Goal: Task Accomplishment & Management: Complete application form

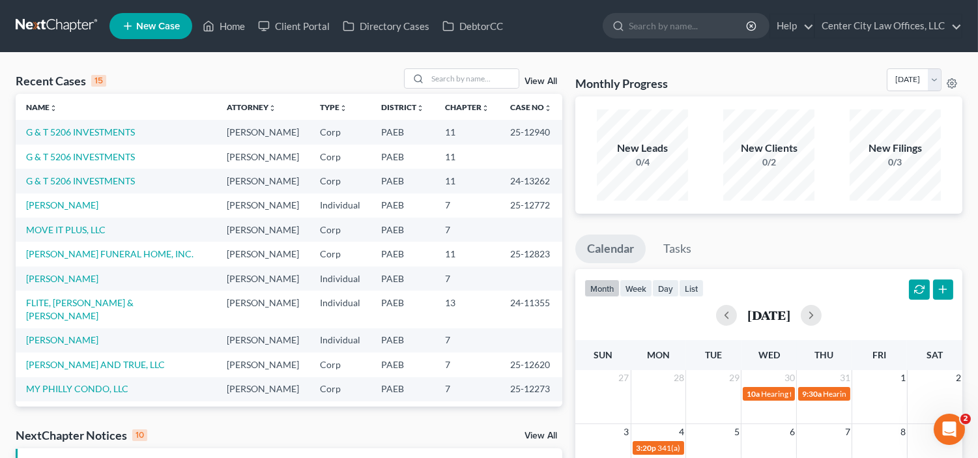
click at [152, 35] on link "New Case" at bounding box center [150, 26] width 83 height 26
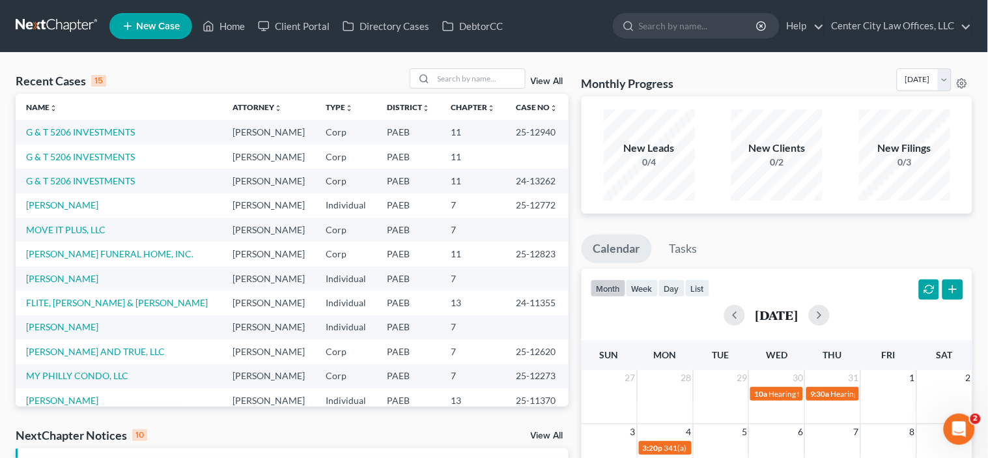
select select "67"
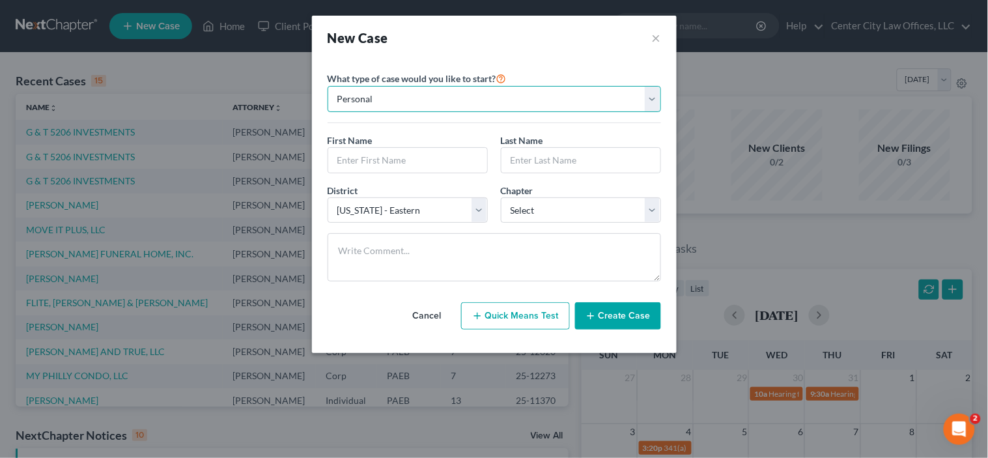
click at [363, 101] on select "Personal Business" at bounding box center [495, 99] width 334 height 26
select select "1"
click at [328, 86] on select "Personal Business" at bounding box center [495, 99] width 334 height 26
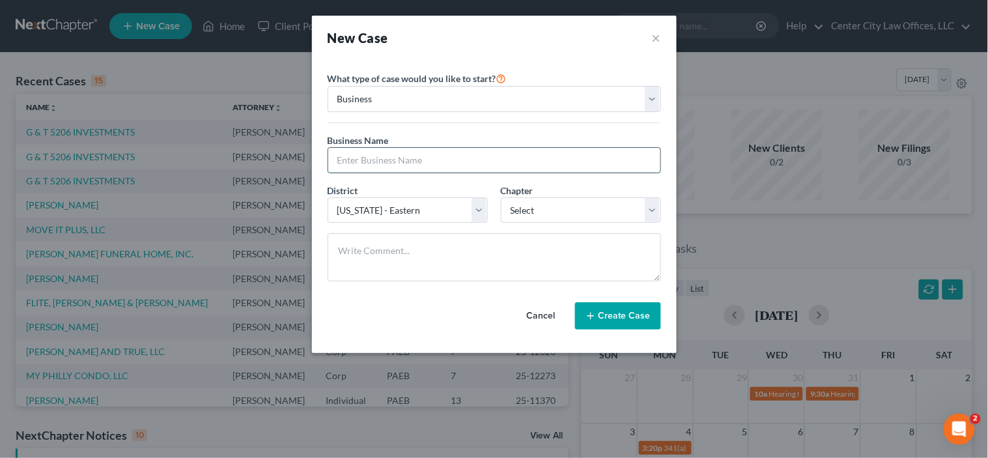
click at [348, 158] on input "text" at bounding box center [494, 160] width 332 height 25
type input "WJH CONSTRUCTION, LLC"
click at [569, 210] on select "Select 7 11 12" at bounding box center [581, 210] width 160 height 26
select select "1"
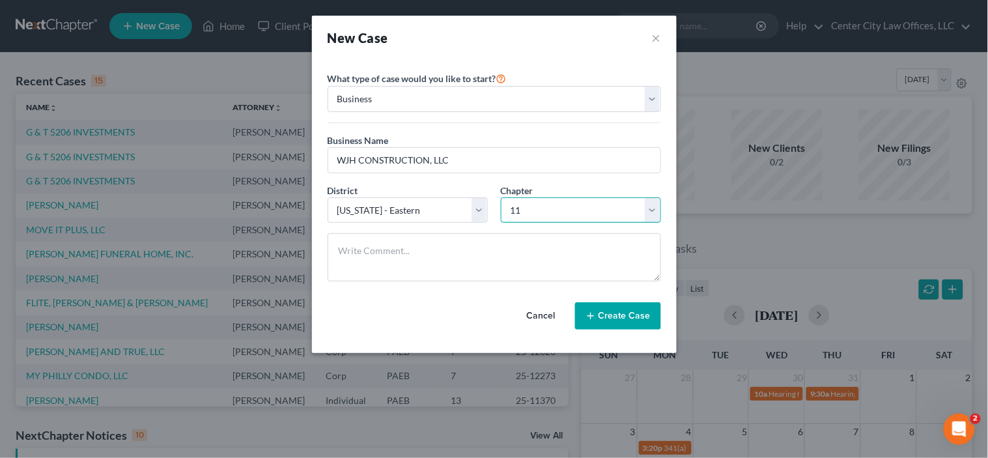
click at [501, 197] on select "Select 7 11 12" at bounding box center [581, 210] width 160 height 26
click at [601, 313] on button "Create Case" at bounding box center [618, 315] width 86 height 27
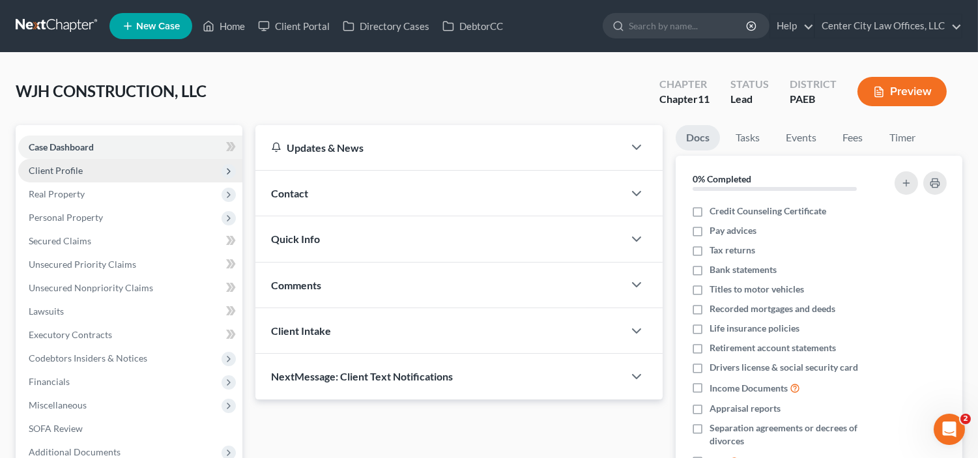
click at [65, 171] on span "Client Profile" at bounding box center [56, 170] width 54 height 11
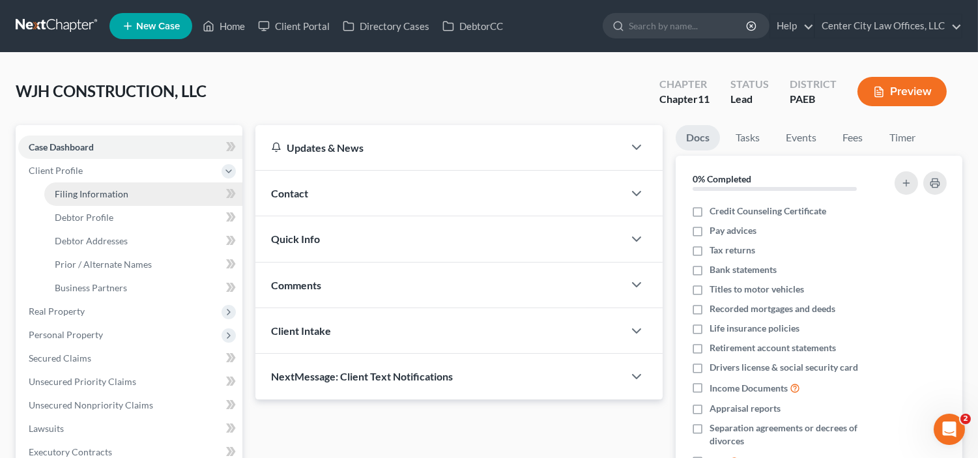
click at [73, 184] on link "Filing Information" at bounding box center [143, 193] width 198 height 23
select select "1"
select select "67"
select select "0"
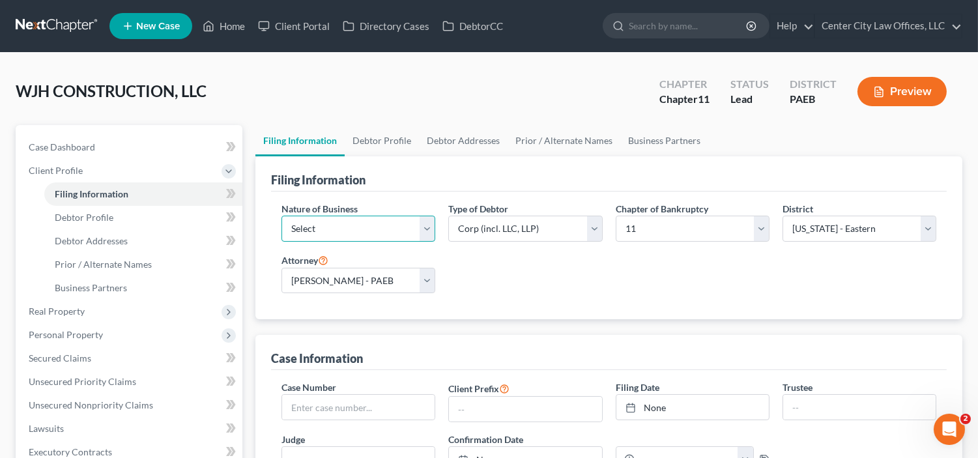
click at [424, 225] on select "Select Clearing Bank Commodity Broker Health Care Business Other Railroad Singl…" at bounding box center [358, 229] width 154 height 26
select select "3"
click at [281, 216] on select "Select Clearing Bank Commodity Broker Health Care Business Other Railroad Singl…" at bounding box center [358, 229] width 154 height 26
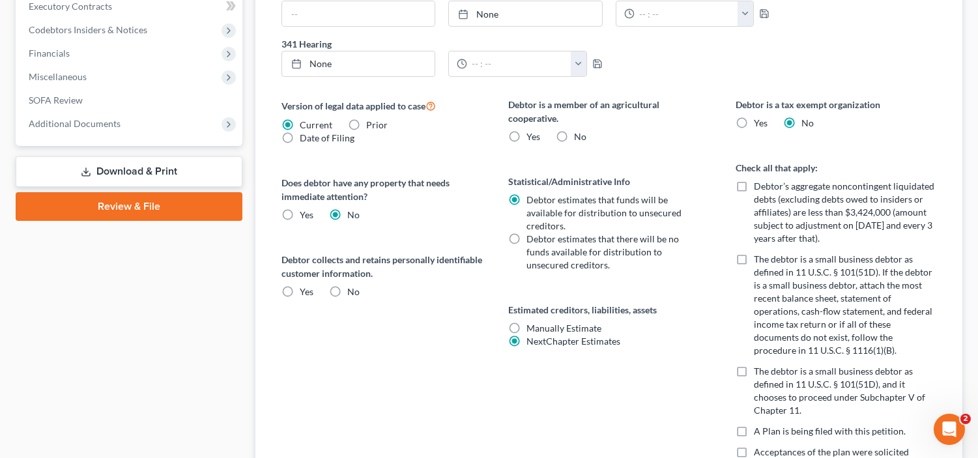
scroll to position [458, 0]
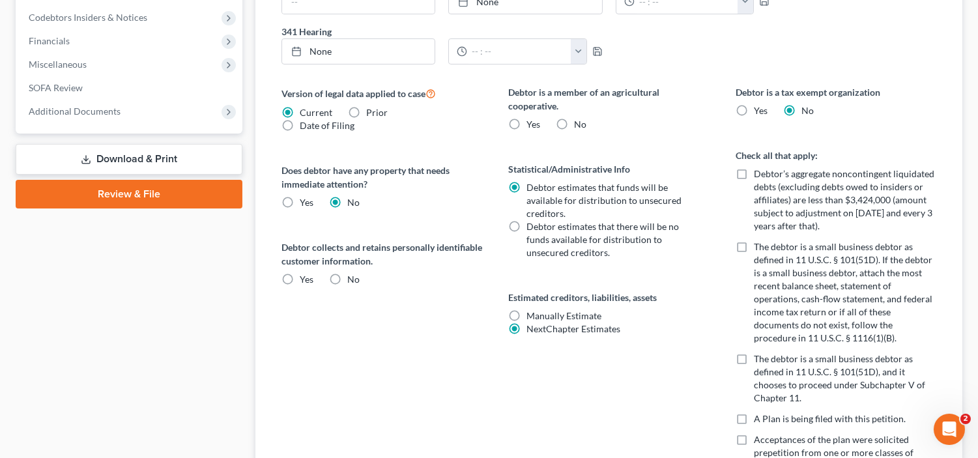
click at [575, 121] on label "No" at bounding box center [581, 124] width 12 height 13
click at [580, 121] on input "No" at bounding box center [584, 122] width 8 height 8
radio input "true"
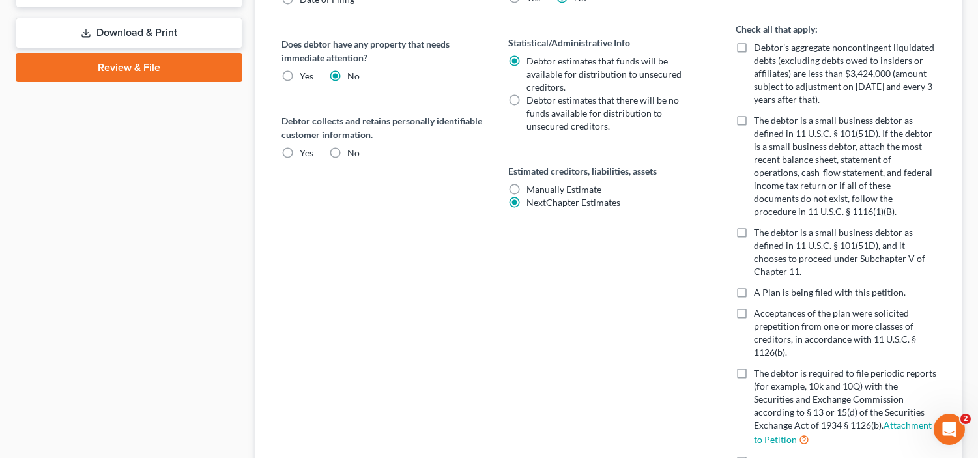
scroll to position [615, 0]
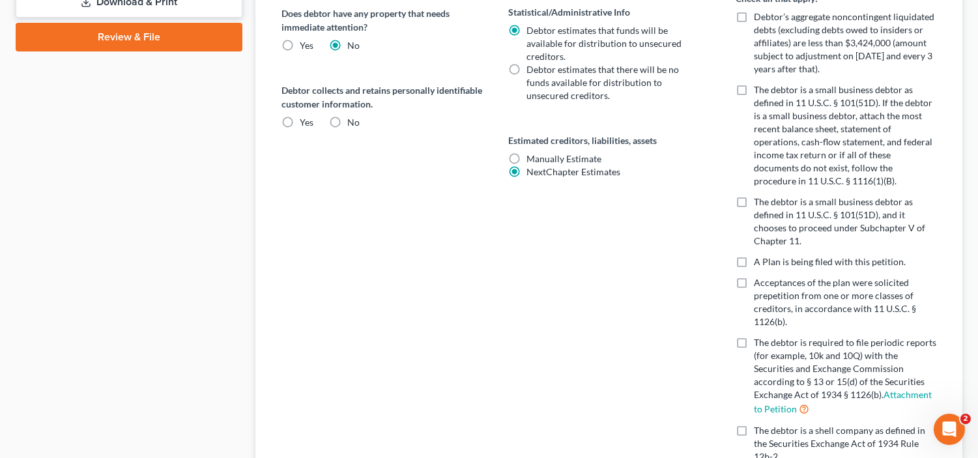
click at [754, 205] on label "The debtor is a small business debtor as defined in 11 U.S.C. § 101(51D), and i…" at bounding box center [845, 221] width 182 height 52
click at [759, 204] on input "The debtor is a small business debtor as defined in 11 U.S.C. § 101(51D), and i…" at bounding box center [763, 199] width 8 height 8
checkbox input "true"
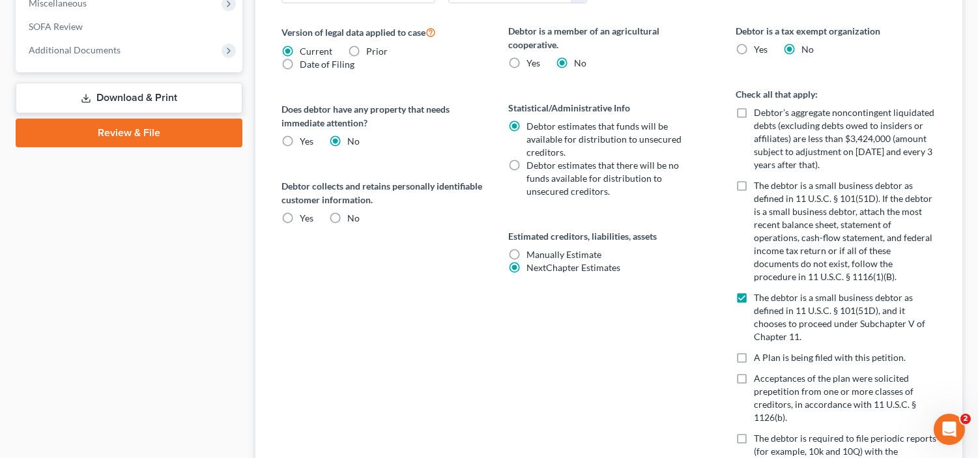
scroll to position [519, 0]
click at [347, 218] on label "No" at bounding box center [353, 218] width 12 height 13
click at [352, 218] on input "No" at bounding box center [356, 216] width 8 height 8
radio input "true"
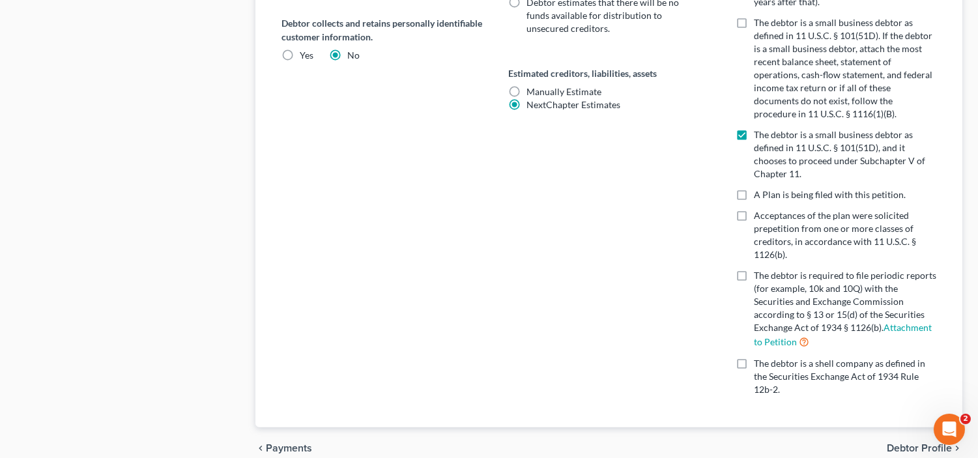
scroll to position [743, 0]
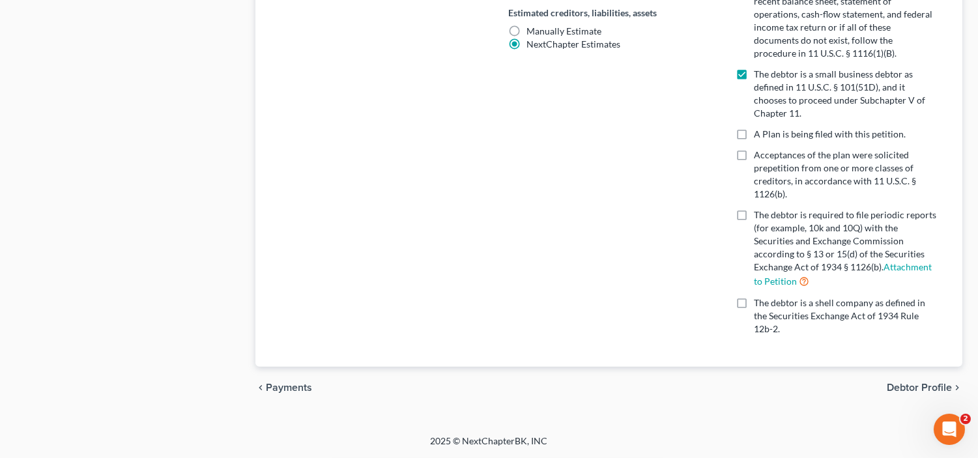
click at [903, 387] on span "Debtor Profile" at bounding box center [919, 387] width 65 height 10
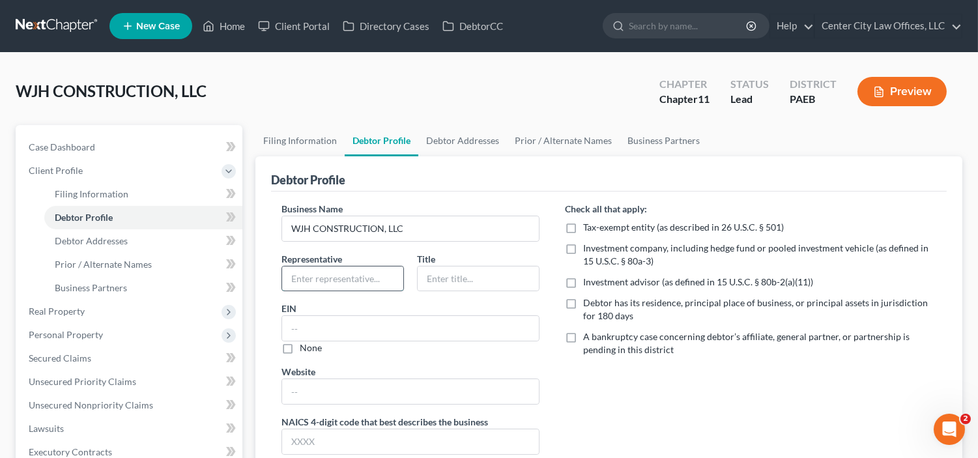
click at [363, 276] on input "text" at bounding box center [342, 278] width 121 height 25
type input "[PERSON_NAME]"
click at [446, 275] on input "text" at bounding box center [478, 278] width 121 height 25
type input "P"
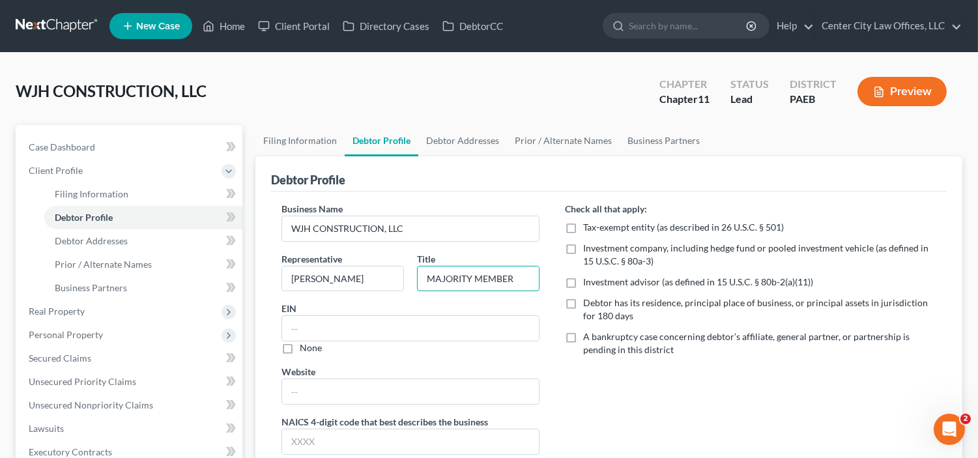
type input "MAJORITY MEMBER"
click at [584, 306] on label "Debtor has its residence, principal place of business, or principal assets in j…" at bounding box center [760, 309] width 352 height 26
click at [589, 305] on input "Debtor has its residence, principal place of business, or principal assets in j…" at bounding box center [593, 300] width 8 height 8
checkbox input "true"
click at [235, 21] on link "Home" at bounding box center [223, 25] width 55 height 23
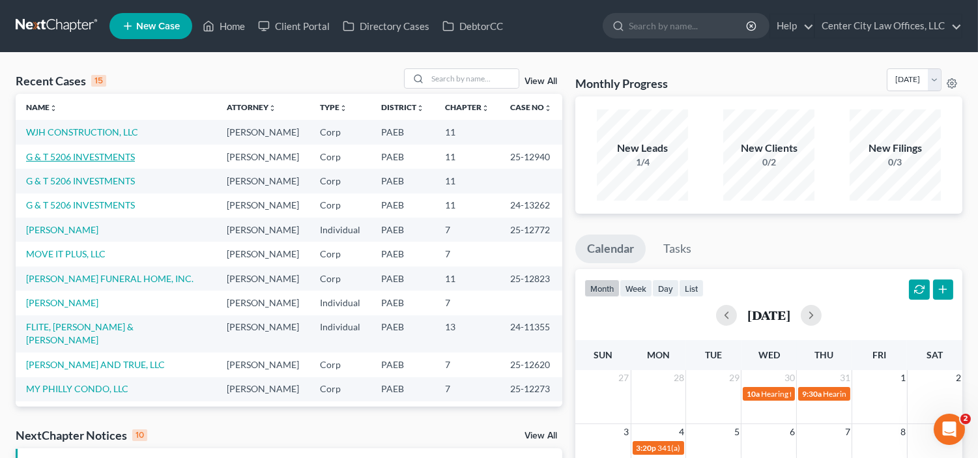
click at [105, 162] on link "G & T 5206 INVESTMENTS" at bounding box center [80, 156] width 109 height 11
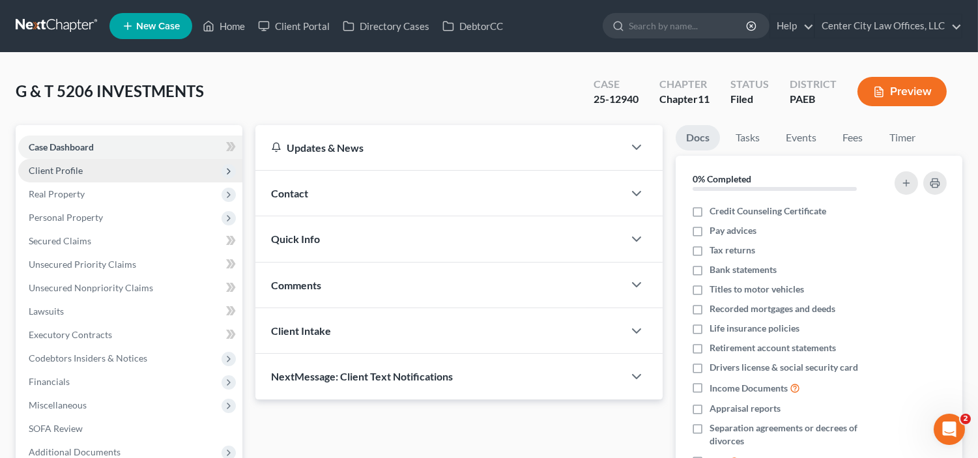
click at [74, 168] on span "Client Profile" at bounding box center [56, 170] width 54 height 11
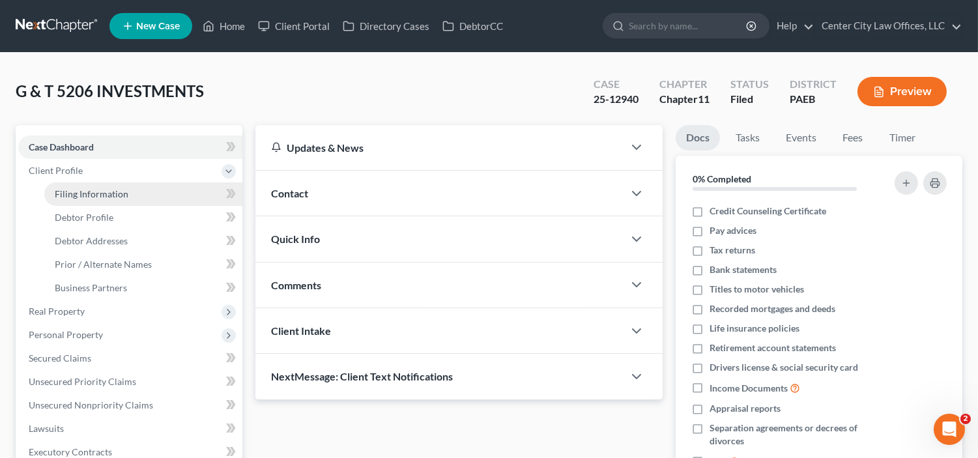
click at [77, 190] on span "Filing Information" at bounding box center [92, 193] width 74 height 11
select select "3"
select select "1"
select select "67"
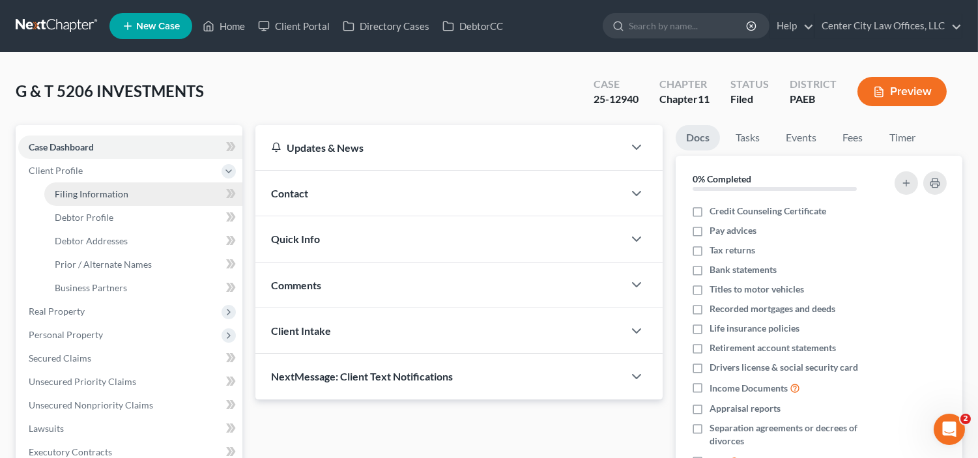
select select "0"
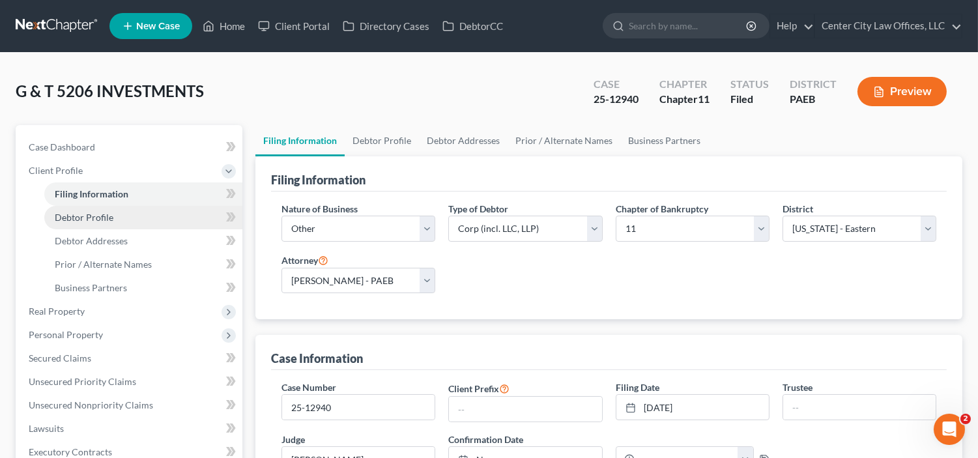
click at [85, 209] on link "Debtor Profile" at bounding box center [143, 217] width 198 height 23
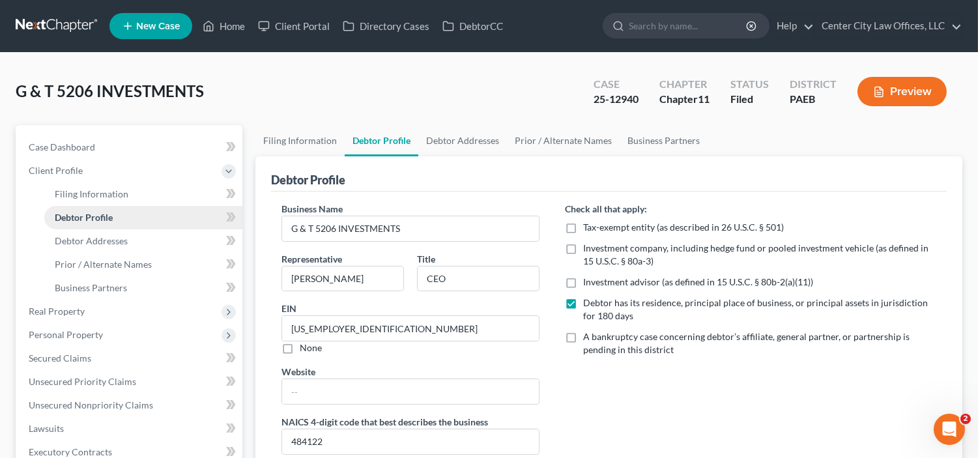
radio input "true"
click at [231, 27] on link "Home" at bounding box center [223, 25] width 55 height 23
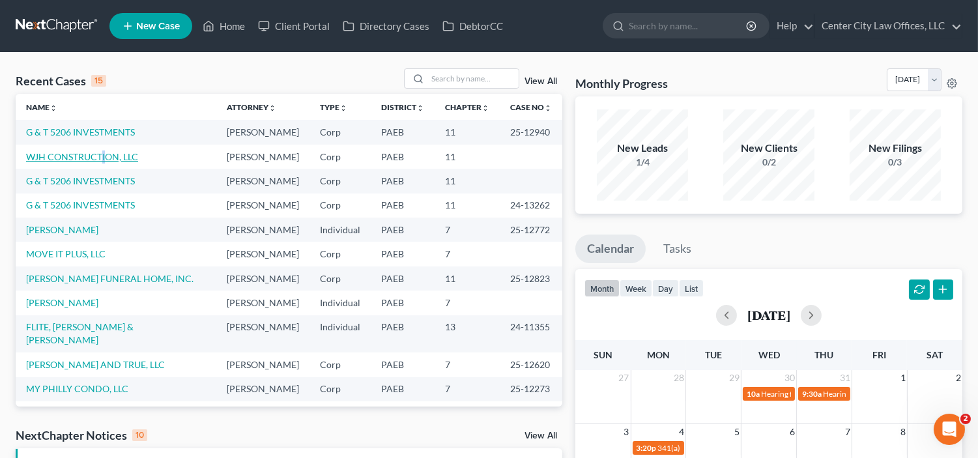
click at [102, 169] on td "WJH CONSTRUCTION, LLC" at bounding box center [116, 157] width 201 height 24
click at [102, 162] on link "WJH CONSTRUCTION, LLC" at bounding box center [82, 156] width 112 height 11
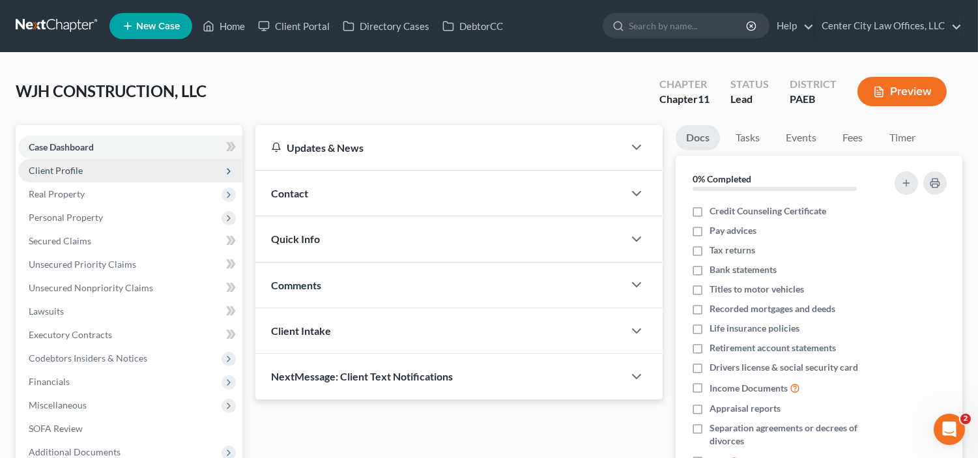
click at [72, 168] on span "Client Profile" at bounding box center [56, 170] width 54 height 11
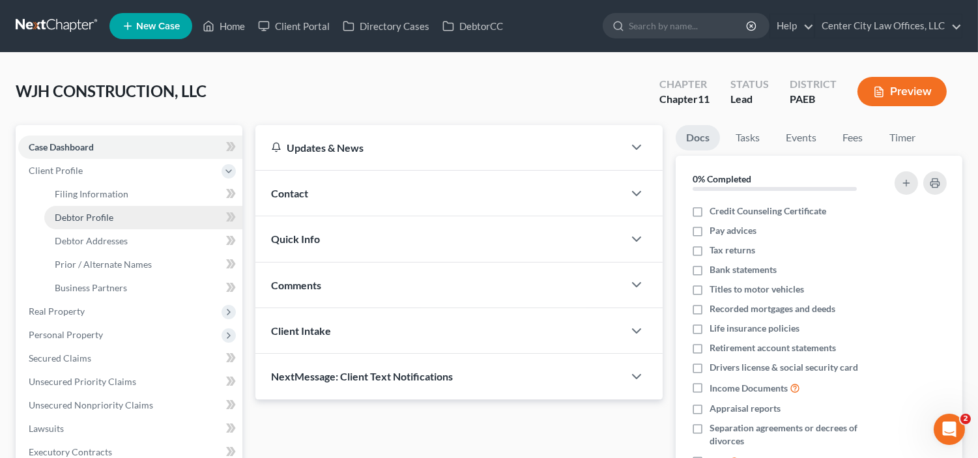
click at [77, 216] on span "Debtor Profile" at bounding box center [84, 217] width 59 height 11
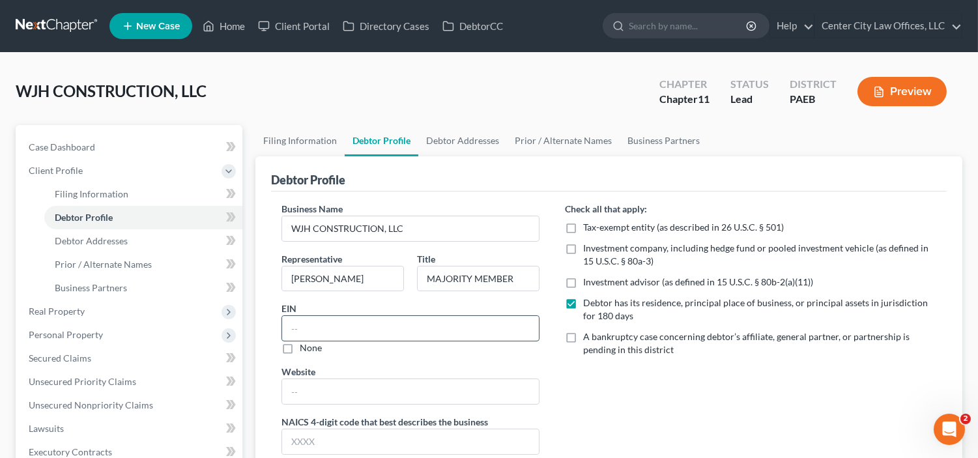
click at [363, 326] on input "text" at bounding box center [410, 328] width 256 height 25
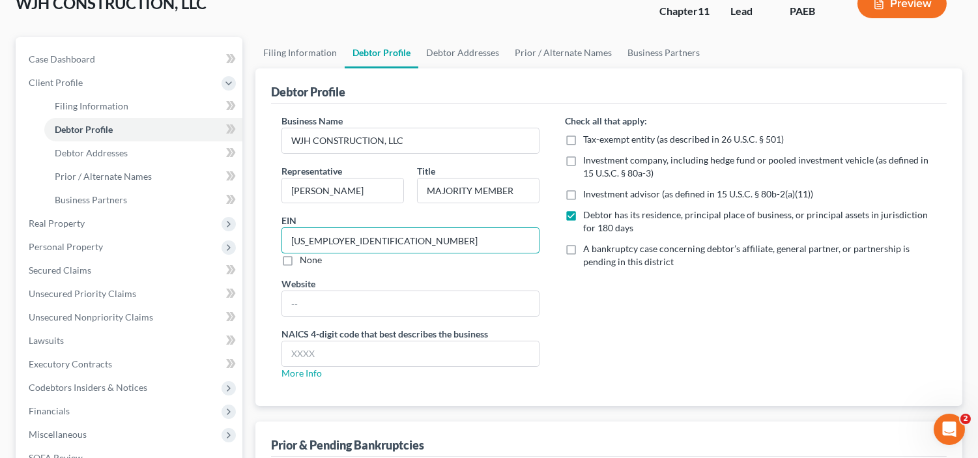
scroll to position [108, 0]
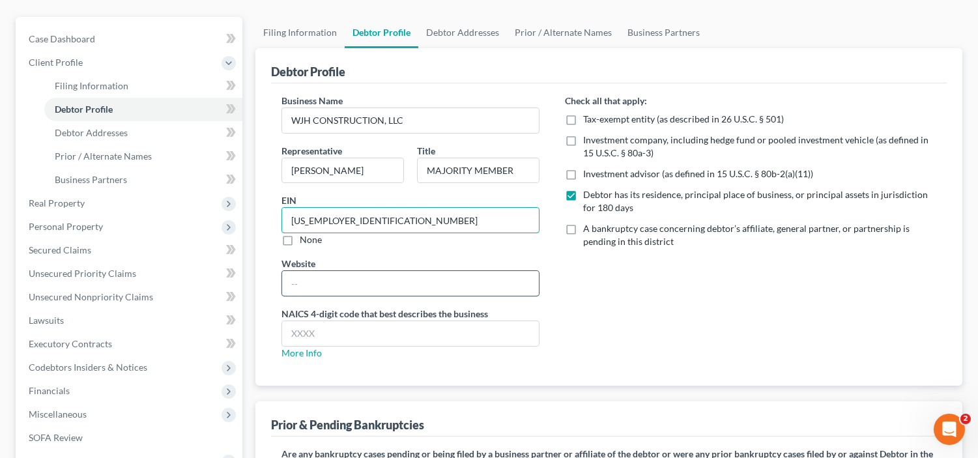
type input "[US_EMPLOYER_IDENTIFICATION_NUMBER]"
click at [326, 284] on input "text" at bounding box center [410, 283] width 256 height 25
type input "[DOMAIN_NAME]"
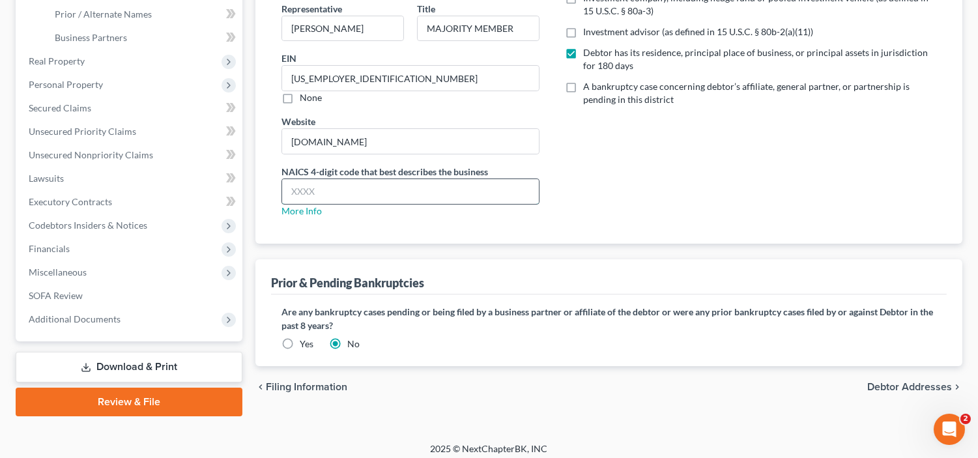
scroll to position [256, 0]
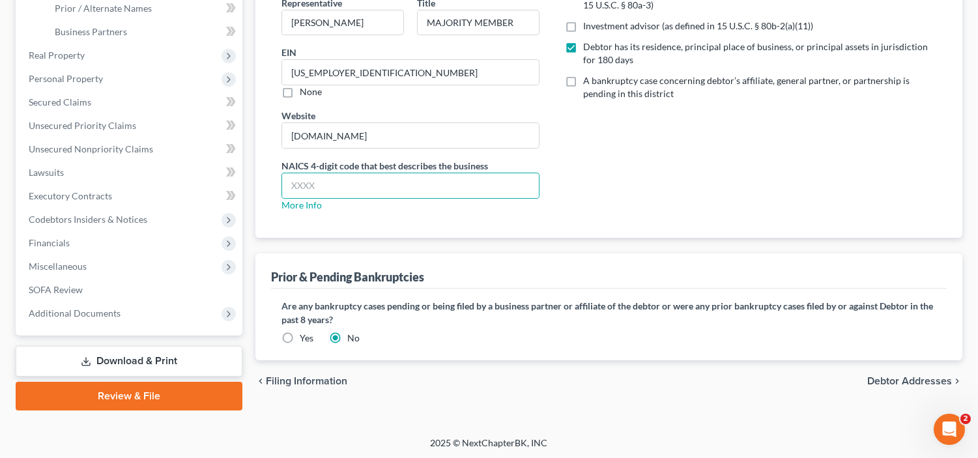
click at [883, 376] on span "Debtor Addresses" at bounding box center [909, 381] width 85 height 10
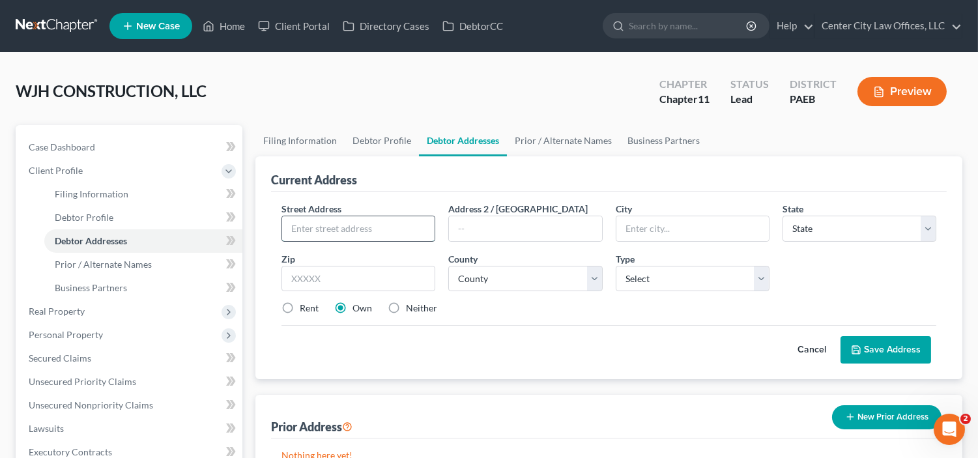
click at [326, 232] on input "text" at bounding box center [358, 228] width 152 height 25
type input "[STREET_ADDRESS]"
type input "19146"
click at [595, 281] on select "County" at bounding box center [525, 279] width 154 height 26
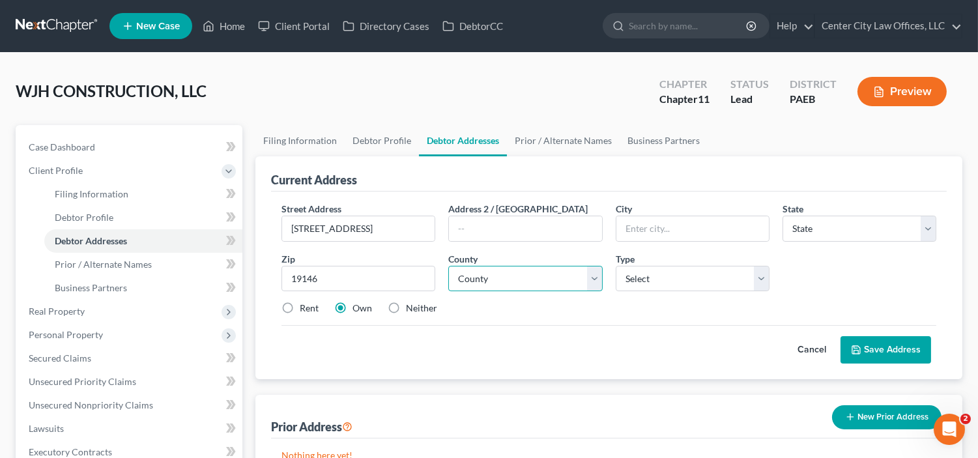
type input "[GEOGRAPHIC_DATA]"
select select "39"
click at [559, 276] on select "County [GEOGRAPHIC_DATA] [GEOGRAPHIC_DATA] [GEOGRAPHIC_DATA] [GEOGRAPHIC_DATA] …" at bounding box center [525, 279] width 154 height 26
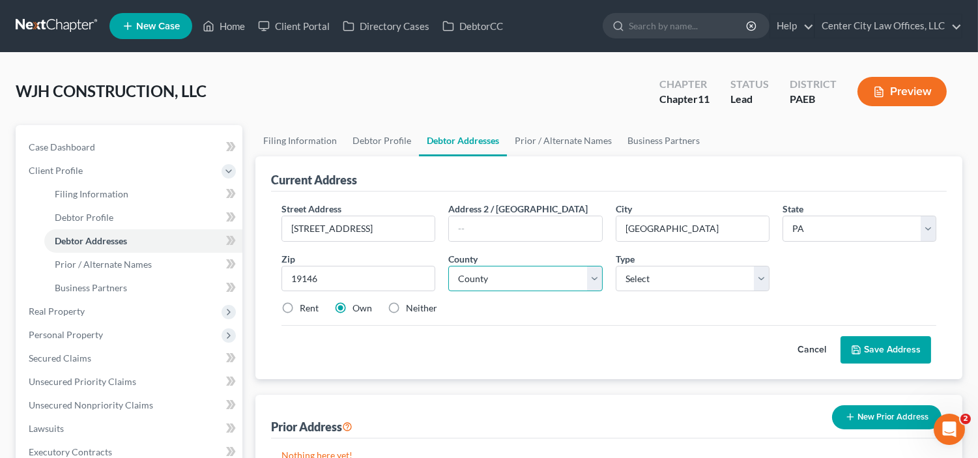
click at [600, 276] on select "County [GEOGRAPHIC_DATA] [GEOGRAPHIC_DATA] [GEOGRAPHIC_DATA] [GEOGRAPHIC_DATA] …" at bounding box center [525, 279] width 154 height 26
select select "50"
click at [448, 266] on select "County [GEOGRAPHIC_DATA] [GEOGRAPHIC_DATA] [GEOGRAPHIC_DATA] [GEOGRAPHIC_DATA] …" at bounding box center [525, 279] width 154 height 26
click at [692, 276] on select "Select Business Mailing Location of Assets" at bounding box center [693, 279] width 154 height 26
select select "0"
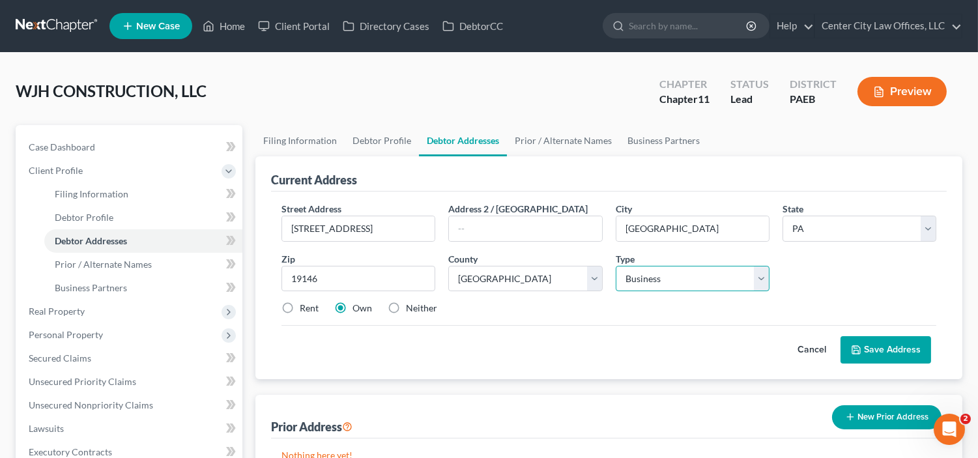
click at [616, 266] on select "Select Business Mailing Location of Assets" at bounding box center [693, 279] width 154 height 26
click at [300, 307] on label "Rent" at bounding box center [309, 308] width 19 height 13
click at [305, 307] on input "Rent" at bounding box center [309, 306] width 8 height 8
radio input "true"
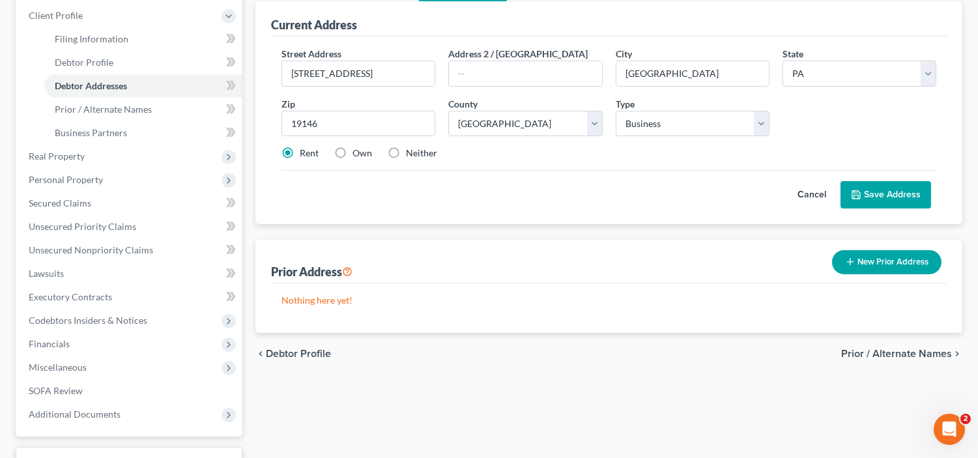
scroll to position [157, 0]
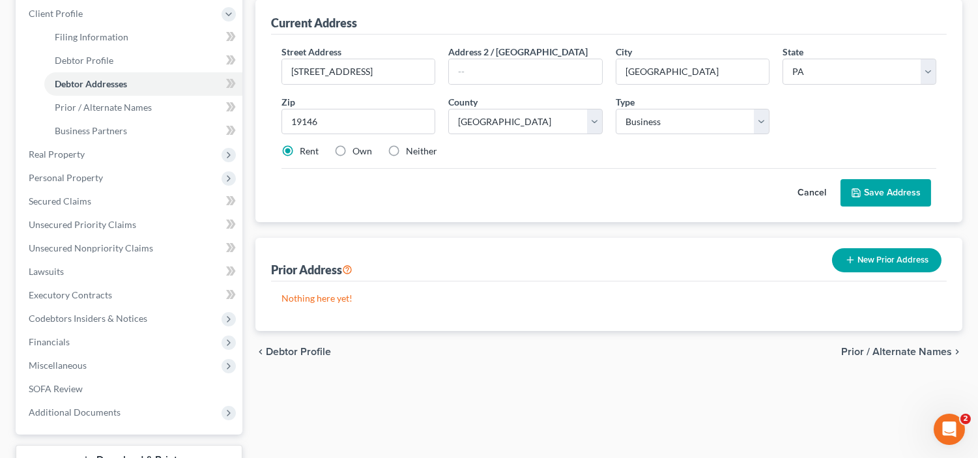
click at [870, 349] on span "Prior / Alternate Names" at bounding box center [896, 352] width 111 height 10
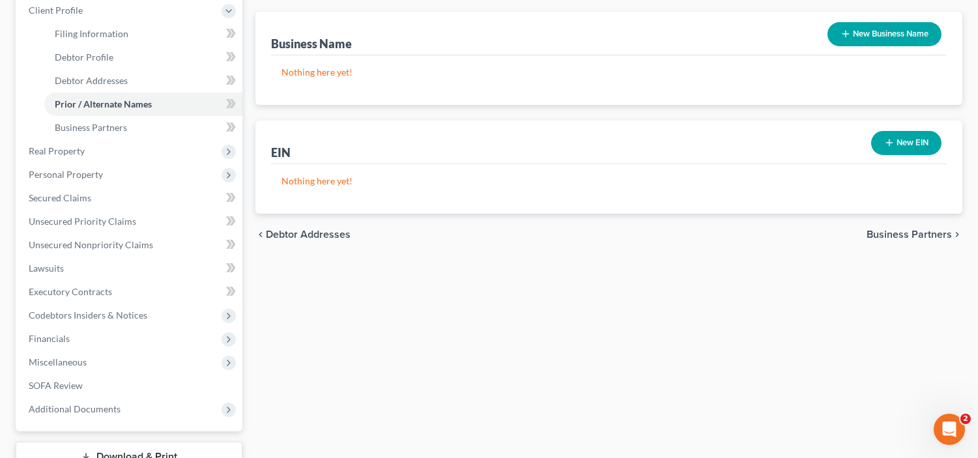
scroll to position [168, 0]
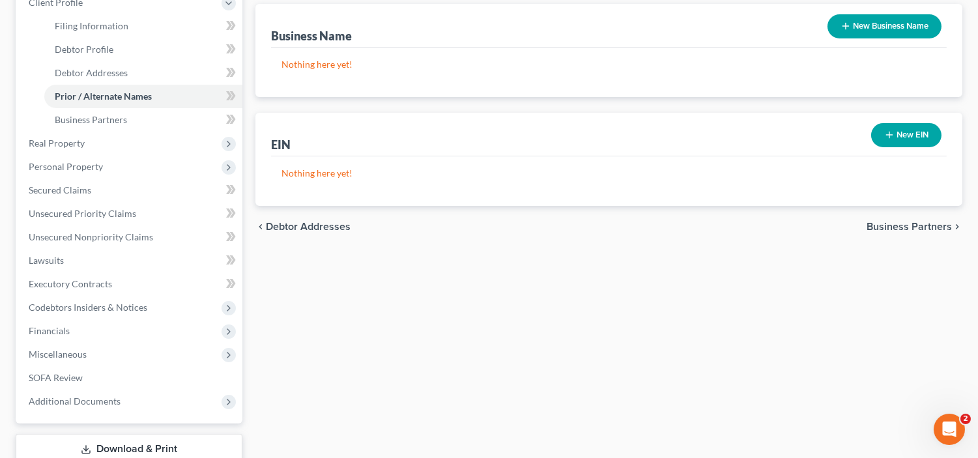
click at [881, 221] on span "Business Partners" at bounding box center [908, 226] width 85 height 10
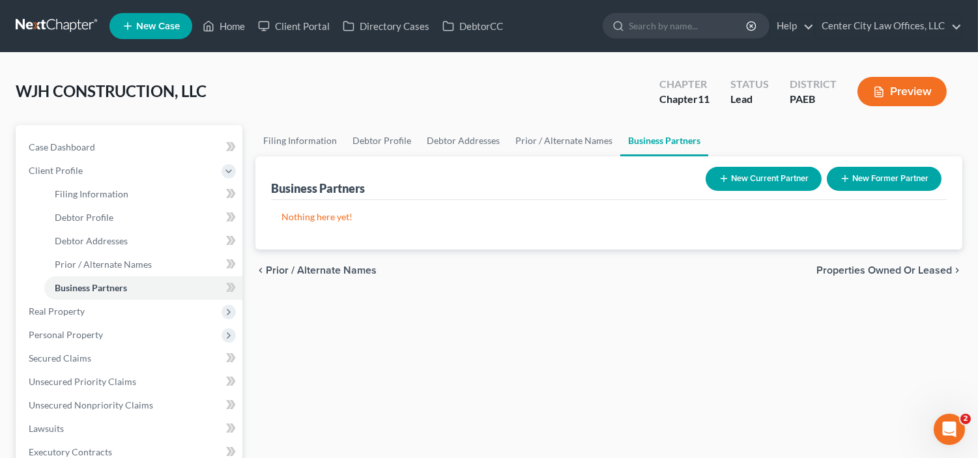
click at [858, 268] on span "Properties Owned or Leased" at bounding box center [883, 270] width 135 height 10
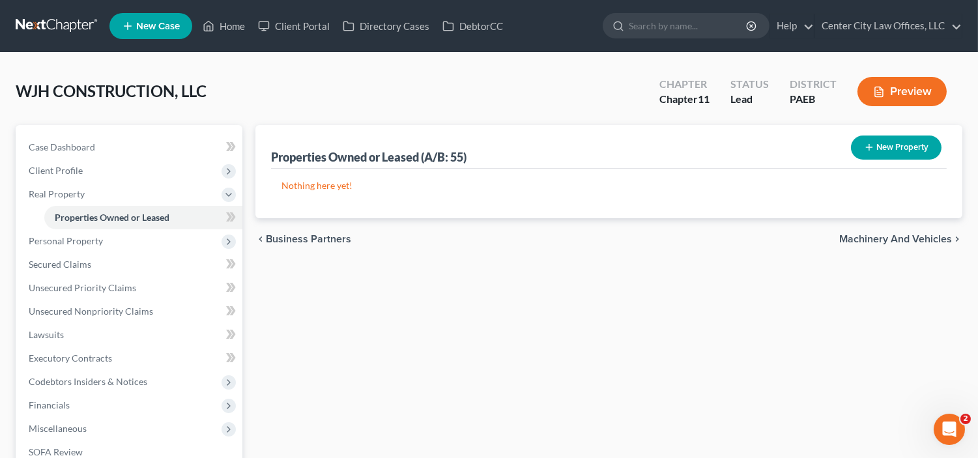
click at [902, 143] on button "New Property" at bounding box center [896, 147] width 91 height 24
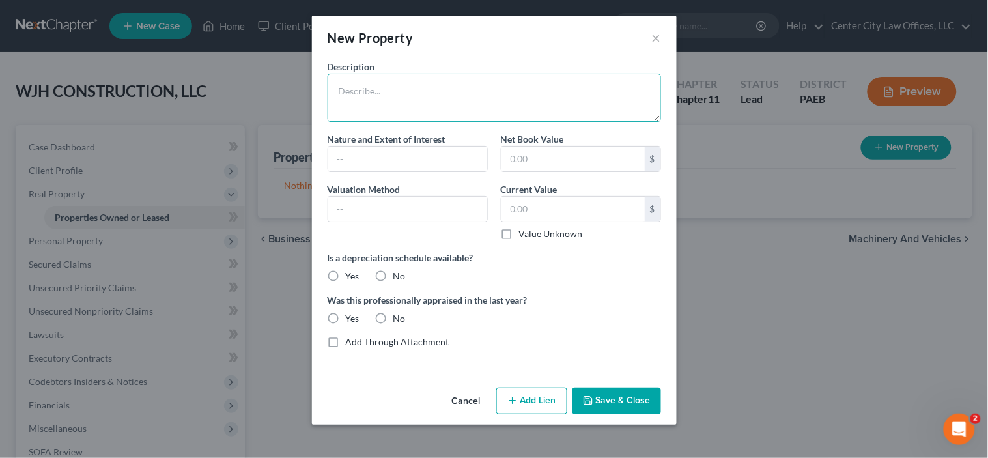
click at [367, 107] on textarea at bounding box center [495, 98] width 334 height 48
click at [422, 93] on textarea "RENTAL PROPERTY" at bounding box center [495, 98] width 334 height 48
type textarea "R"
click at [394, 101] on textarea at bounding box center [495, 98] width 334 height 48
type textarea "[STREET_ADDRESS]"
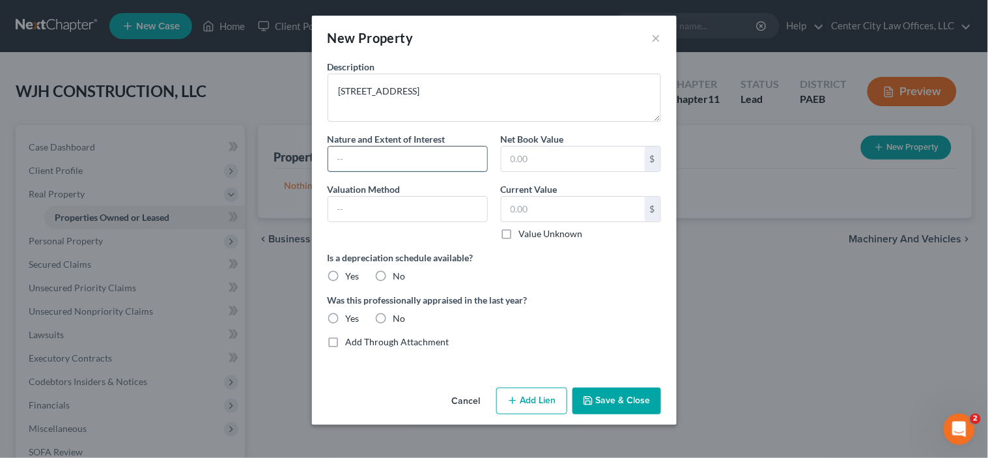
click at [360, 151] on input "text" at bounding box center [407, 159] width 159 height 25
type input "LEASE"
click at [393, 276] on label "No" at bounding box center [399, 276] width 12 height 13
click at [399, 276] on input "No" at bounding box center [403, 274] width 8 height 8
radio input "true"
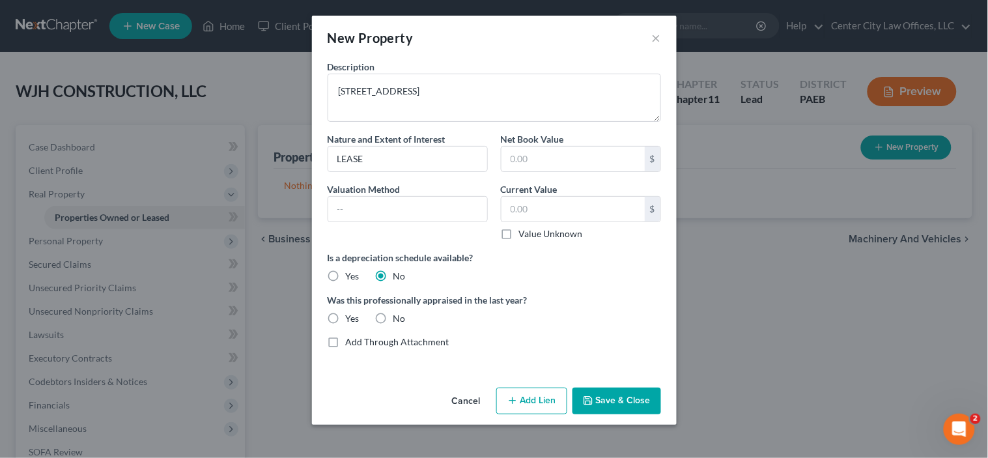
click at [476, 400] on button "Cancel" at bounding box center [467, 402] width 50 height 26
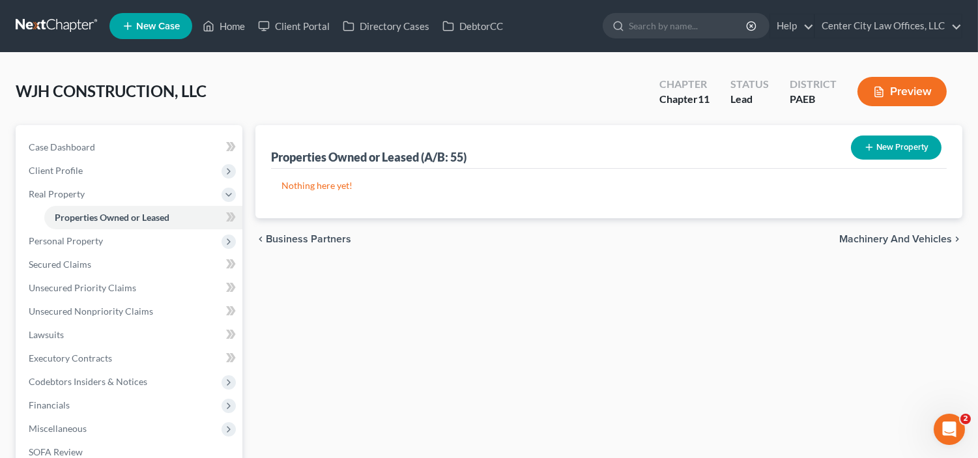
click at [858, 238] on span "Machinery and Vehicles" at bounding box center [895, 239] width 113 height 10
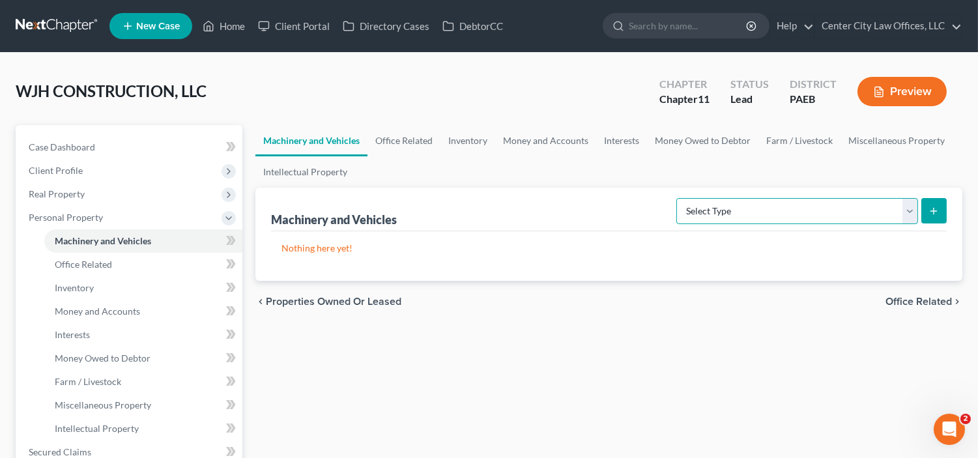
click at [909, 212] on select "Select Type Aircraft (A/B: 49) Other Machinery, Fixtures and Equipment (A/B: 50…" at bounding box center [797, 211] width 242 height 26
select select "vehicle"
click at [678, 198] on select "Select Type Aircraft (A/B: 49) Other Machinery, Fixtures and Equipment (A/B: 50…" at bounding box center [797, 211] width 242 height 26
click at [939, 212] on button "submit" at bounding box center [933, 210] width 25 height 25
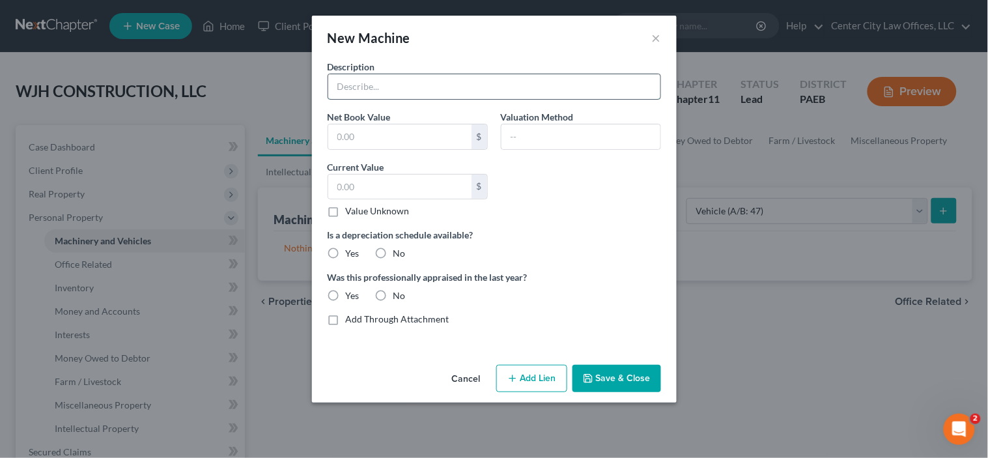
click at [459, 89] on input "text" at bounding box center [494, 86] width 332 height 25
type input "2016 GMC SIERRA"
click at [381, 184] on input "text" at bounding box center [399, 187] width 143 height 25
click at [375, 182] on input "text" at bounding box center [399, 187] width 143 height 25
click at [532, 380] on button "Add Lien" at bounding box center [531, 378] width 71 height 27
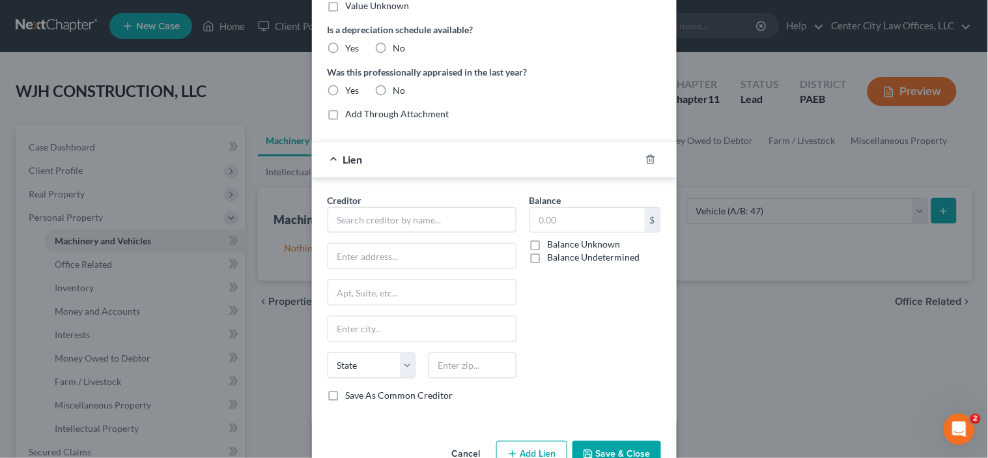
scroll to position [217, 0]
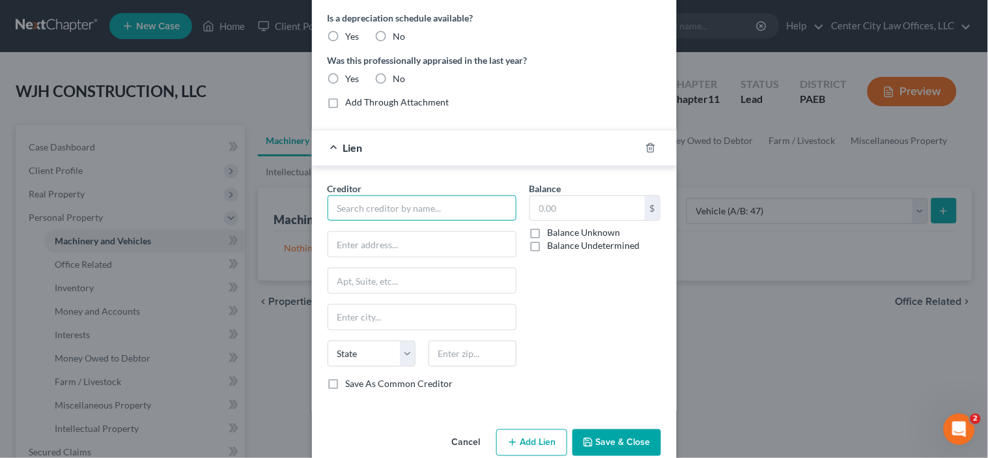
click at [392, 203] on input "text" at bounding box center [422, 208] width 189 height 26
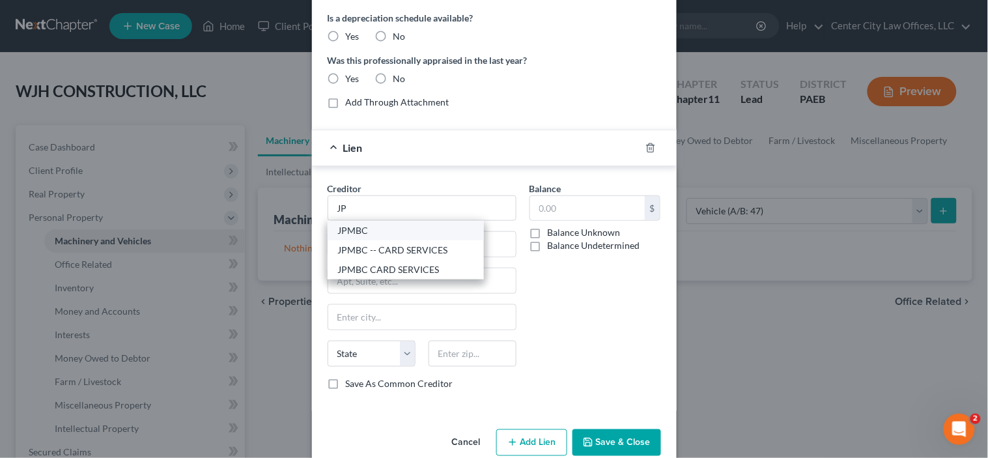
click at [346, 230] on div "JPMBC" at bounding box center [405, 230] width 135 height 13
type input "JPMBC"
type input "P.O. BOX 15369"
type input "Wilmington"
select select "7"
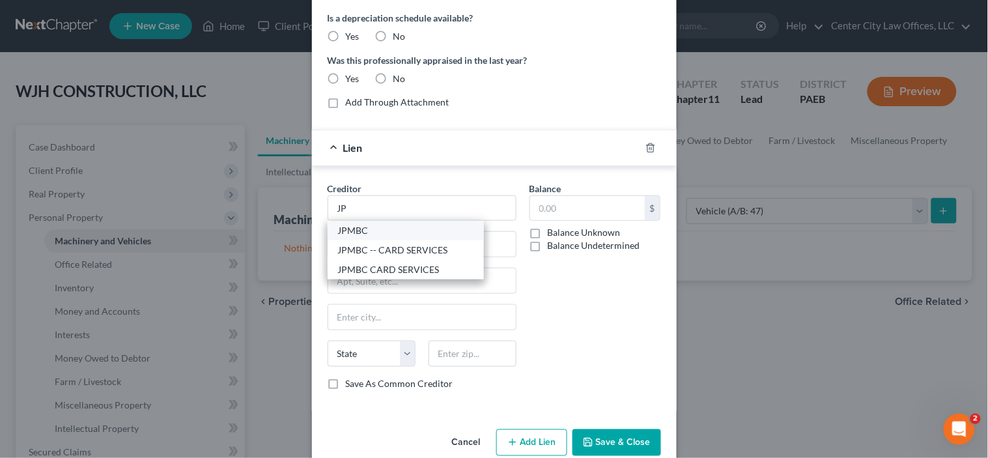
type input "19850"
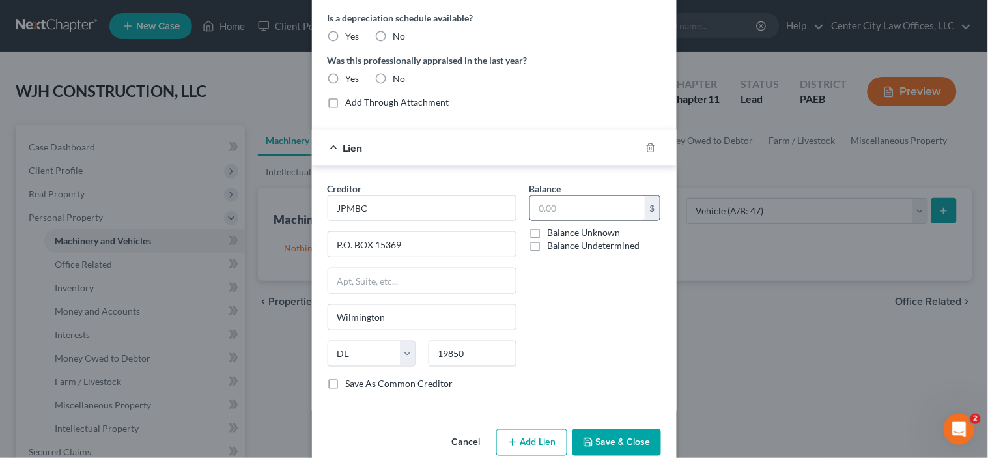
click at [541, 204] on input "text" at bounding box center [587, 208] width 115 height 25
type input "20,000"
click at [346, 388] on label "Save As Common Creditor" at bounding box center [399, 383] width 107 height 13
click at [351, 386] on input "Save As Common Creditor" at bounding box center [355, 381] width 8 height 8
checkbox input "true"
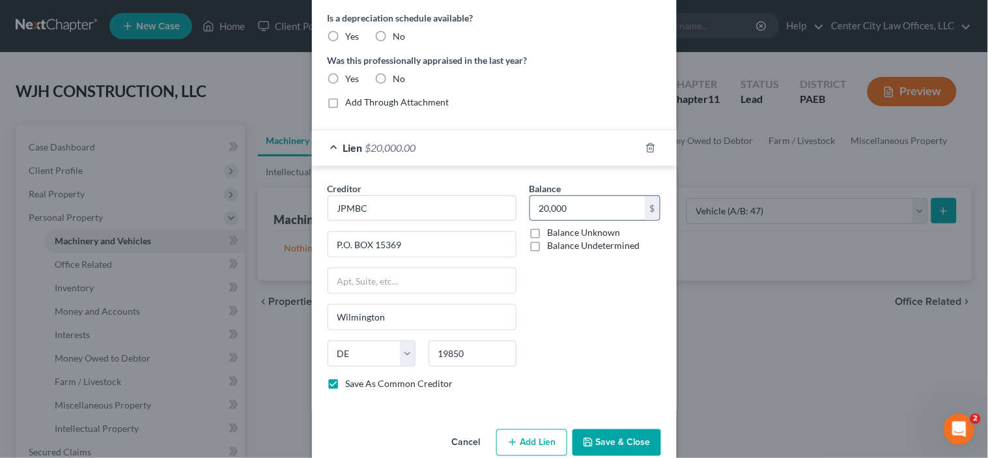
click at [571, 201] on input "20,000" at bounding box center [587, 208] width 115 height 25
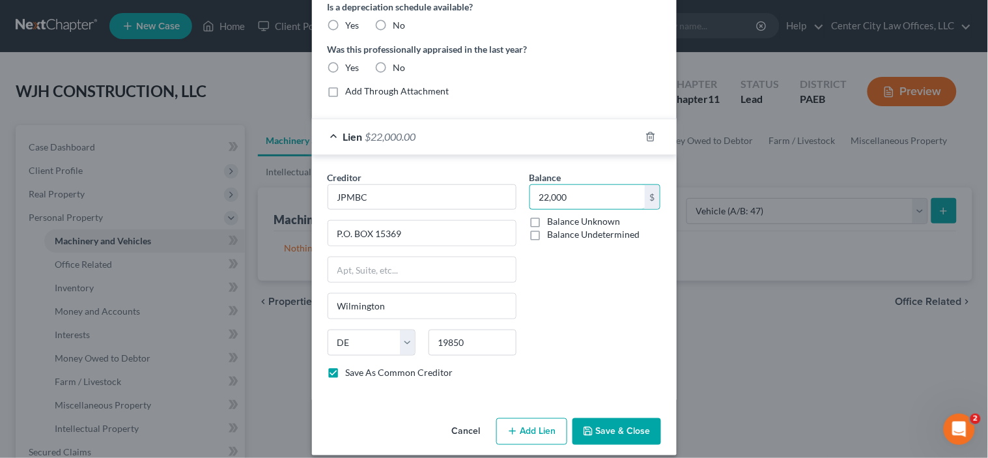
scroll to position [242, 0]
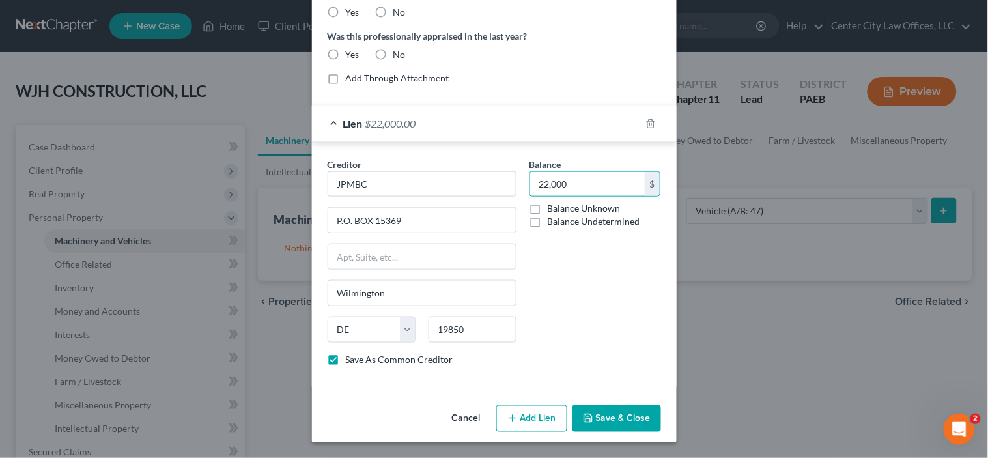
type input "22,000"
click at [597, 420] on button "Save & Close" at bounding box center [617, 418] width 89 height 27
checkbox input "false"
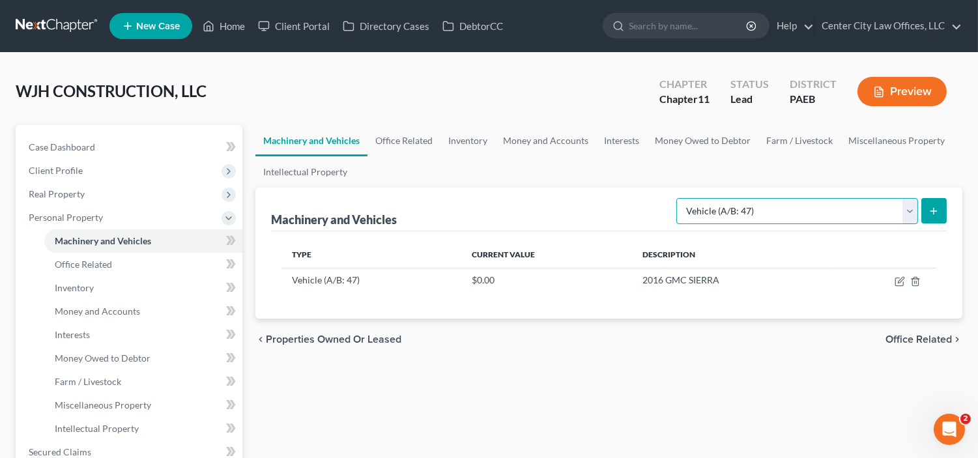
click at [911, 211] on select "Select Type Aircraft (A/B: 49) Other Machinery, Fixtures and Equipment (A/B: 50…" at bounding box center [797, 211] width 242 height 26
click at [678, 198] on select "Select Type Aircraft (A/B: 49) Other Machinery, Fixtures and Equipment (A/B: 50…" at bounding box center [797, 211] width 242 height 26
click at [937, 214] on icon "submit" at bounding box center [933, 211] width 10 height 10
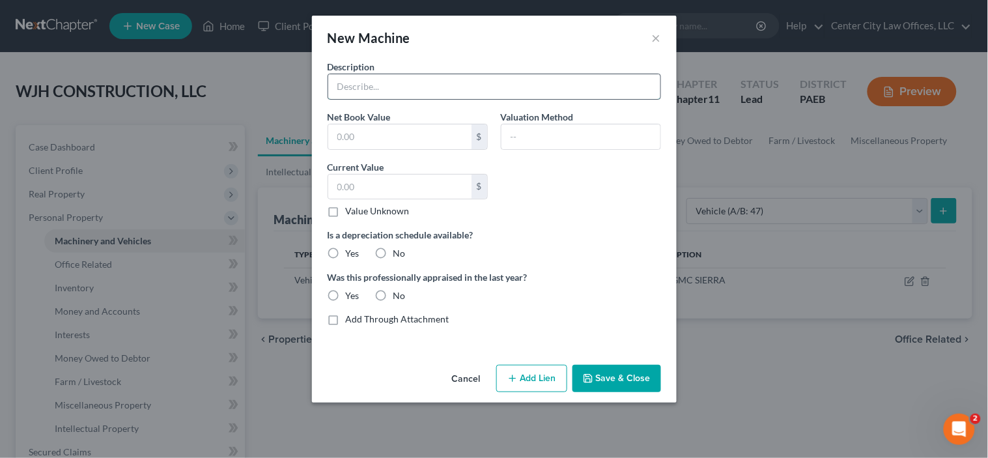
click at [405, 83] on input "text" at bounding box center [494, 86] width 332 height 25
click at [715, 388] on div "New Machine × Description 2023BMW X4 Net Book Value $ Valuation Method Current …" at bounding box center [494, 229] width 988 height 458
click at [360, 85] on input "2023BMW X4" at bounding box center [494, 86] width 332 height 25
type input "2023 BMW X4"
click at [367, 184] on input "text" at bounding box center [399, 187] width 143 height 25
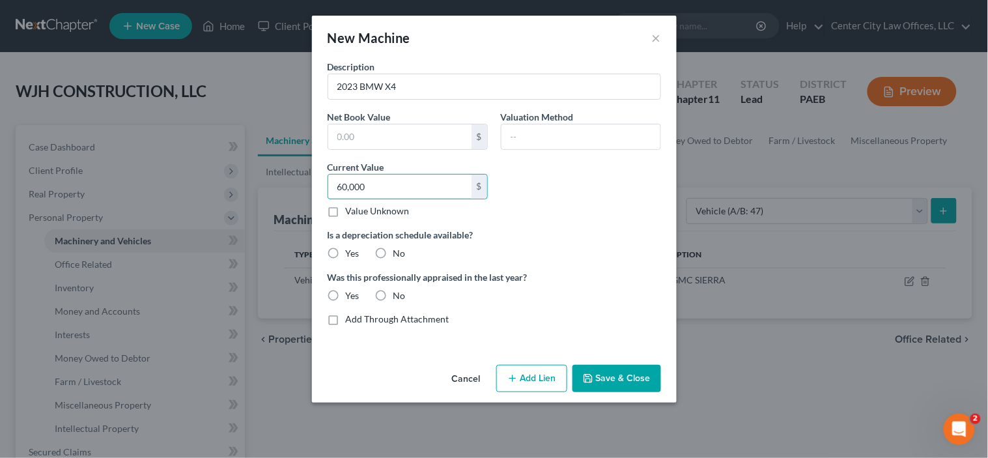
type input "60,000"
click at [393, 255] on label "No" at bounding box center [399, 253] width 12 height 13
click at [399, 255] on input "No" at bounding box center [403, 251] width 8 height 8
radio input "true"
click at [393, 294] on label "No" at bounding box center [399, 295] width 12 height 13
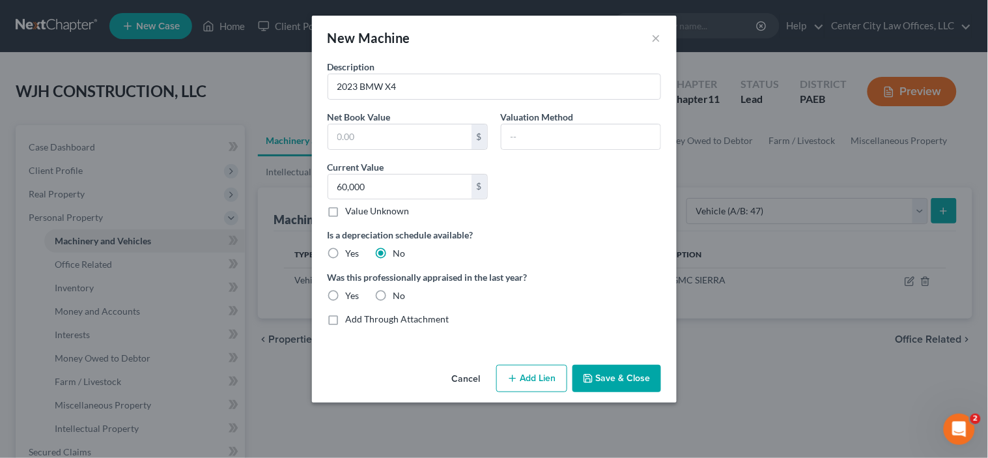
click at [399, 294] on input "No" at bounding box center [403, 293] width 8 height 8
radio input "true"
click at [528, 382] on button "Add Lien" at bounding box center [531, 378] width 71 height 27
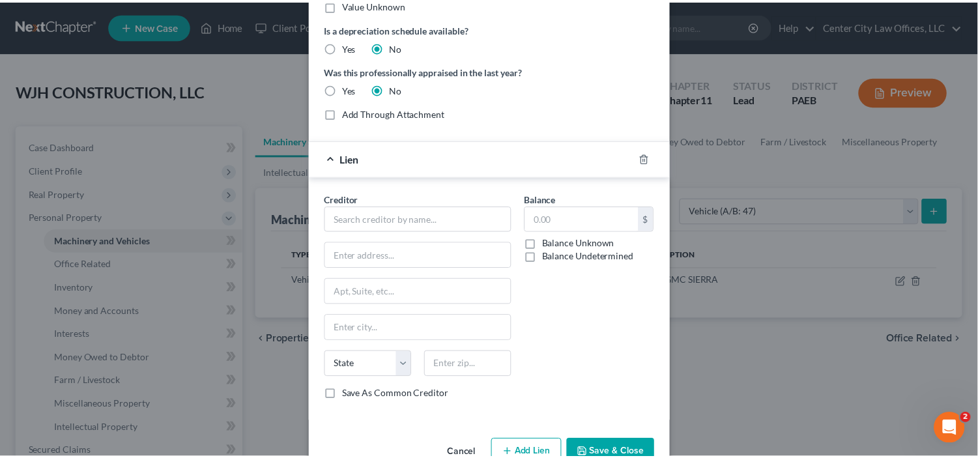
scroll to position [217, 0]
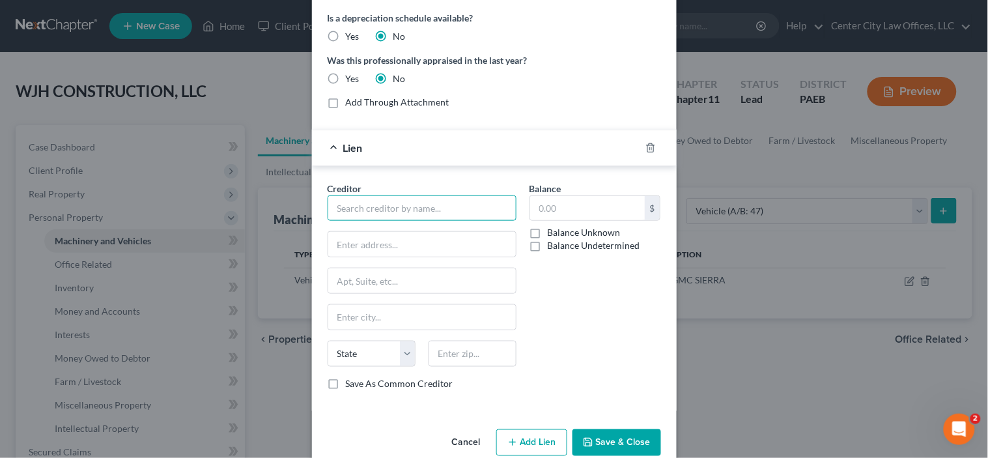
click at [367, 210] on input "text" at bounding box center [422, 208] width 189 height 26
click at [367, 210] on input "BMW FINANCIAL" at bounding box center [422, 208] width 189 height 26
type input "BMW FINANCIAL"
click at [601, 434] on button "Save & Close" at bounding box center [617, 442] width 89 height 27
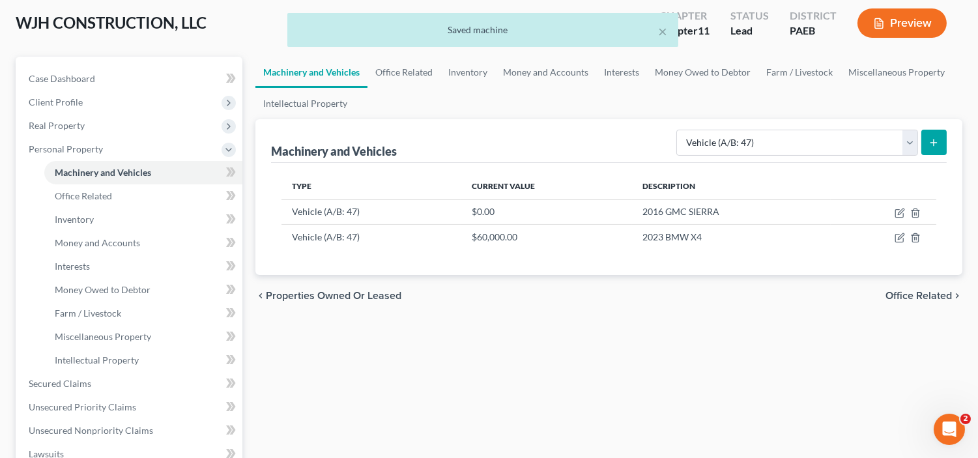
scroll to position [85, 0]
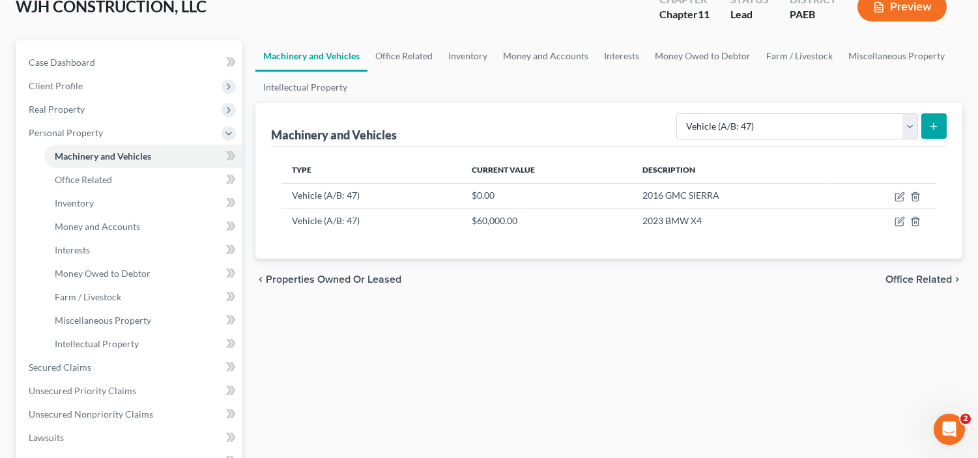
click at [899, 276] on span "Office Related" at bounding box center [918, 279] width 66 height 10
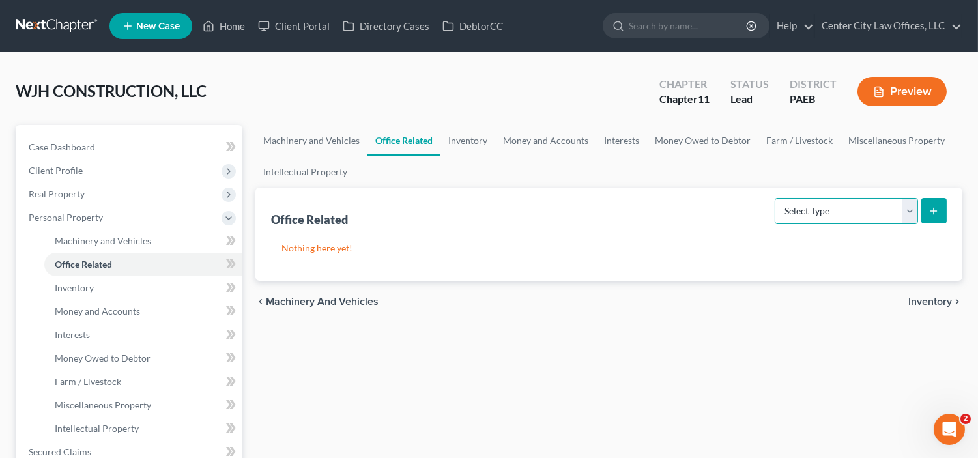
click at [909, 211] on select "Select Type Collectibles (A/B: 42) Office Equipment (A/B: 41) Office Fixtures (…" at bounding box center [846, 211] width 143 height 26
click at [340, 298] on span "Machinery and Vehicles" at bounding box center [322, 301] width 113 height 10
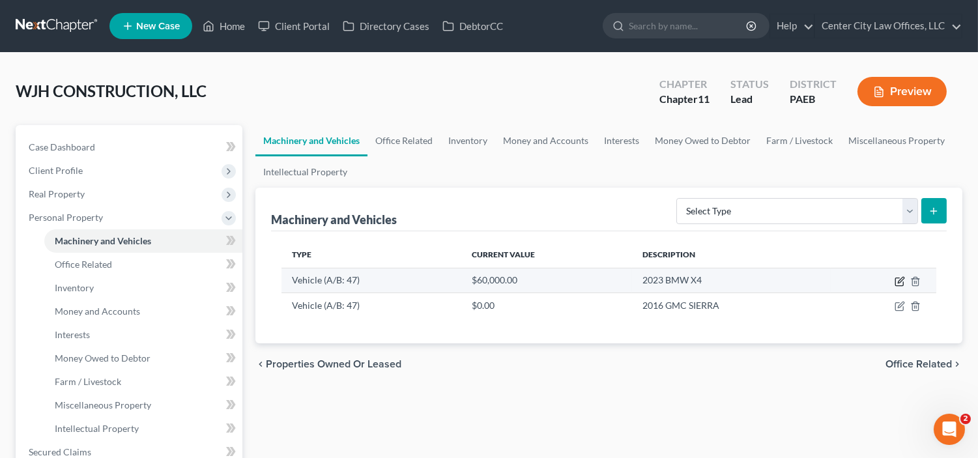
click at [898, 281] on icon "button" at bounding box center [901, 280] width 6 height 6
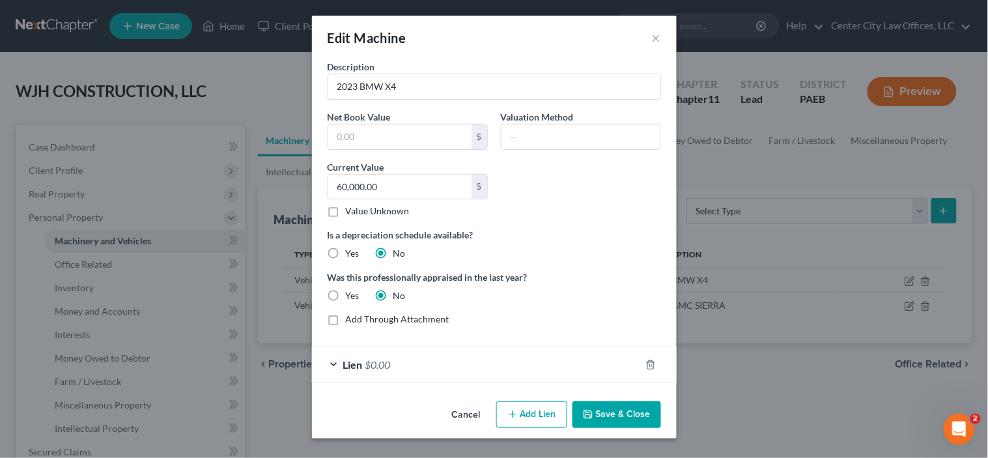
click at [524, 372] on div "Lien $0.00" at bounding box center [476, 364] width 328 height 35
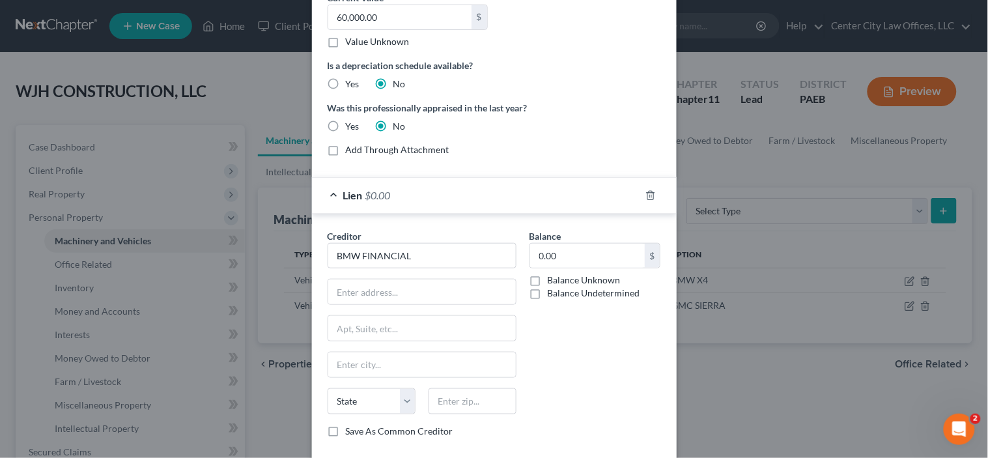
scroll to position [193, 0]
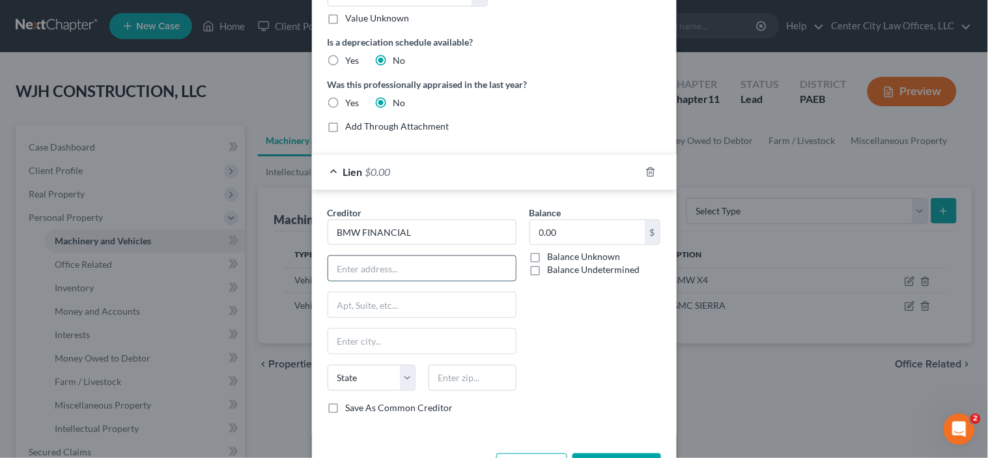
click at [334, 263] on input "text" at bounding box center [422, 268] width 188 height 25
click at [418, 230] on input "BMW FINANCIAL" at bounding box center [422, 233] width 189 height 26
type input "BMW FINANCIAL SERVICES"
type input "p"
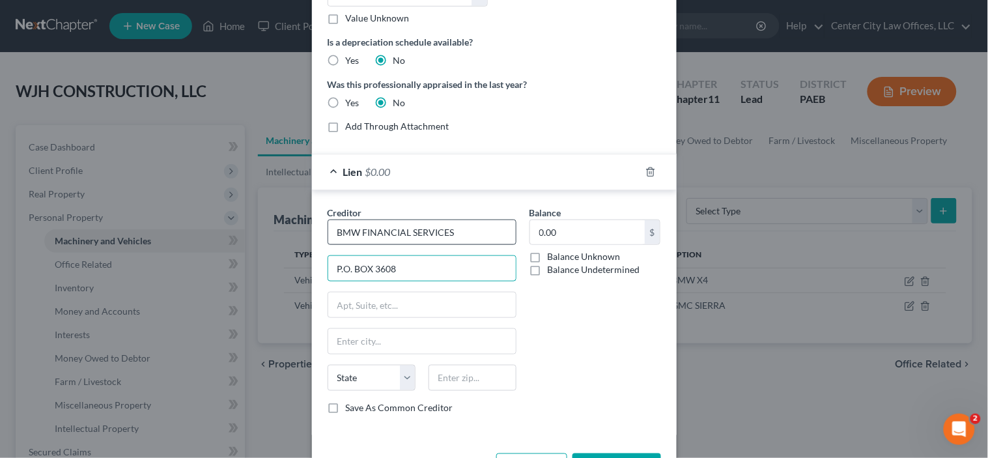
type input "P.O. BOX 3608"
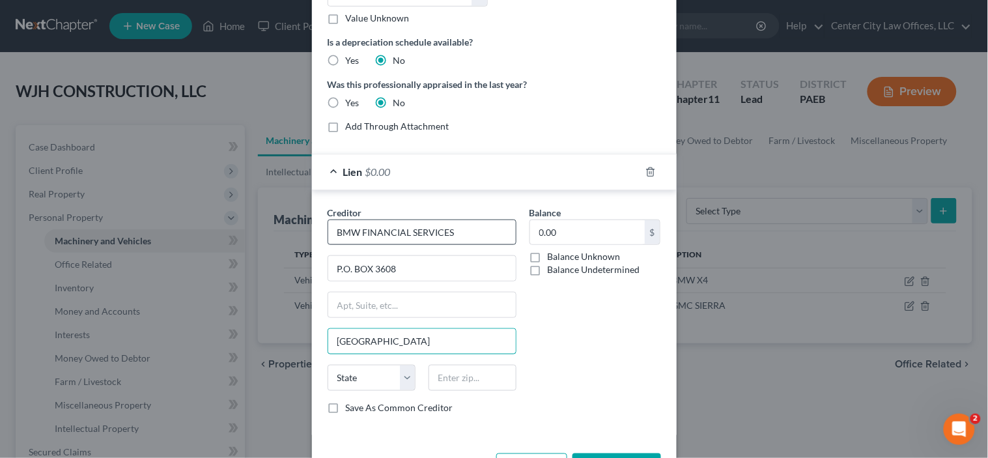
type input "[GEOGRAPHIC_DATA]"
click at [461, 373] on input "text" at bounding box center [473, 378] width 88 height 26
type input "43016"
click at [346, 408] on label "Save As Common Creditor" at bounding box center [399, 407] width 107 height 13
click at [351, 408] on input "Save As Common Creditor" at bounding box center [355, 405] width 8 height 8
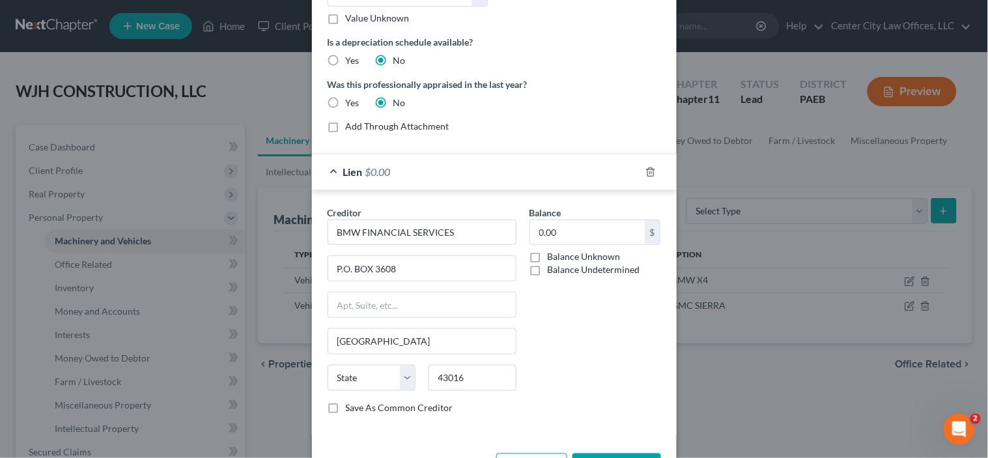
checkbox input "true"
type input "[GEOGRAPHIC_DATA]"
select select "36"
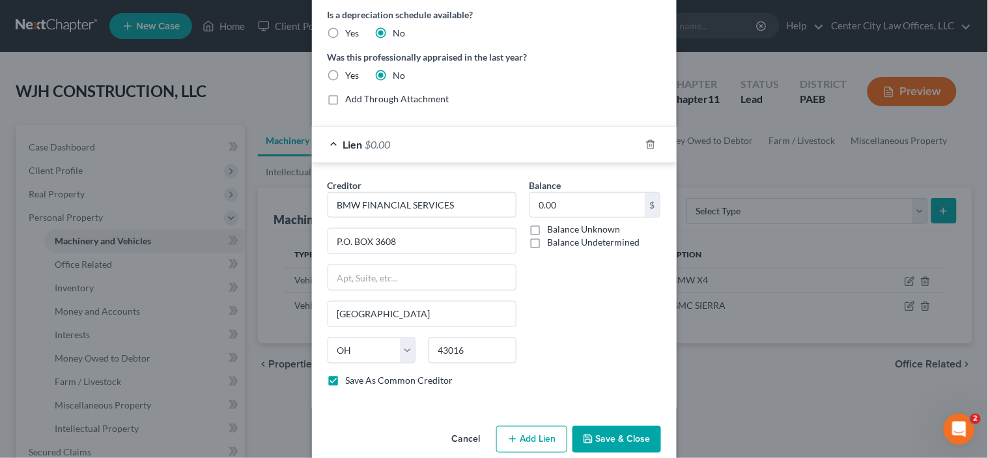
scroll to position [242, 0]
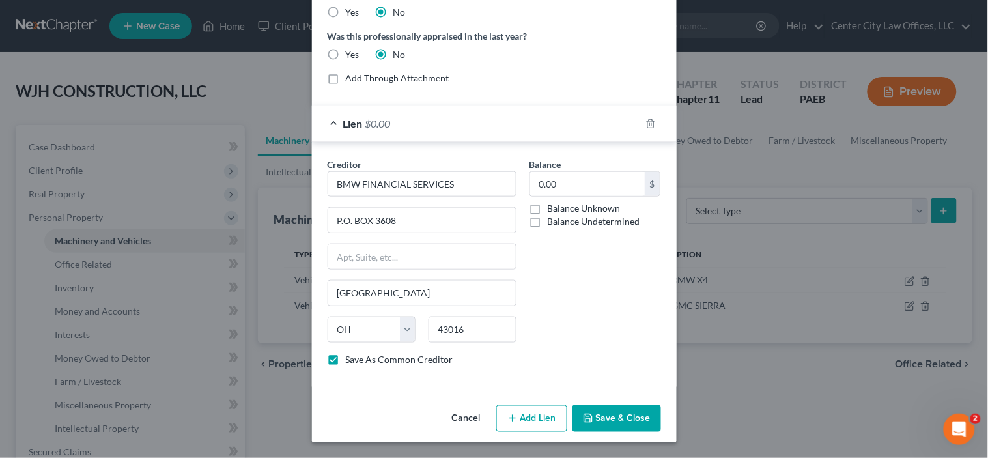
click at [630, 409] on button "Save & Close" at bounding box center [617, 418] width 89 height 27
checkbox input "false"
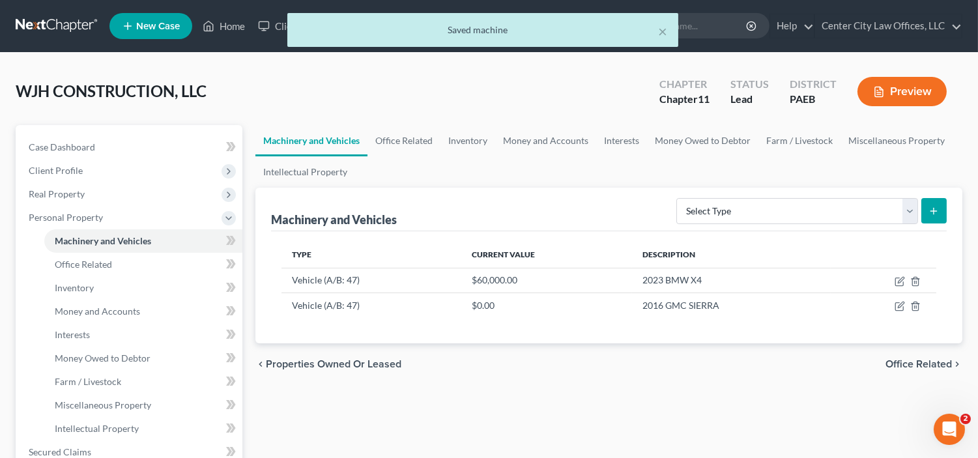
click at [917, 363] on span "Office Related" at bounding box center [918, 364] width 66 height 10
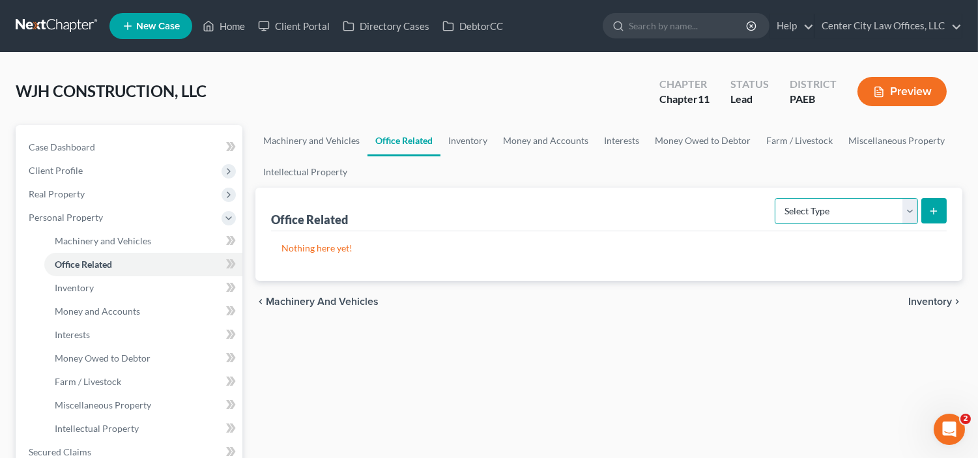
click at [907, 209] on select "Select Type Collectibles (A/B: 42) Office Equipment (A/B: 41) Office Fixtures (…" at bounding box center [846, 211] width 143 height 26
select select "equipment"
click at [775, 198] on select "Select Type Collectibles (A/B: 42) Office Equipment (A/B: 41) Office Fixtures (…" at bounding box center [846, 211] width 143 height 26
click at [935, 213] on icon "submit" at bounding box center [933, 211] width 10 height 10
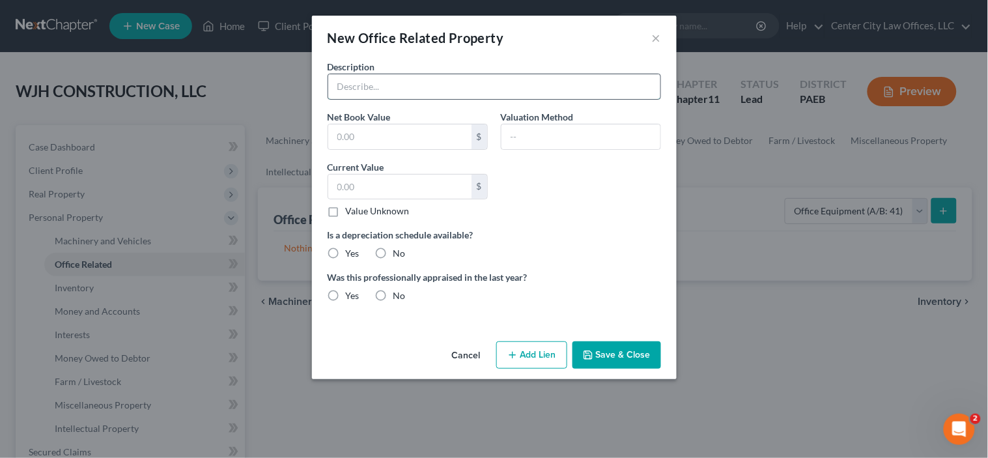
click at [393, 82] on input "text" at bounding box center [494, 86] width 332 height 25
type input "PRINTER, DESKTOP, LAMINATOR, WHITE BOARD, DESK, CHAIRS"
click at [362, 132] on input "text" at bounding box center [399, 136] width 143 height 25
click at [596, 197] on div "Description PRINTER, DESKTOP, LAMINATOR, WHITE BOARD, DESK, CHAIRS Net Book Val…" at bounding box center [494, 186] width 347 height 253
click at [542, 137] on input "text" at bounding box center [581, 136] width 159 height 25
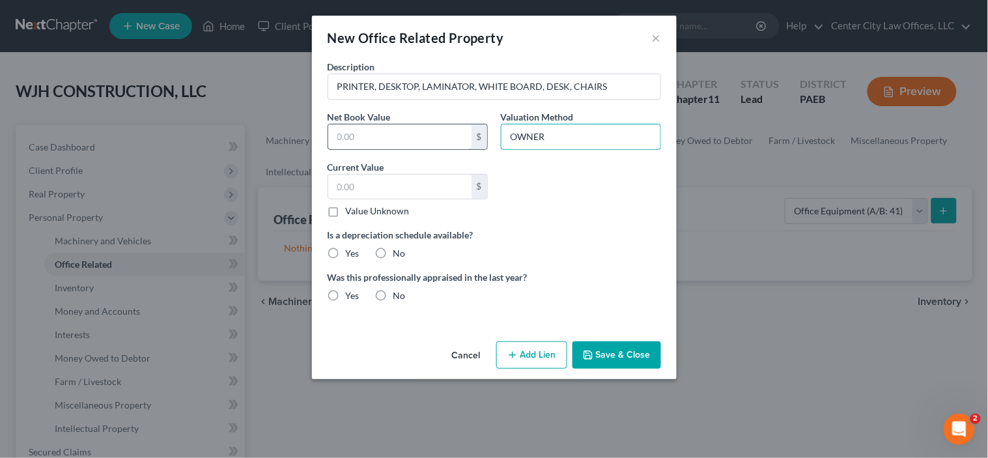
type input "OWNER"
click at [425, 137] on input "text" at bounding box center [399, 136] width 143 height 25
click at [360, 188] on input "text" at bounding box center [399, 187] width 143 height 25
type input "2,000"
click at [393, 251] on label "No" at bounding box center [399, 253] width 12 height 13
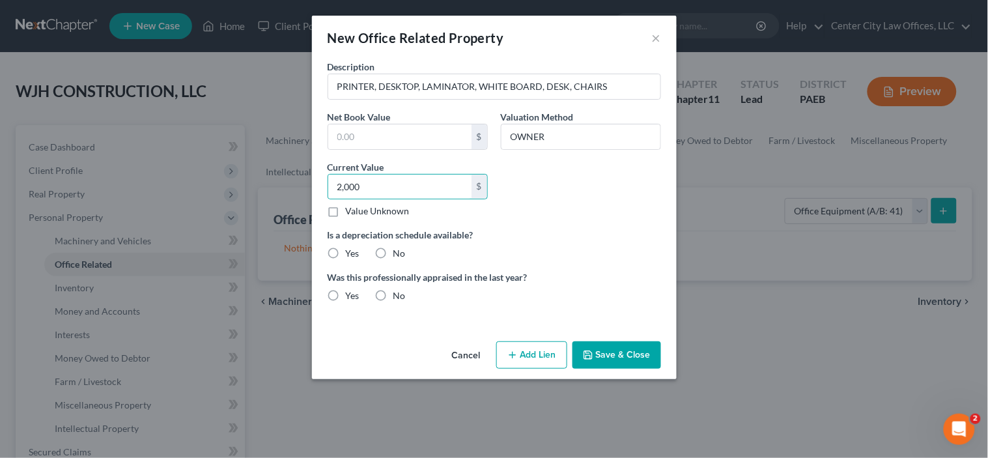
click at [399, 251] on input "No" at bounding box center [403, 251] width 8 height 8
radio input "true"
click at [393, 295] on label "No" at bounding box center [399, 295] width 12 height 13
click at [399, 295] on input "No" at bounding box center [403, 293] width 8 height 8
radio input "true"
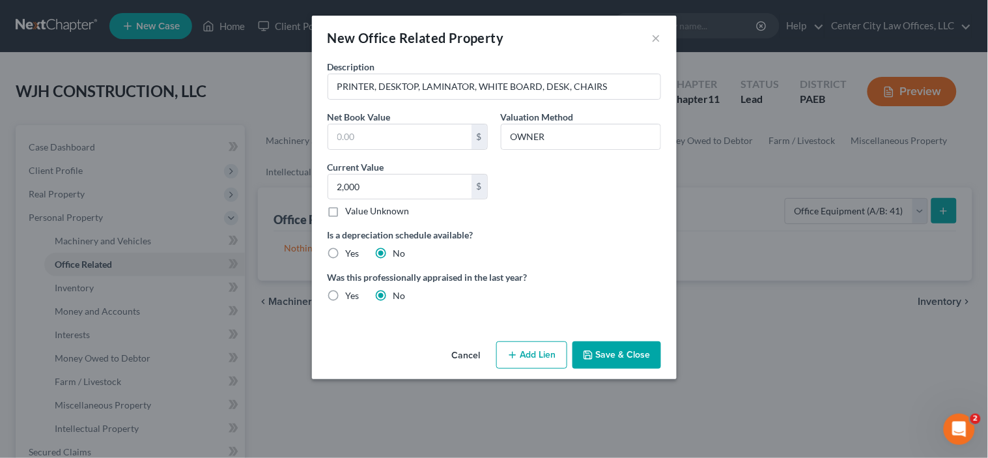
click at [597, 354] on button "Save & Close" at bounding box center [617, 354] width 89 height 27
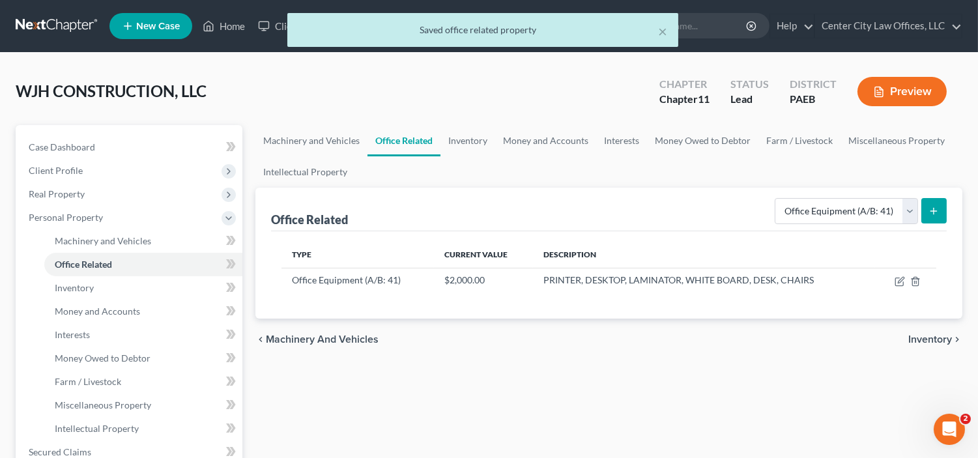
click at [927, 336] on span "Inventory" at bounding box center [930, 339] width 44 height 10
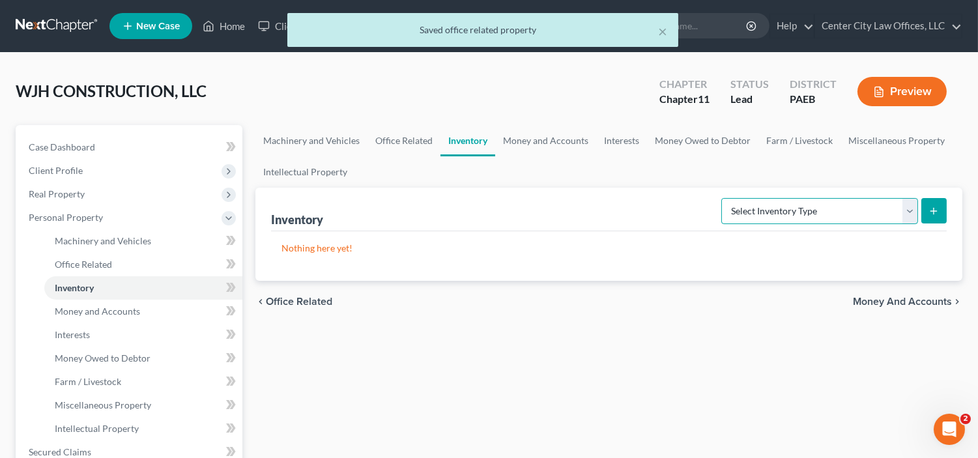
click at [906, 203] on select "Select Inventory Type Finished Goods (A/B: 21) Other Inventory or Supplies (A/B…" at bounding box center [819, 211] width 197 height 26
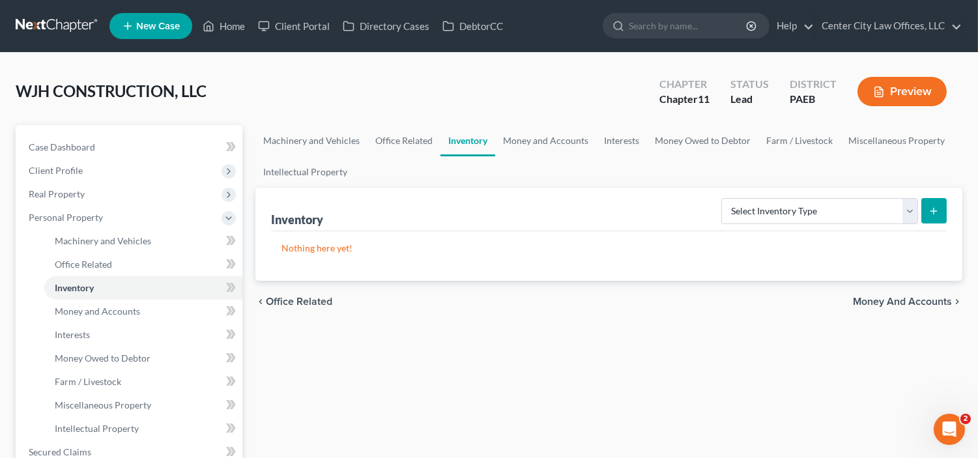
click at [834, 347] on div "Machinery and Vehicles Office Related Inventory Money and Accounts Interests Mo…" at bounding box center [609, 442] width 720 height 635
click at [907, 214] on select "Select Inventory Type Finished Goods (A/B: 21) Other Inventory or Supplies (A/B…" at bounding box center [819, 211] width 197 height 26
click at [777, 424] on div "Machinery and Vehicles Office Related Inventory Money and Accounts Interests Mo…" at bounding box center [609, 442] width 720 height 635
click at [278, 303] on span "Office Related" at bounding box center [299, 301] width 66 height 10
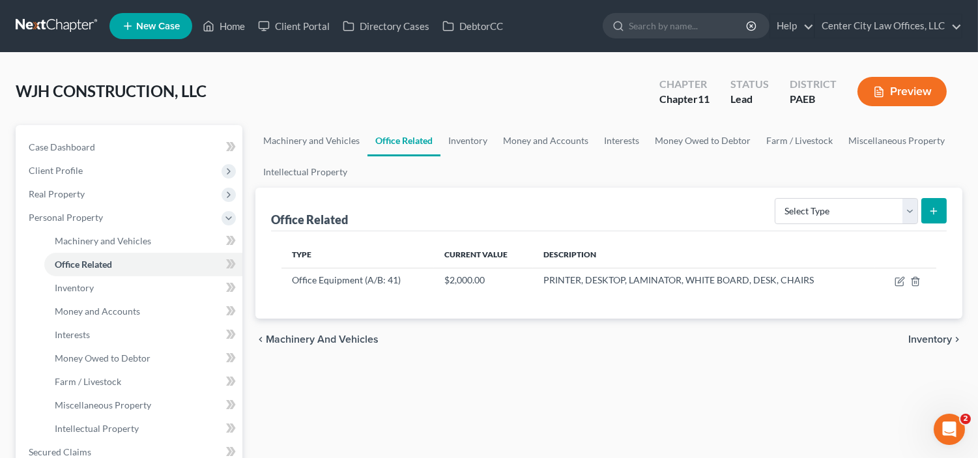
click at [283, 342] on span "Machinery and Vehicles" at bounding box center [322, 339] width 113 height 10
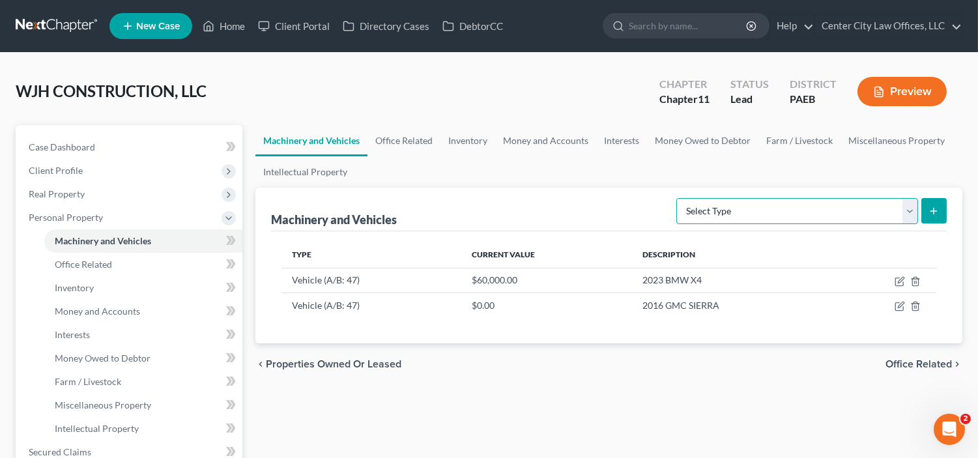
click at [912, 206] on select "Select Type Aircraft (A/B: 49) Other Machinery, Fixtures and Equipment (A/B: 50…" at bounding box center [797, 211] width 242 height 26
click at [497, 417] on div "Machinery and Vehicles Office Related Inventory Money and Accounts Interests Mo…" at bounding box center [609, 442] width 720 height 635
click at [905, 365] on span "Office Related" at bounding box center [918, 364] width 66 height 10
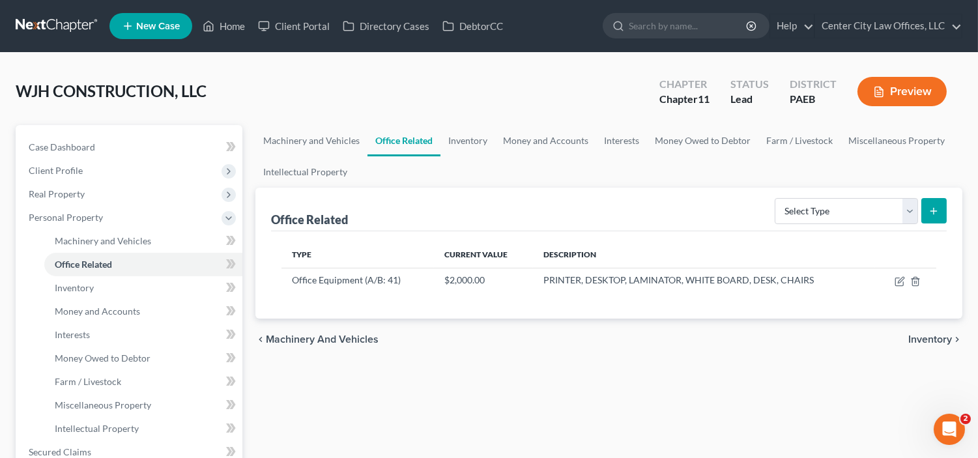
click at [905, 365] on div "Machinery and Vehicles Office Related Inventory Money and Accounts Interests Mo…" at bounding box center [609, 442] width 720 height 635
click at [922, 337] on span "Inventory" at bounding box center [930, 339] width 44 height 10
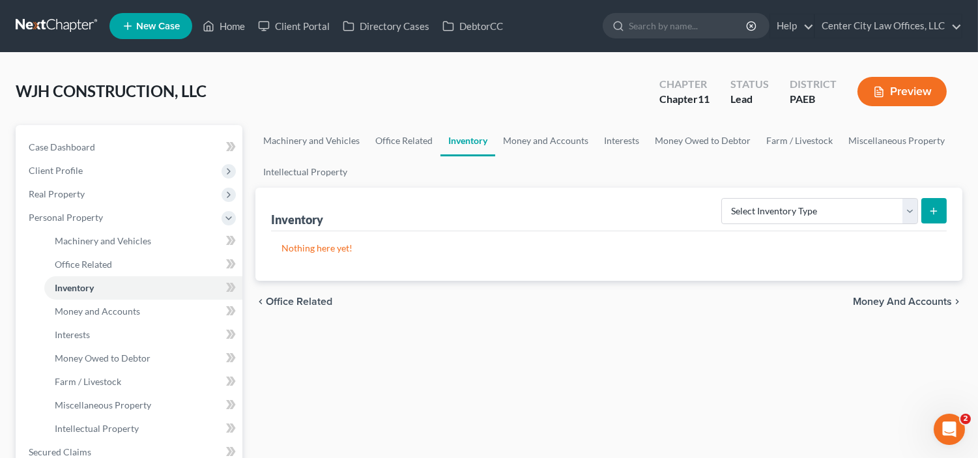
click at [867, 302] on span "Money and Accounts" at bounding box center [902, 301] width 99 height 10
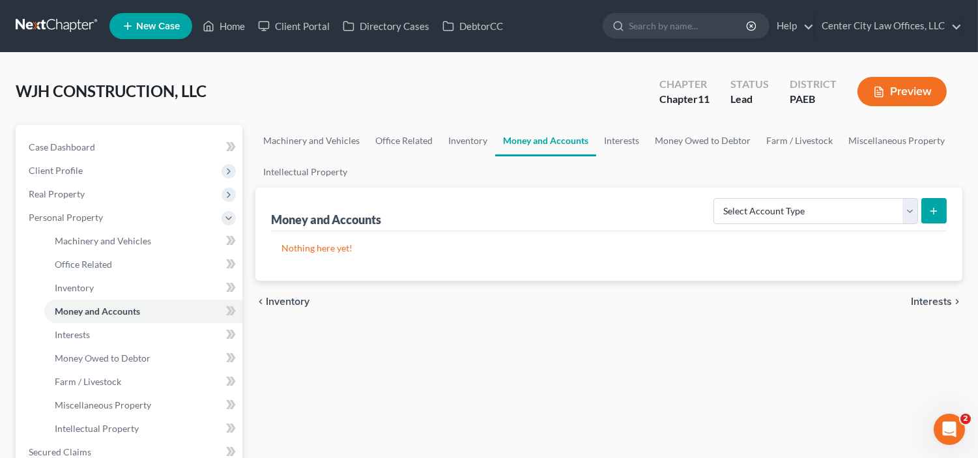
drag, startPoint x: 932, startPoint y: 293, endPoint x: 926, endPoint y: 302, distance: 10.8
click at [926, 302] on div "chevron_left Inventory Interests chevron_right" at bounding box center [608, 302] width 707 height 42
click at [926, 302] on span "Interests" at bounding box center [931, 301] width 41 height 10
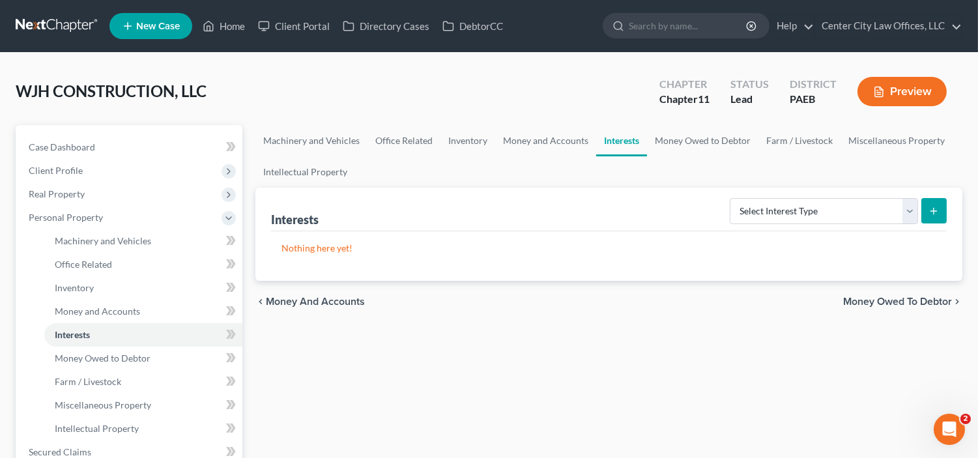
click at [916, 302] on span "Money Owed to Debtor" at bounding box center [897, 301] width 109 height 10
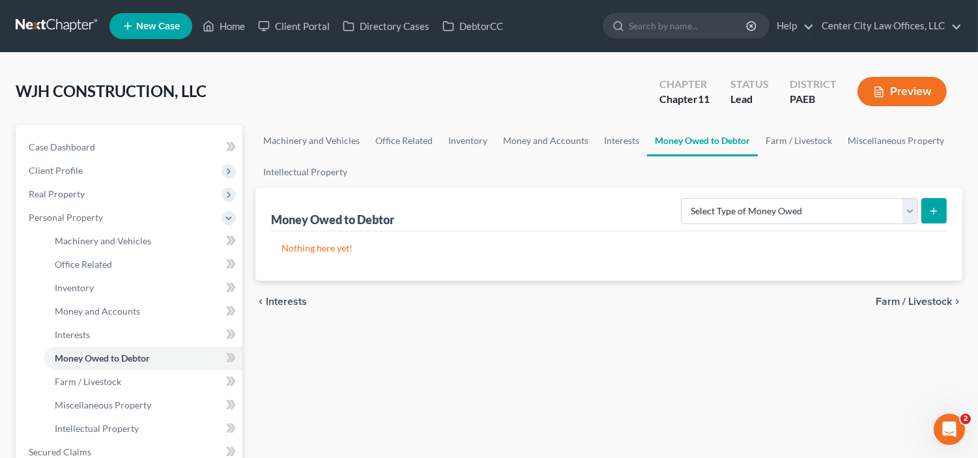
click at [280, 296] on span "Interests" at bounding box center [286, 301] width 41 height 10
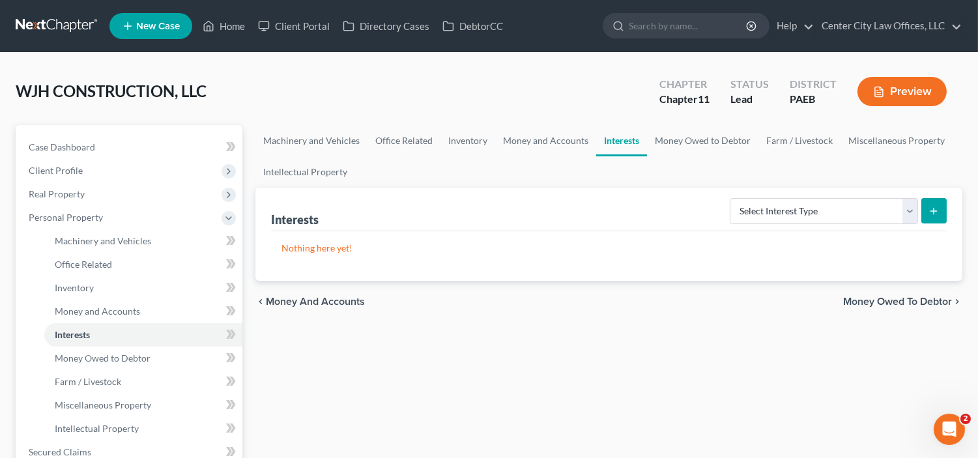
click at [280, 296] on span "Money and Accounts" at bounding box center [315, 301] width 99 height 10
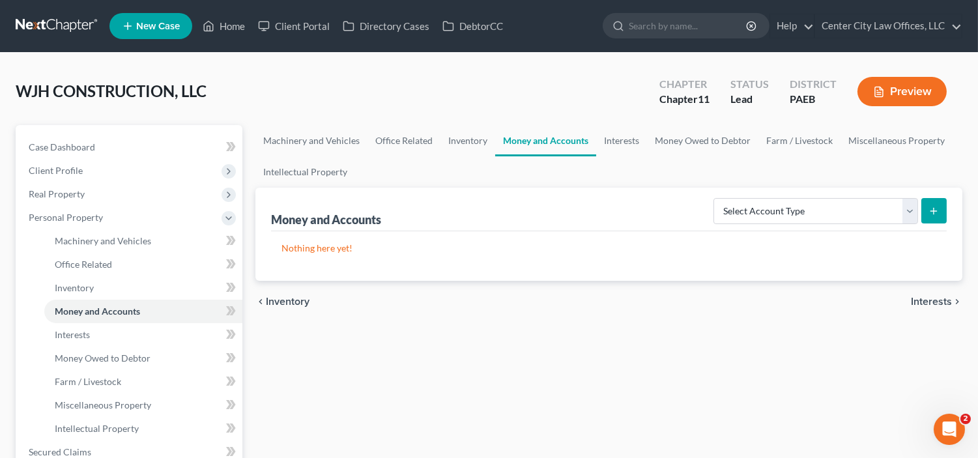
click at [280, 296] on span "Inventory" at bounding box center [288, 301] width 44 height 10
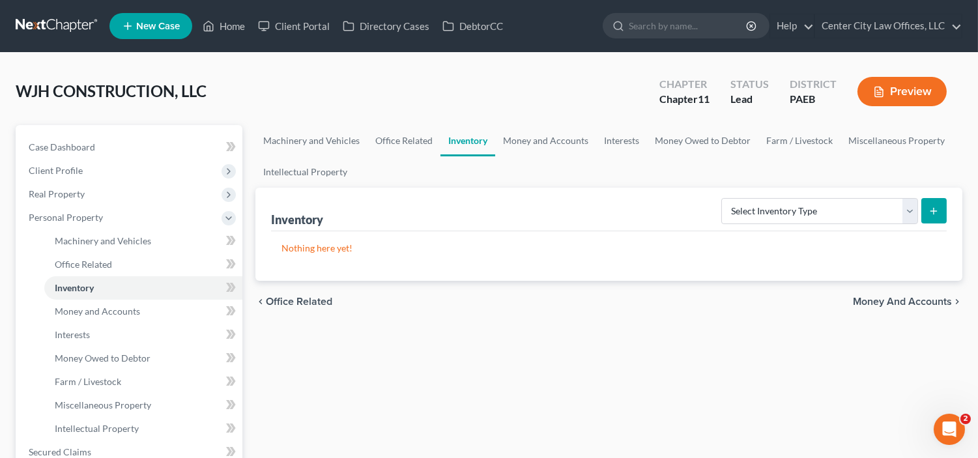
click at [280, 296] on span "Office Related" at bounding box center [299, 301] width 66 height 10
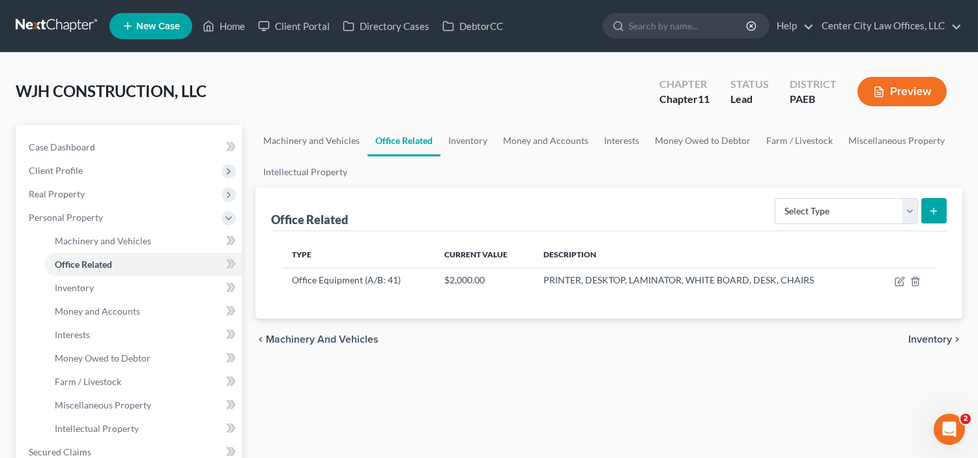
click at [281, 334] on span "Machinery and Vehicles" at bounding box center [322, 339] width 113 height 10
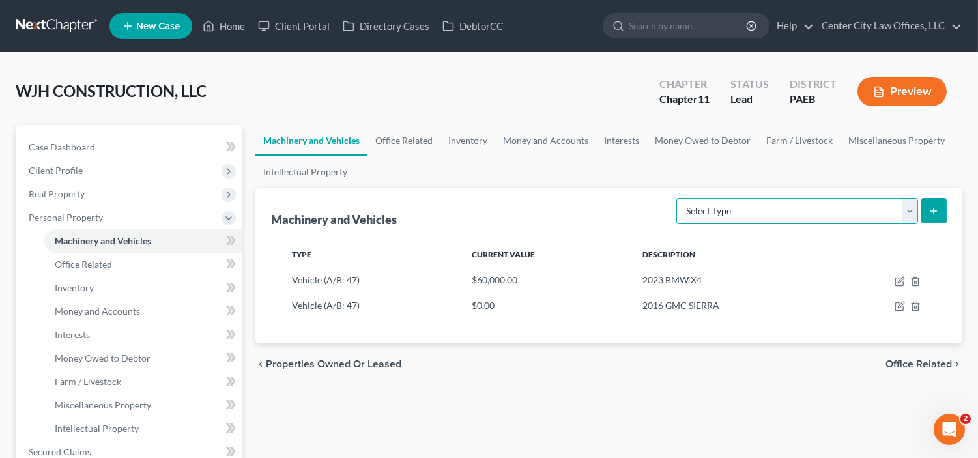
click at [913, 209] on select "Select Type Aircraft (A/B: 49) Other Machinery, Fixtures and Equipment (A/B: 50…" at bounding box center [797, 211] width 242 height 26
select select "vehicle"
click at [678, 198] on select "Select Type Aircraft (A/B: 49) Other Machinery, Fixtures and Equipment (A/B: 50…" at bounding box center [797, 211] width 242 height 26
click at [934, 206] on icon "submit" at bounding box center [933, 211] width 10 height 10
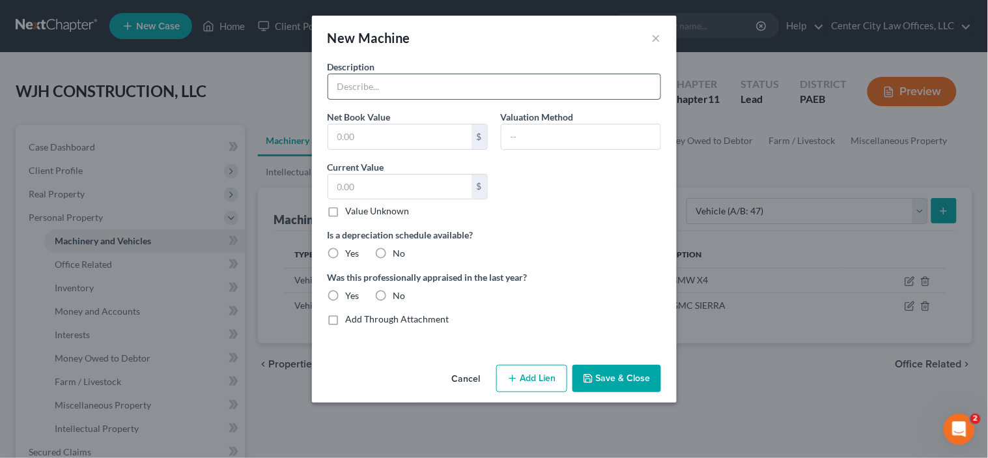
click at [394, 83] on input "text" at bounding box center [494, 86] width 332 height 25
type input "2020 FORD F550"
drag, startPoint x: 333, startPoint y: 211, endPoint x: 381, endPoint y: 255, distance: 65.5
click at [381, 255] on div "Description 2020 FORD F550 Net Book Value $ Valuation Method Current Value $ Va…" at bounding box center [494, 198] width 347 height 276
click at [539, 212] on div "Description 2020 FORD F550 Net Book Value $ Valuation Method Current Value $ Va…" at bounding box center [494, 198] width 347 height 276
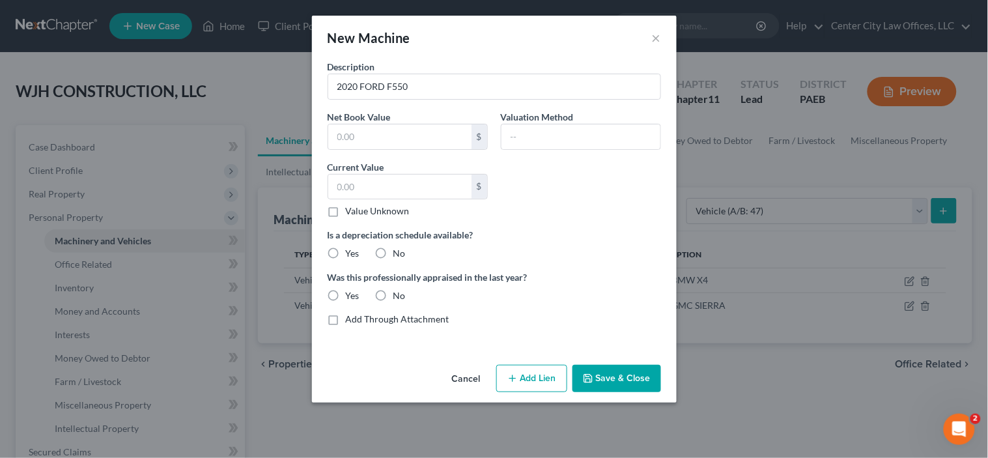
click at [393, 251] on label "No" at bounding box center [399, 253] width 12 height 13
click at [399, 251] on input "No" at bounding box center [403, 251] width 8 height 8
radio input "true"
click at [393, 296] on label "No" at bounding box center [399, 295] width 12 height 13
click at [399, 296] on input "No" at bounding box center [403, 293] width 8 height 8
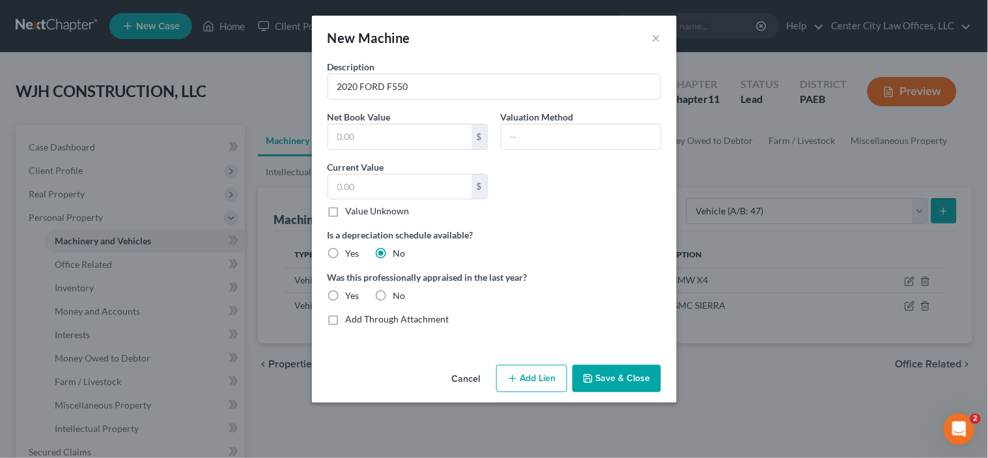
radio input "true"
click at [525, 381] on button "Add Lien" at bounding box center [531, 378] width 71 height 27
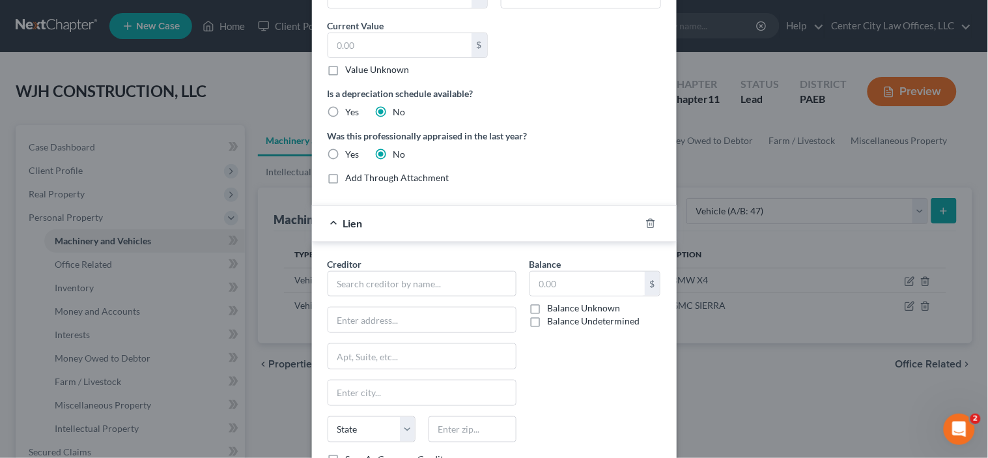
scroll to position [157, 0]
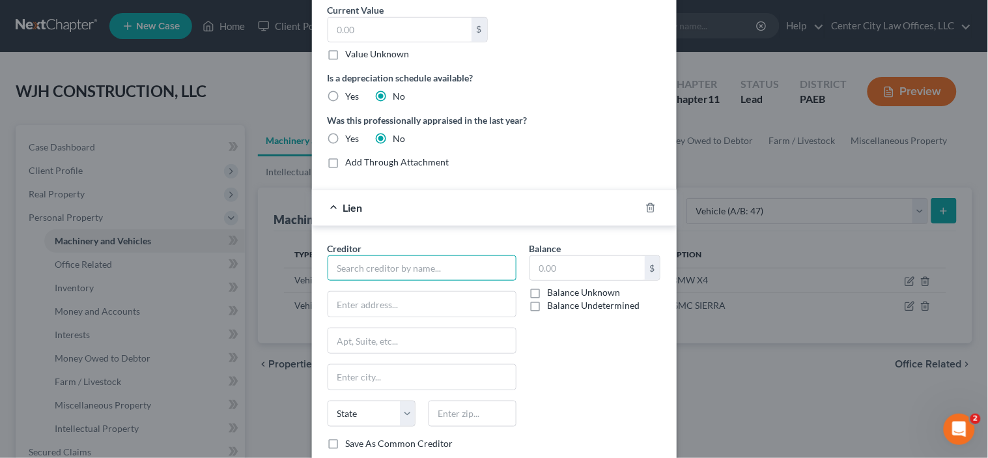
click at [418, 276] on input "text" at bounding box center [422, 268] width 189 height 26
click at [573, 266] on input "text" at bounding box center [587, 268] width 115 height 25
type input "FORD CREDIT"
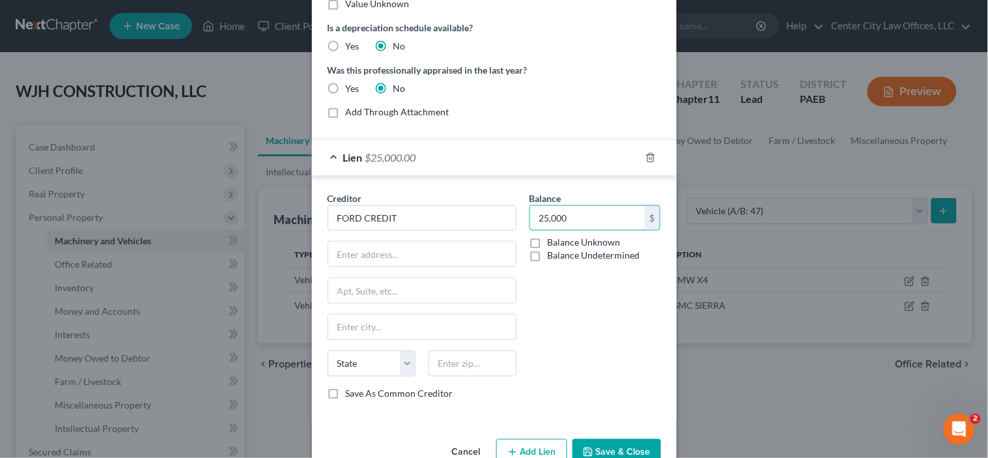
scroll to position [242, 0]
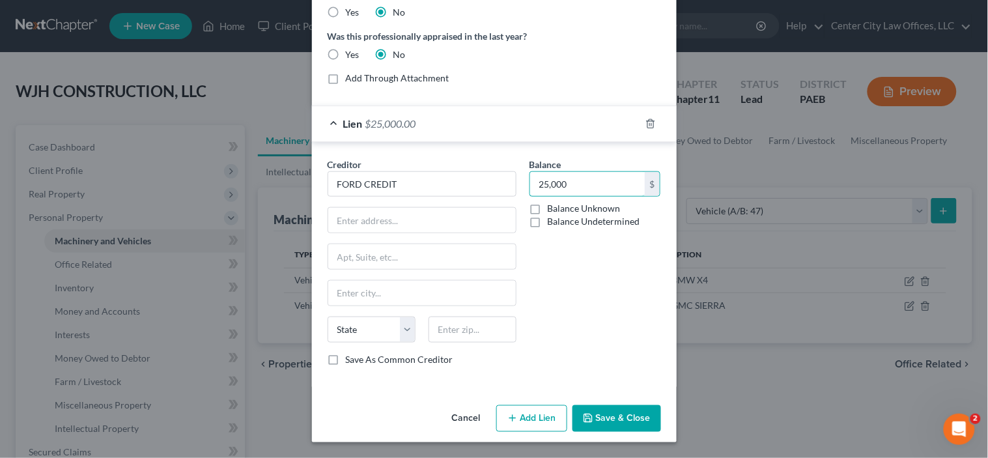
type input "25,000"
click at [595, 411] on button "Save & Close" at bounding box center [617, 418] width 89 height 27
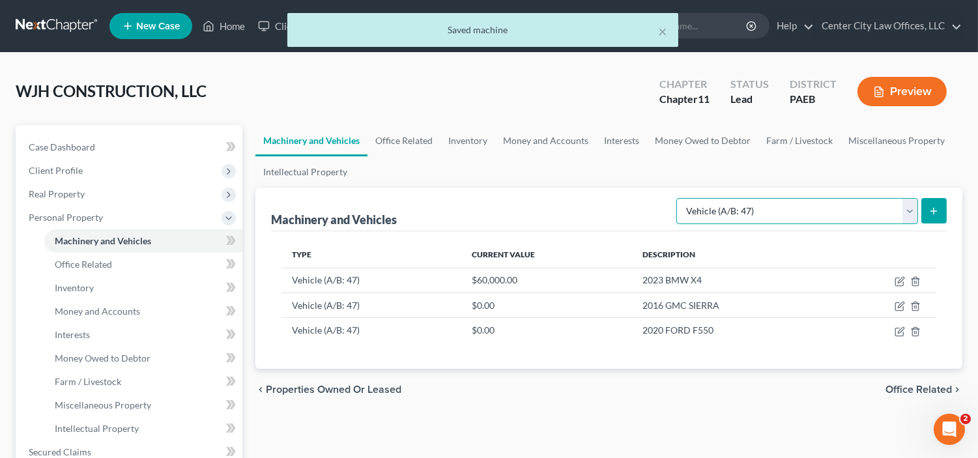
click at [905, 210] on select "Select Type Aircraft (A/B: 49) Other Machinery, Fixtures and Equipment (A/B: 50…" at bounding box center [797, 211] width 242 height 26
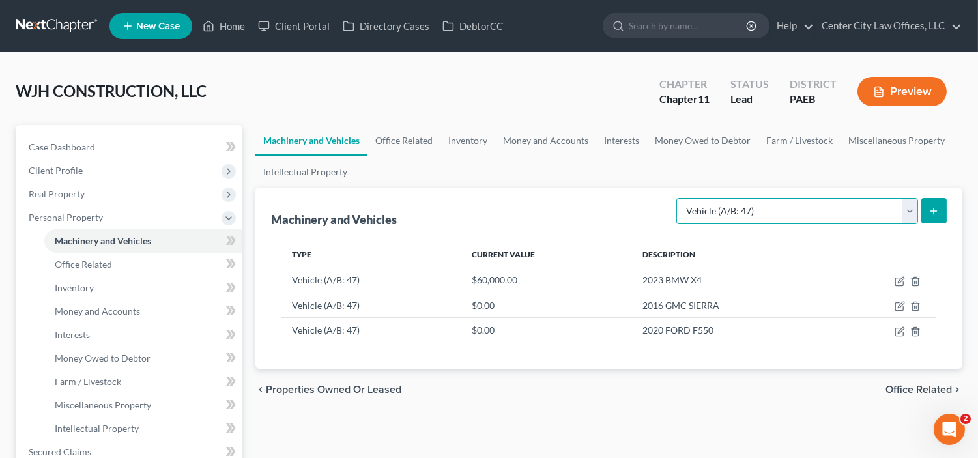
select select "other"
click at [678, 198] on select "Select Type Aircraft (A/B: 49) Other Machinery, Fixtures and Equipment (A/B: 50…" at bounding box center [797, 211] width 242 height 26
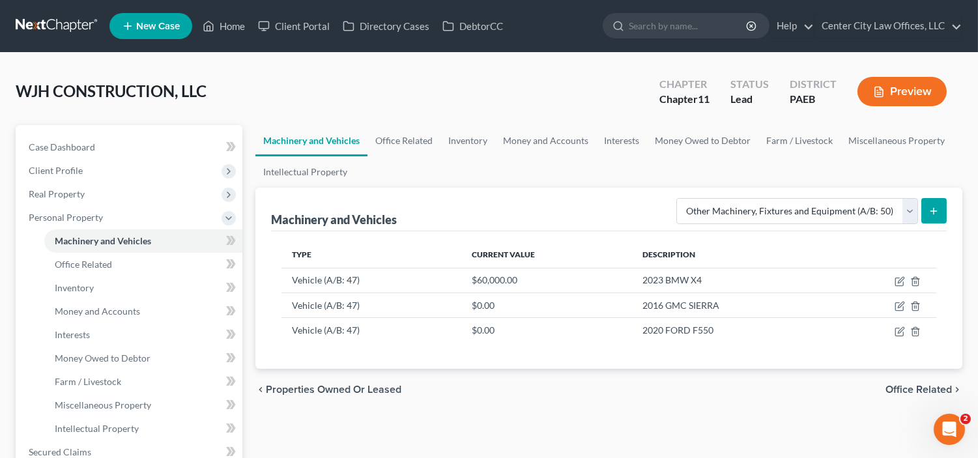
click at [932, 208] on icon "submit" at bounding box center [933, 211] width 10 height 10
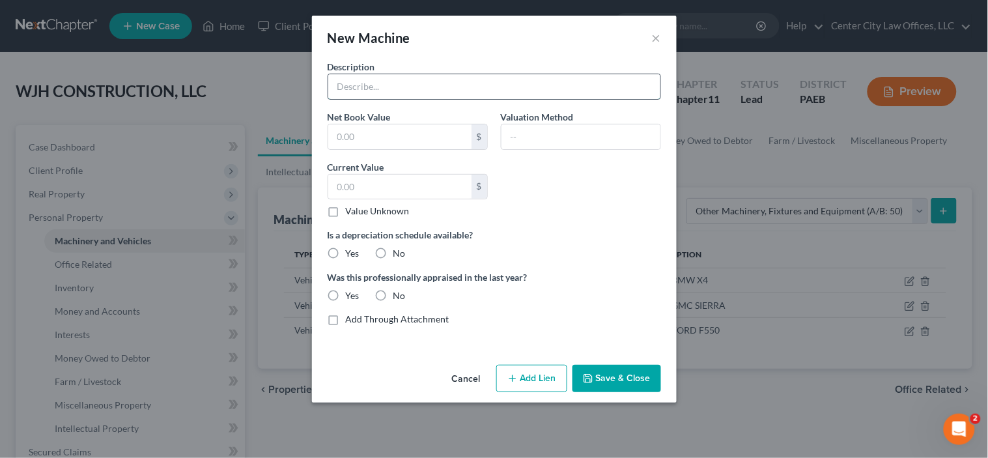
click at [480, 83] on input "text" at bounding box center [494, 86] width 332 height 25
type input "TOOLS, HEATERS, STORAGE RACKS, BROOMS, SHOVELS, DRILLS, SCREW GUNS, COMPRESSORS"
click at [352, 184] on input "text" at bounding box center [399, 187] width 143 height 25
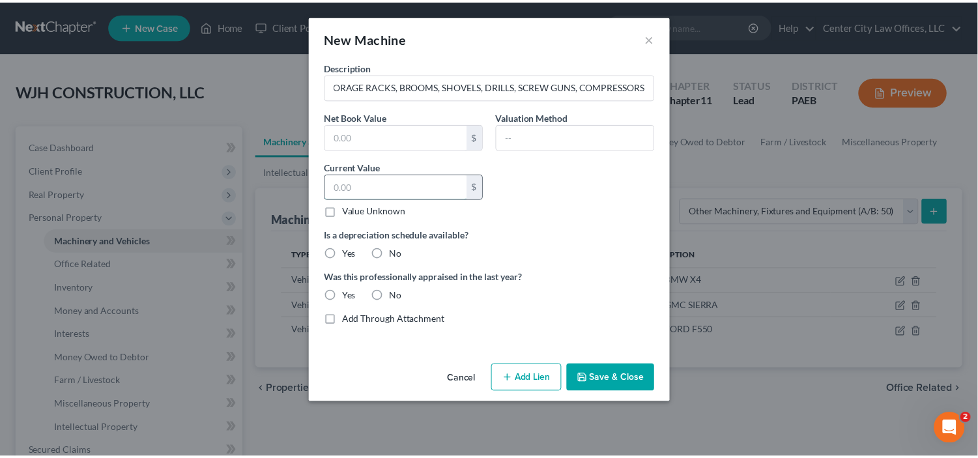
scroll to position [0, 0]
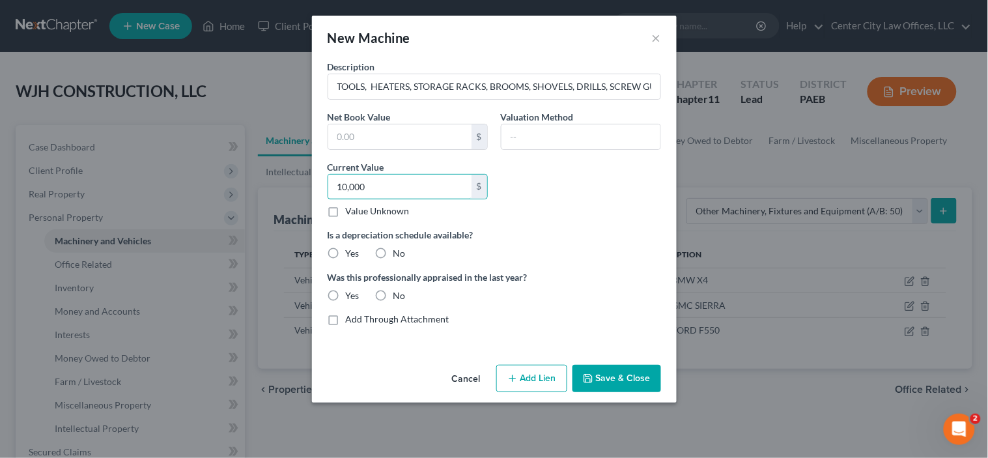
type input "10,000"
click at [393, 250] on label "No" at bounding box center [399, 253] width 12 height 13
click at [399, 250] on input "No" at bounding box center [403, 251] width 8 height 8
radio input "true"
click at [393, 296] on label "No" at bounding box center [399, 295] width 12 height 13
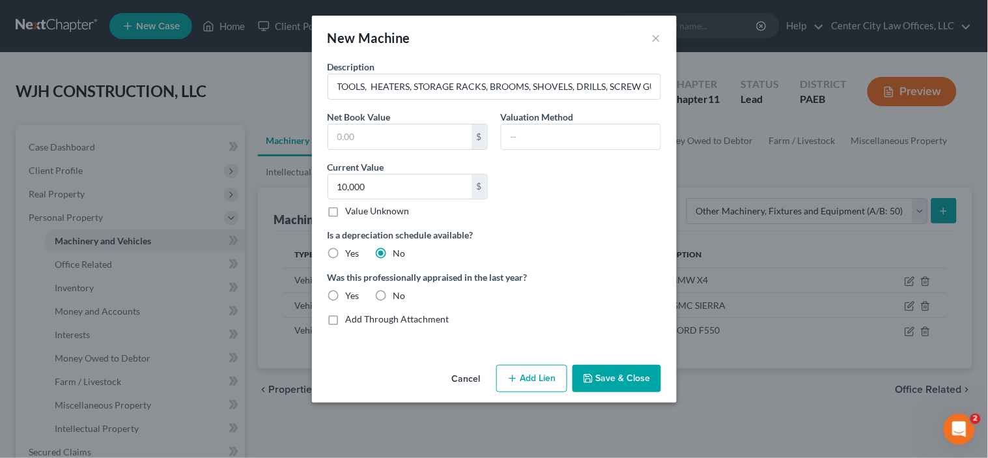
click at [399, 296] on input "No" at bounding box center [403, 293] width 8 height 8
radio input "true"
click at [510, 133] on input "text" at bounding box center [581, 136] width 159 height 25
type input "OWNER"
click at [607, 380] on button "Save & Close" at bounding box center [617, 378] width 89 height 27
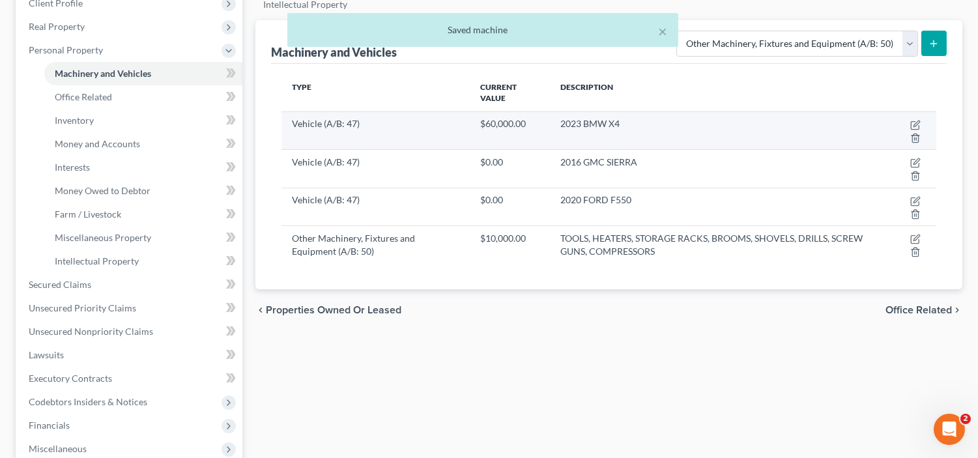
scroll to position [168, 0]
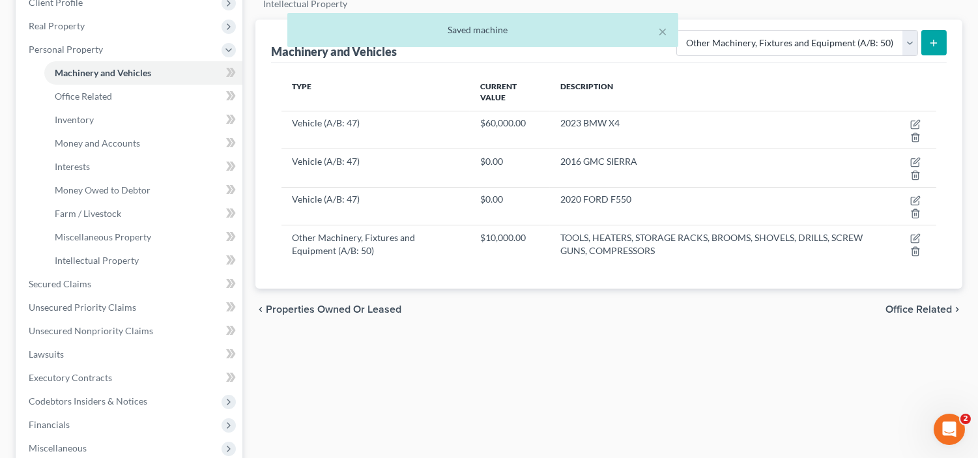
click at [932, 305] on span "Office Related" at bounding box center [918, 309] width 66 height 10
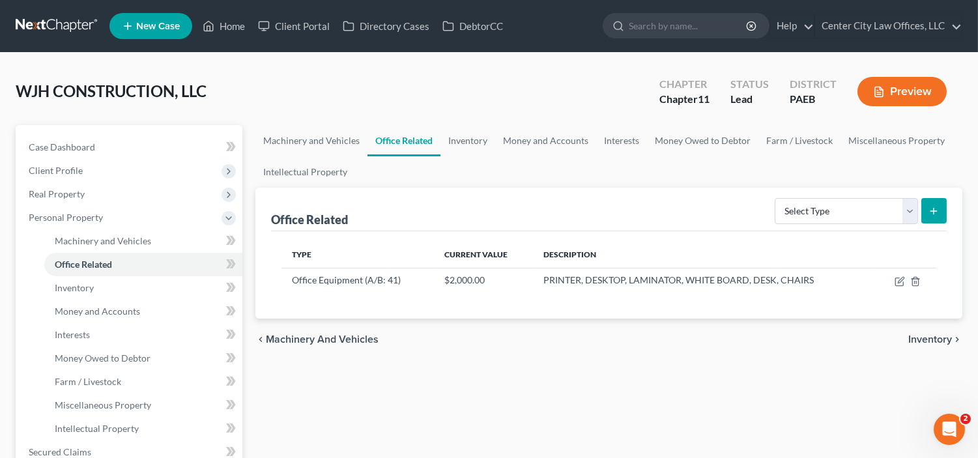
click at [919, 335] on span "Inventory" at bounding box center [930, 339] width 44 height 10
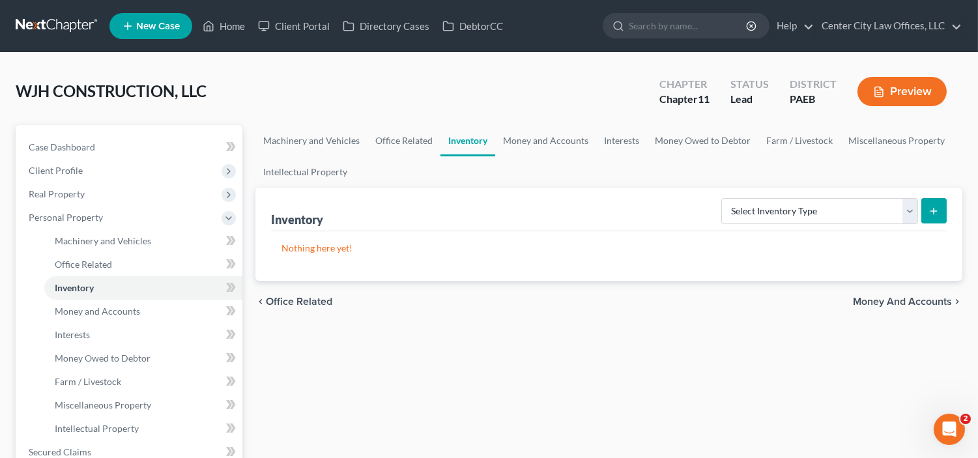
click at [872, 298] on span "Money and Accounts" at bounding box center [902, 301] width 99 height 10
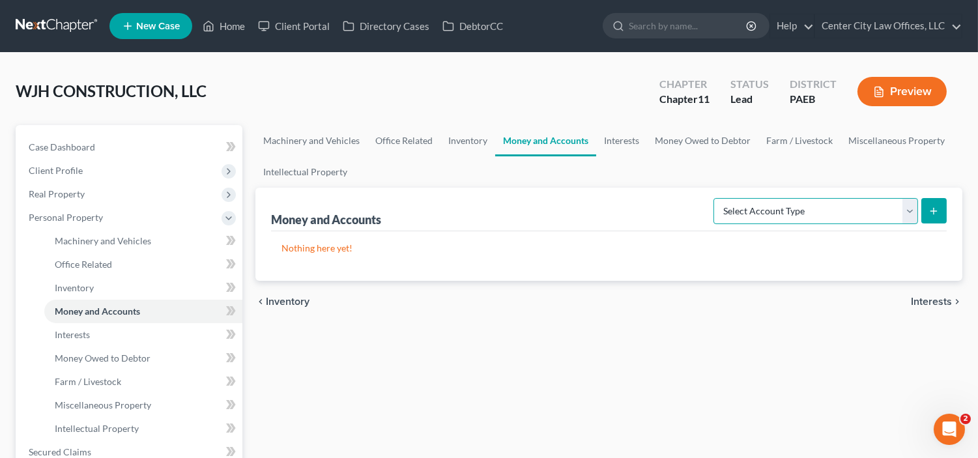
click at [909, 212] on select "Select Account Type Brokerage (A/B: 3, SOFA: 18) Cash on Hand (A/B: 2) Certific…" at bounding box center [815, 211] width 205 height 26
select select "checking"
click at [715, 198] on select "Select Account Type Brokerage (A/B: 3, SOFA: 18) Cash on Hand (A/B: 2) Certific…" at bounding box center [815, 211] width 205 height 26
click at [930, 210] on icon "submit" at bounding box center [933, 211] width 10 height 10
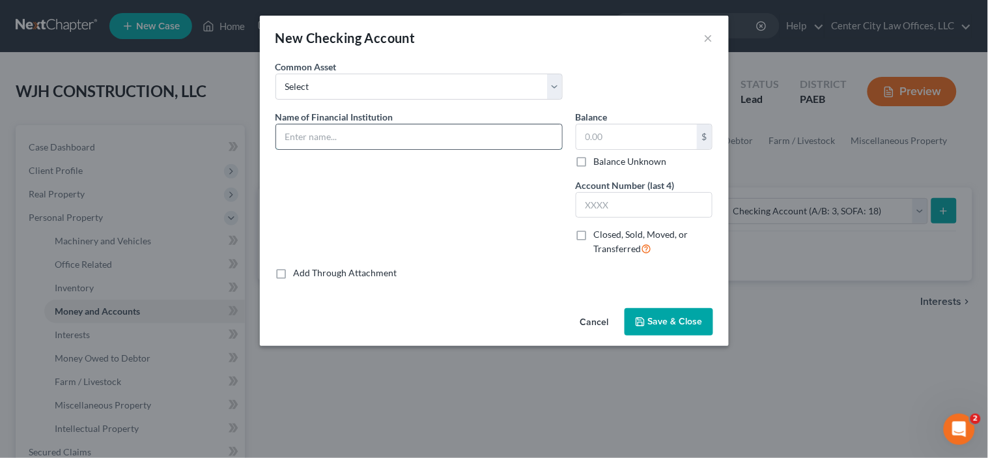
click at [440, 135] on input "text" at bounding box center [419, 136] width 286 height 25
type input "[PERSON_NAME] FARGO"
click at [586, 135] on input "text" at bounding box center [636, 136] width 121 height 25
type input "5,000"
click at [654, 322] on span "Save & Close" at bounding box center [675, 321] width 55 height 11
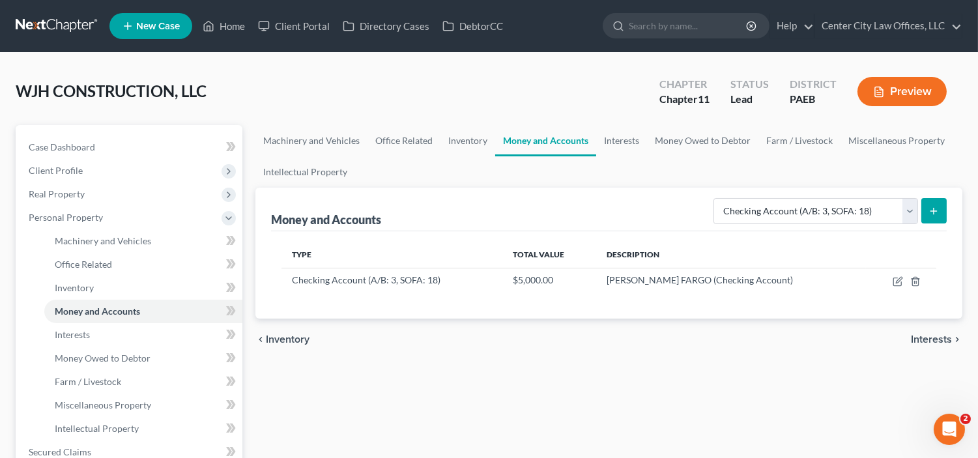
click at [933, 207] on icon "submit" at bounding box center [933, 211] width 10 height 10
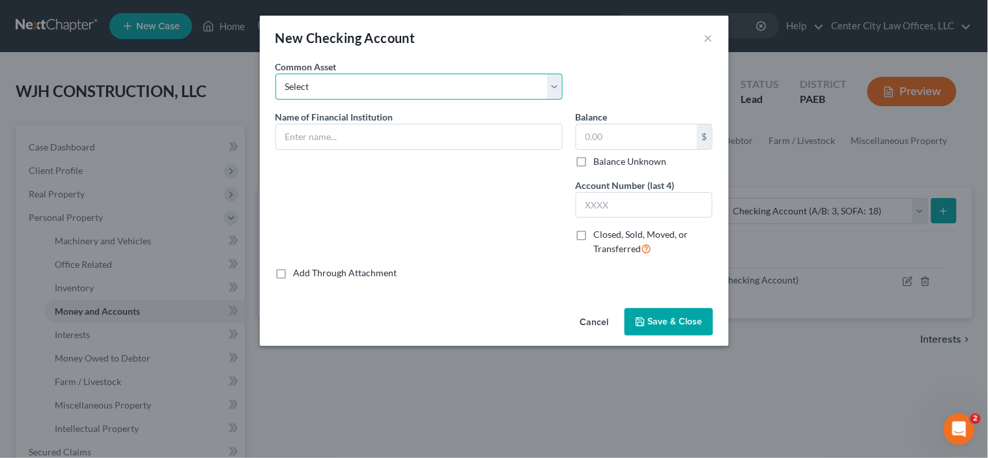
click at [483, 83] on select "Select POLICE AND FIRE FEDERAL CREDIT UNION GREEN DOT PAY CARD SOLE PAY CARD SA…" at bounding box center [419, 87] width 287 height 26
click at [376, 87] on select "Select POLICE AND FIRE FEDERAL CREDIT UNION GREEN DOT PAY CARD SOLE PAY CARD SA…" at bounding box center [419, 87] width 287 height 26
click at [324, 133] on input "text" at bounding box center [419, 136] width 286 height 25
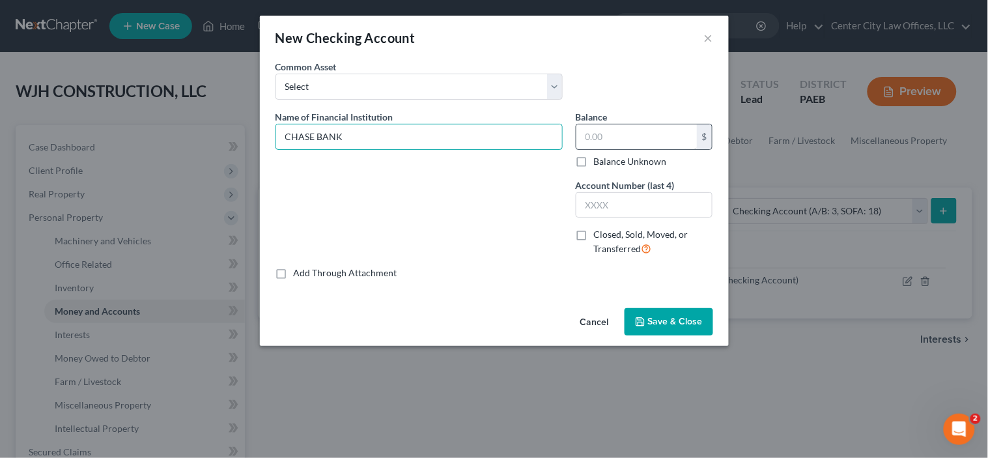
type input "CHASE BANK"
click at [606, 129] on input "text" at bounding box center [636, 136] width 121 height 25
type input "35,000"
click at [663, 324] on span "Save & Close" at bounding box center [675, 321] width 55 height 11
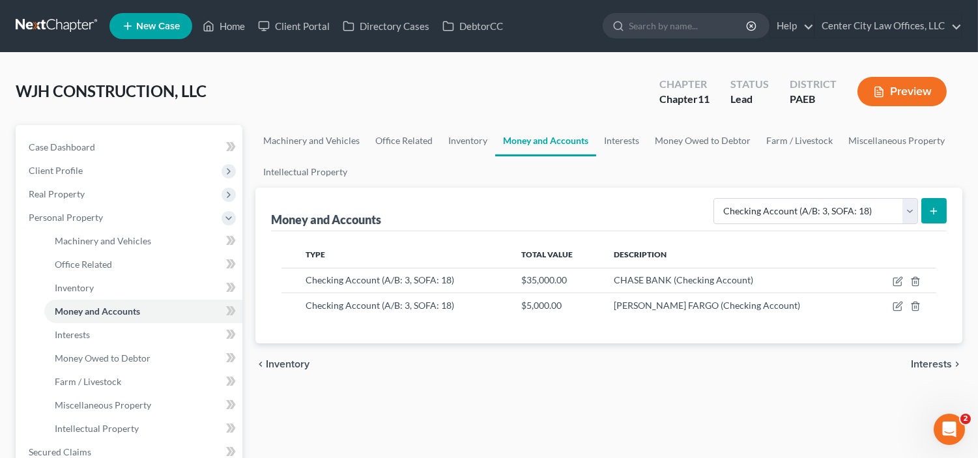
click at [925, 366] on span "Interests" at bounding box center [931, 364] width 41 height 10
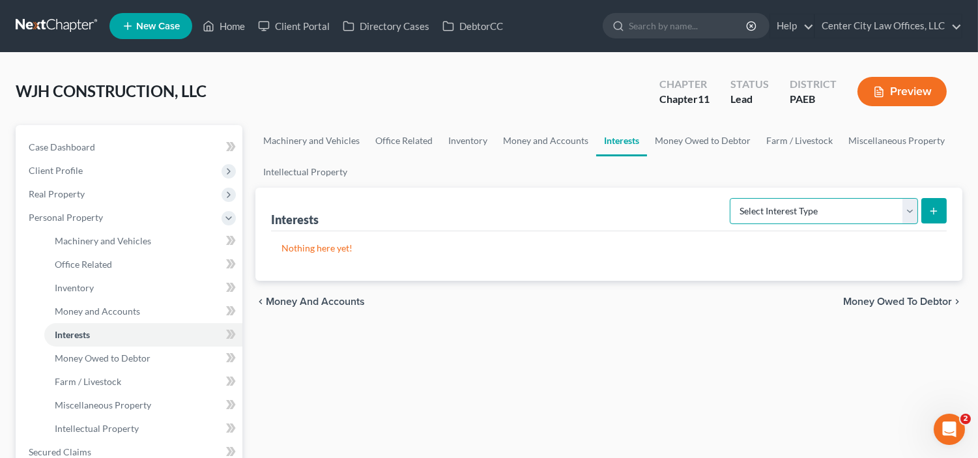
click at [909, 216] on select "Select Interest Type Bond (A/B: 16) Incorporated Business (A/B: 15) Insurance P…" at bounding box center [824, 211] width 188 height 26
click at [888, 409] on div "Machinery and Vehicles Office Related Inventory Money and Accounts Interests Mo…" at bounding box center [609, 442] width 720 height 635
click at [929, 298] on span "Money Owed to Debtor" at bounding box center [897, 301] width 109 height 10
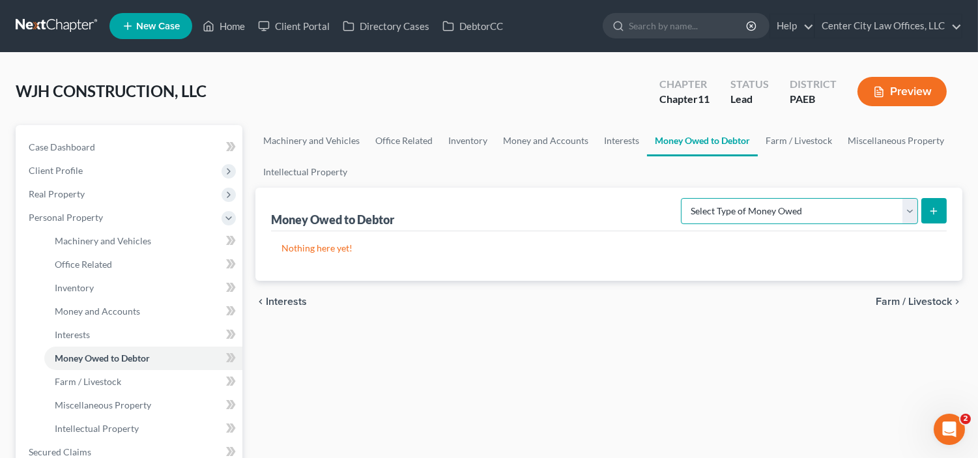
click at [912, 210] on select "Select Type of Money Owed Accounts Receivable (A/B: 11) Causes of Action Agains…" at bounding box center [799, 211] width 237 height 26
select select "accounts_receivable"
click at [684, 198] on select "Select Type of Money Owed Accounts Receivable (A/B: 11) Causes of Action Agains…" at bounding box center [799, 211] width 237 height 26
click at [937, 212] on icon "submit" at bounding box center [933, 211] width 10 height 10
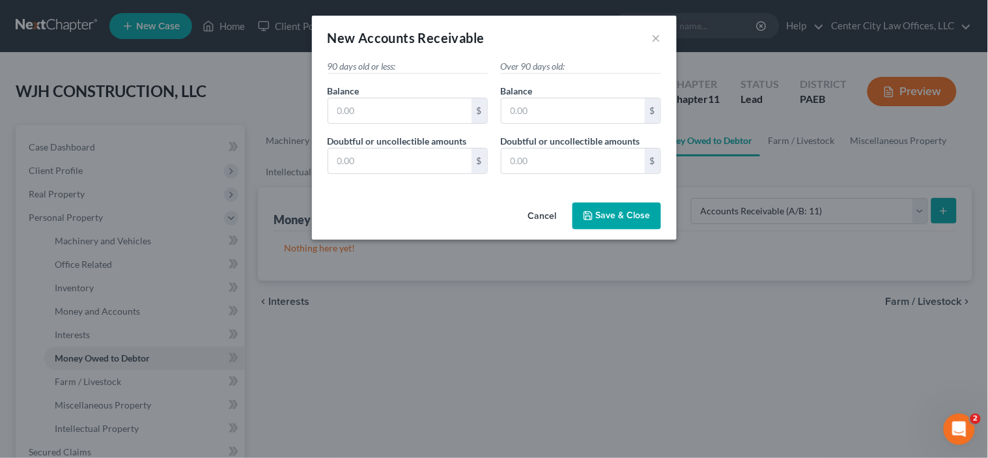
click at [541, 213] on button "Cancel" at bounding box center [543, 217] width 50 height 26
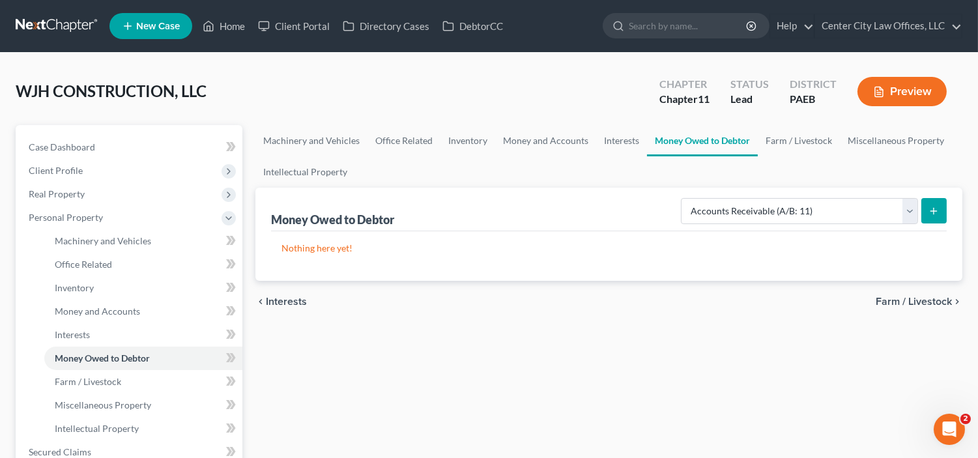
click at [893, 292] on div "chevron_left Interests Farm / Livestock chevron_right" at bounding box center [608, 302] width 707 height 42
click at [892, 303] on span "Farm / Livestock" at bounding box center [913, 301] width 76 height 10
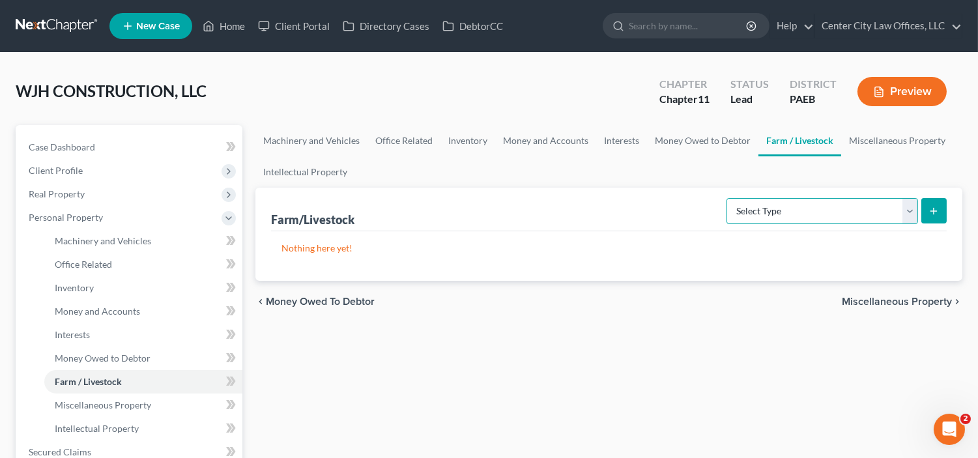
click at [906, 206] on select "Select Type Animals & Livestock (A/B: 29) Crops: Growing or Harvested (A/B: 28)…" at bounding box center [822, 211] width 192 height 26
click at [883, 175] on ul "Machinery and Vehicles Office Related Inventory Money and Accounts Interests Mo…" at bounding box center [608, 156] width 707 height 63
click at [864, 296] on span "Miscellaneous Property" at bounding box center [897, 301] width 110 height 10
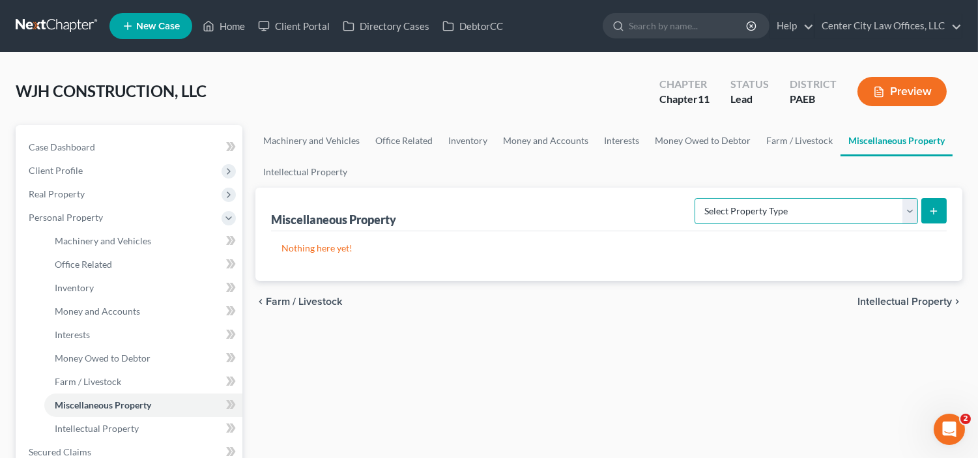
click at [908, 204] on select "Select Property Type Assigned for Creditor Benefit [DATE] (SOFA: 8) Assigned to…" at bounding box center [805, 211] width 223 height 26
click at [889, 173] on ul "Machinery and Vehicles Office Related Inventory Money and Accounts Interests Mo…" at bounding box center [608, 156] width 707 height 63
click at [911, 210] on select "Select Property Type Assigned for Creditor Benefit [DATE] (SOFA: 8) Assigned to…" at bounding box center [805, 211] width 223 height 26
select select "stored_within_1_year"
click at [694, 198] on select "Select Property Type Assigned for Creditor Benefit [DATE] (SOFA: 8) Assigned to…" at bounding box center [805, 211] width 223 height 26
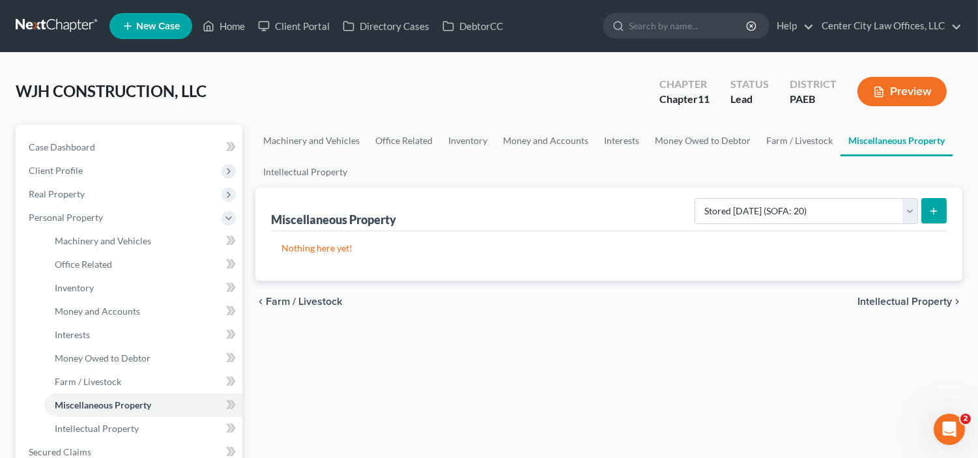
click at [941, 210] on button "submit" at bounding box center [933, 210] width 25 height 25
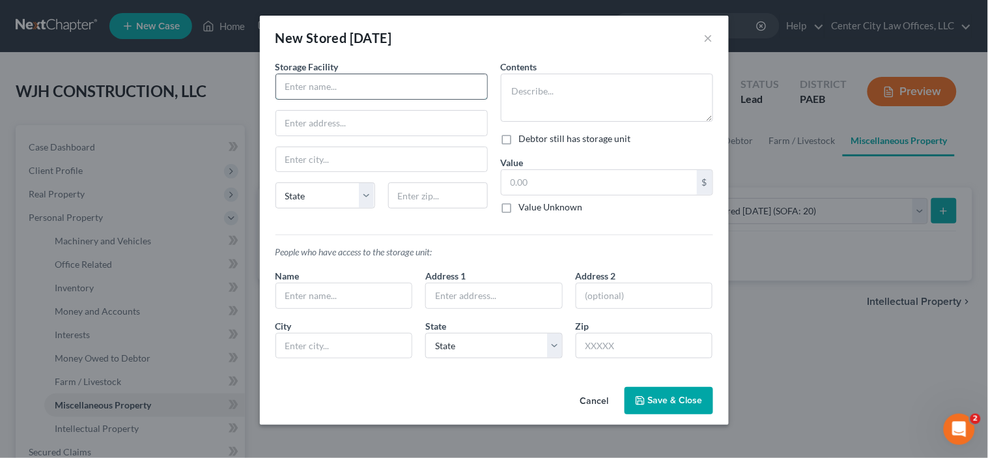
click at [407, 87] on input "text" at bounding box center [381, 86] width 211 height 25
type input "U HAUL"
click at [368, 126] on input "text" at bounding box center [381, 123] width 211 height 25
type input "[STREET_ADDRESS]"
type input "19145"
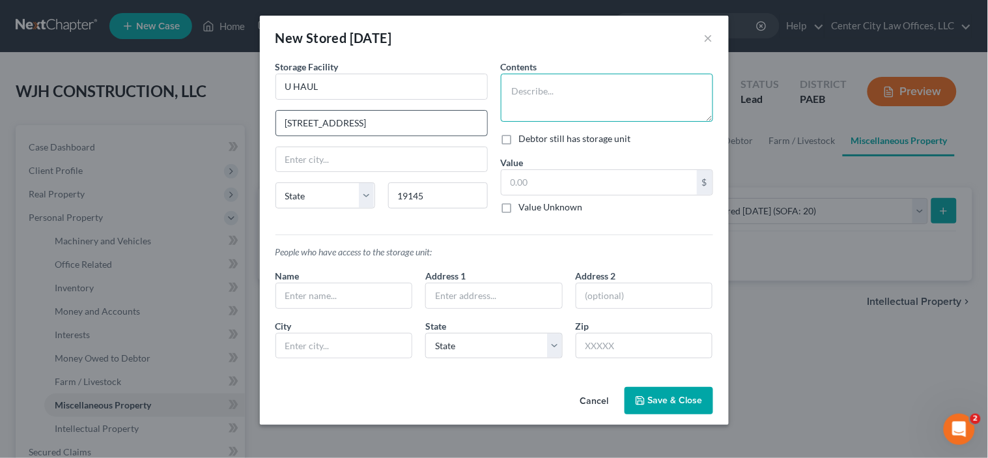
type input "[GEOGRAPHIC_DATA]"
select select "39"
click at [512, 83] on textarea at bounding box center [607, 98] width 212 height 48
click at [519, 139] on label "Debtor still has storage unit" at bounding box center [575, 138] width 112 height 13
click at [524, 139] on input "Debtor still has storage unit" at bounding box center [528, 136] width 8 height 8
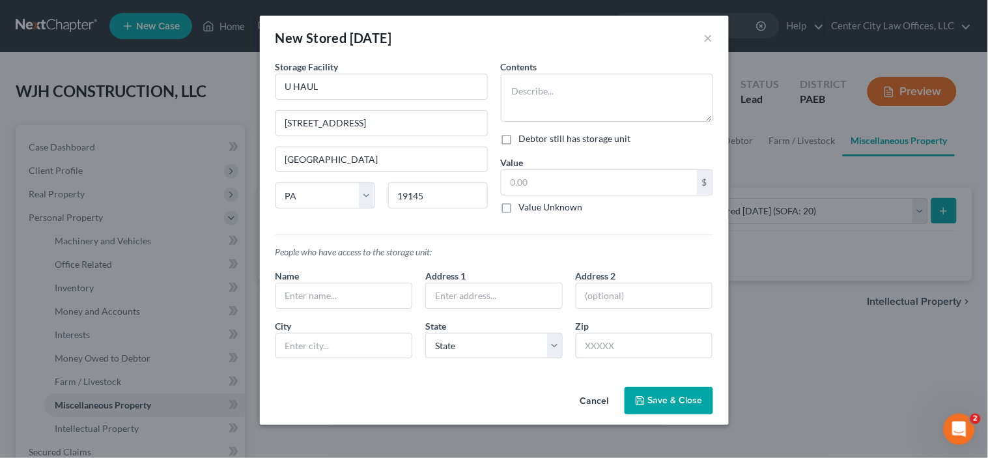
checkbox input "true"
click at [519, 93] on textarea at bounding box center [607, 98] width 212 height 48
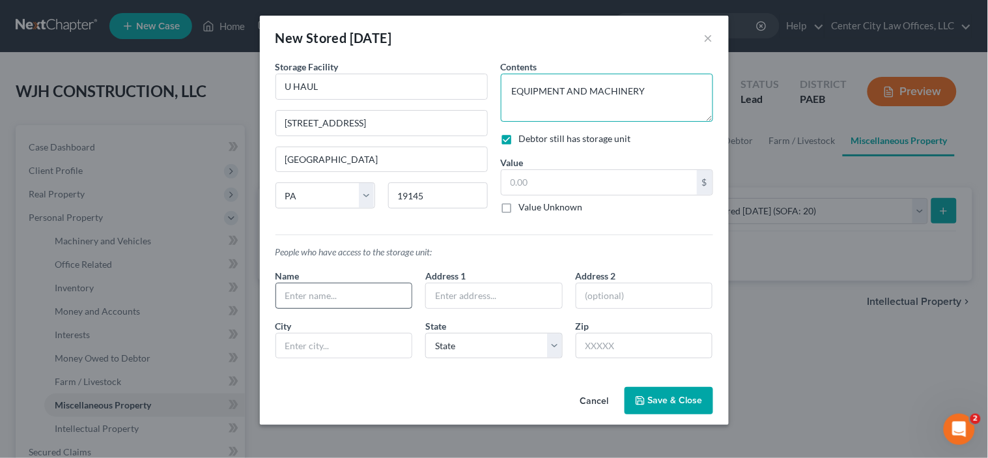
type textarea "EQUIPMENT AND MACHINERY"
click at [340, 293] on input "text" at bounding box center [344, 295] width 136 height 25
type input "H"
type input "O"
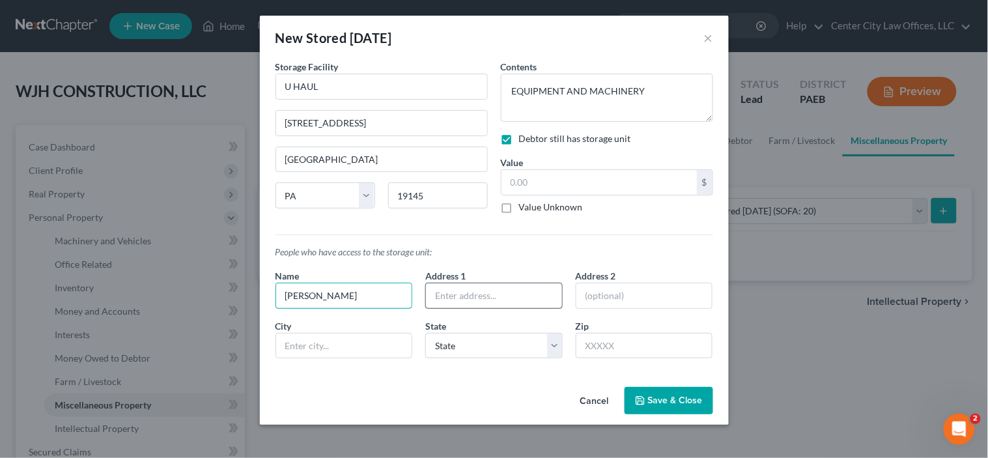
type input "[PERSON_NAME]"
click at [455, 289] on input "text" at bounding box center [494, 295] width 136 height 25
drag, startPoint x: 455, startPoint y: 301, endPoint x: 453, endPoint y: 398, distance: 97.1
click at [453, 398] on div "New Stored [DATE] × Storage Facility U HAUL [STREET_ADDRESS][GEOGRAPHIC_DATA] […" at bounding box center [494, 220] width 469 height 409
click at [453, 398] on div "Cancel Save & Close" at bounding box center [494, 403] width 469 height 43
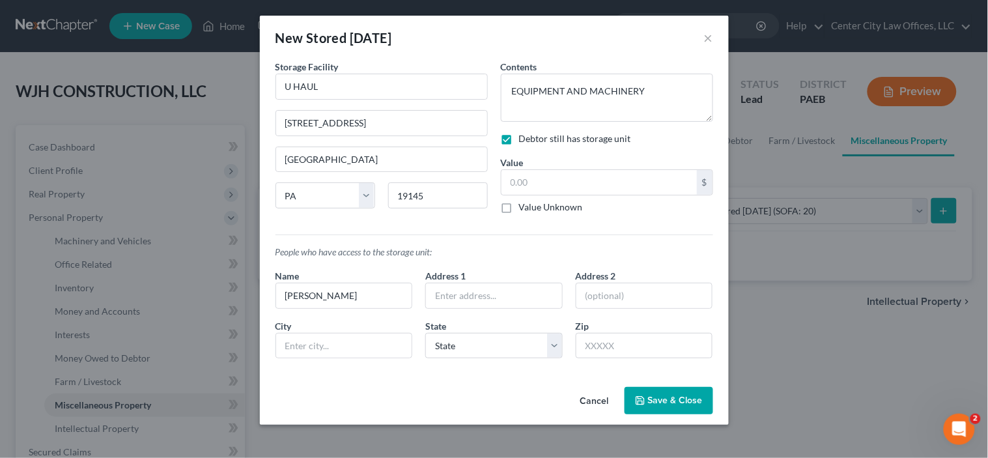
click at [675, 397] on span "Save & Close" at bounding box center [675, 400] width 55 height 11
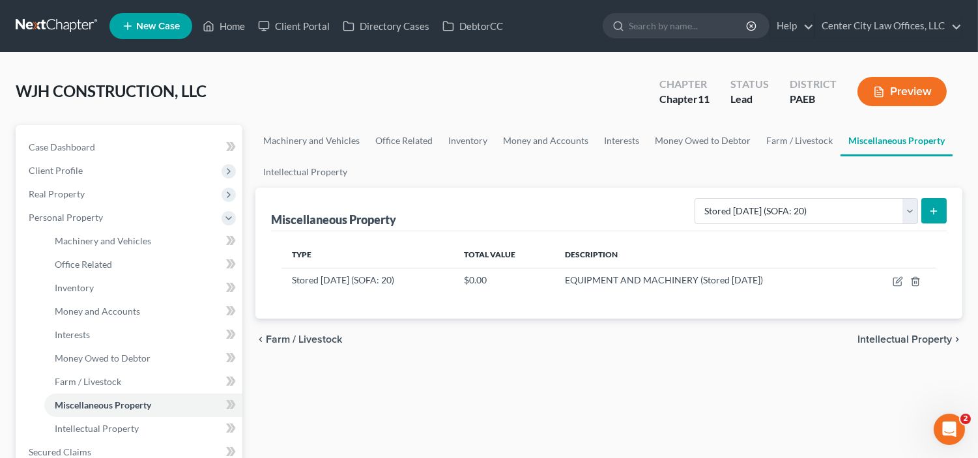
click at [886, 339] on span "Intellectual Property" at bounding box center [904, 339] width 94 height 10
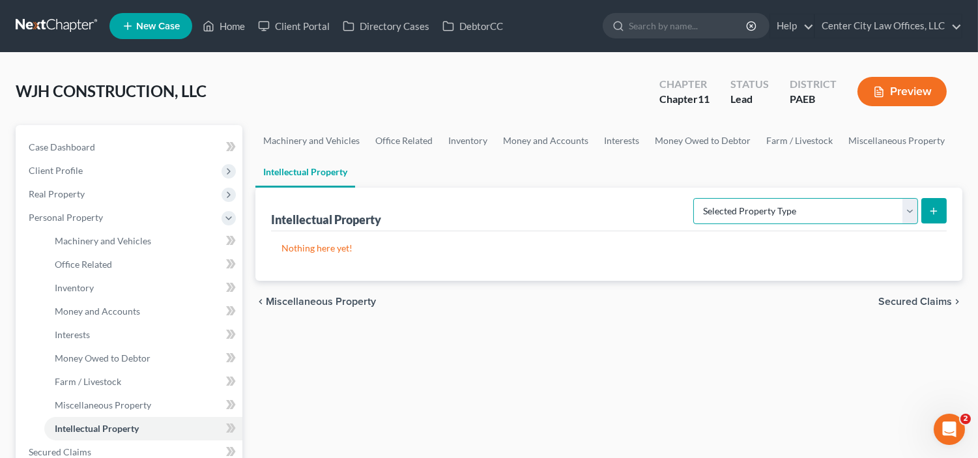
click at [907, 211] on select "Selected Property Type Customer Lists (A/B: 63) Goodwill (A/B: 65) Internet Dom…" at bounding box center [805, 211] width 225 height 26
select select "internet_domains_websites"
click at [694, 198] on select "Selected Property Type Customer Lists (A/B: 63) Goodwill (A/B: 65) Internet Dom…" at bounding box center [805, 211] width 225 height 26
click at [935, 206] on icon "submit" at bounding box center [933, 211] width 10 height 10
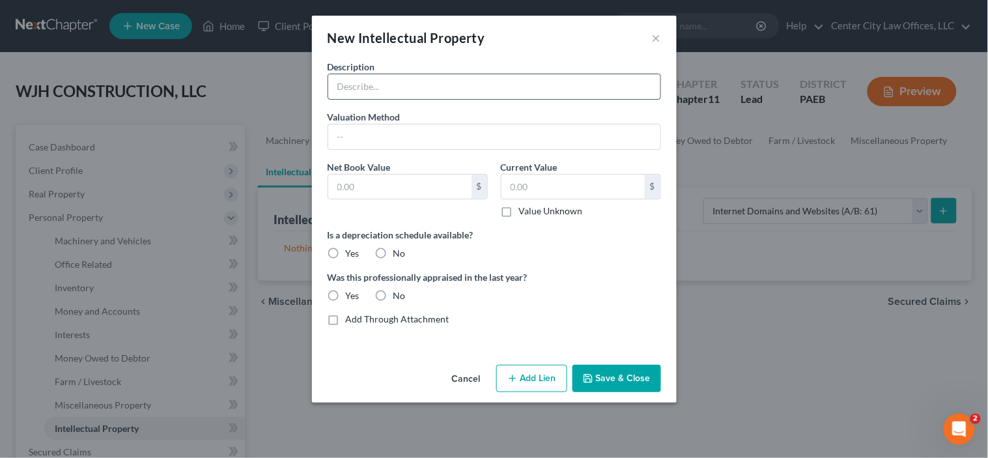
click at [481, 83] on input "text" at bounding box center [494, 86] width 332 height 25
type input "WEBSITE"
click at [412, 142] on input "text" at bounding box center [494, 136] width 332 height 25
click at [627, 241] on label "Is a depreciation schedule available?" at bounding box center [495, 235] width 334 height 14
click at [519, 215] on label "Value Unknown" at bounding box center [551, 211] width 64 height 13
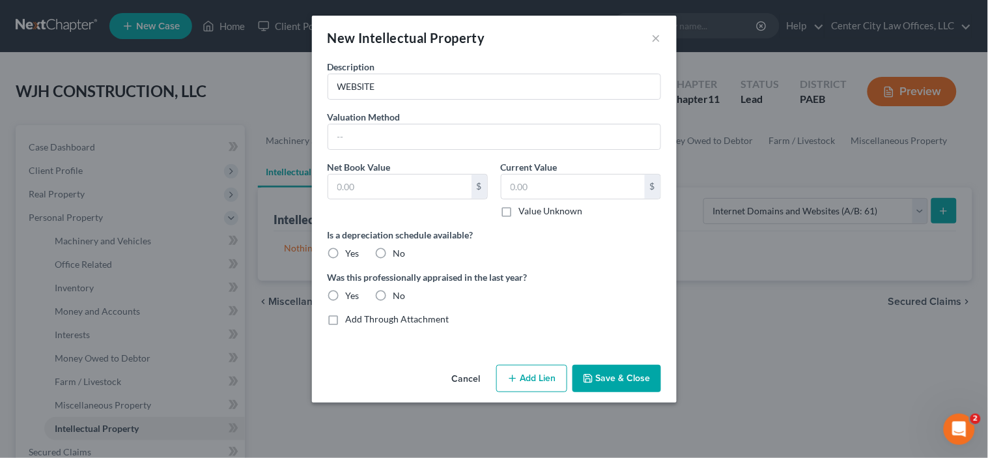
click at [524, 213] on input "Value Unknown" at bounding box center [528, 209] width 8 height 8
checkbox input "true"
type input "0.00"
click at [393, 254] on label "No" at bounding box center [399, 253] width 12 height 13
click at [399, 254] on input "No" at bounding box center [403, 251] width 8 height 8
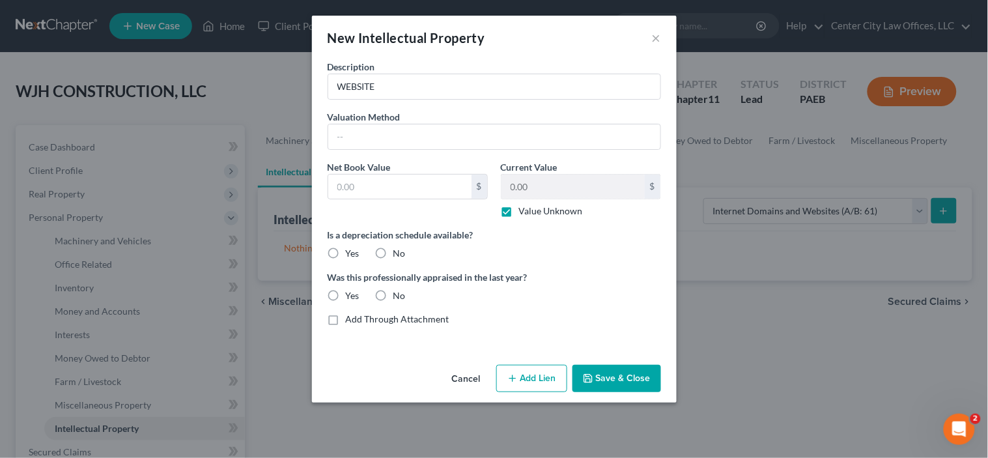
radio input "true"
click at [393, 293] on label "No" at bounding box center [399, 295] width 12 height 13
click at [399, 293] on input "No" at bounding box center [403, 293] width 8 height 8
radio input "true"
click at [604, 375] on button "Save & Close" at bounding box center [617, 378] width 89 height 27
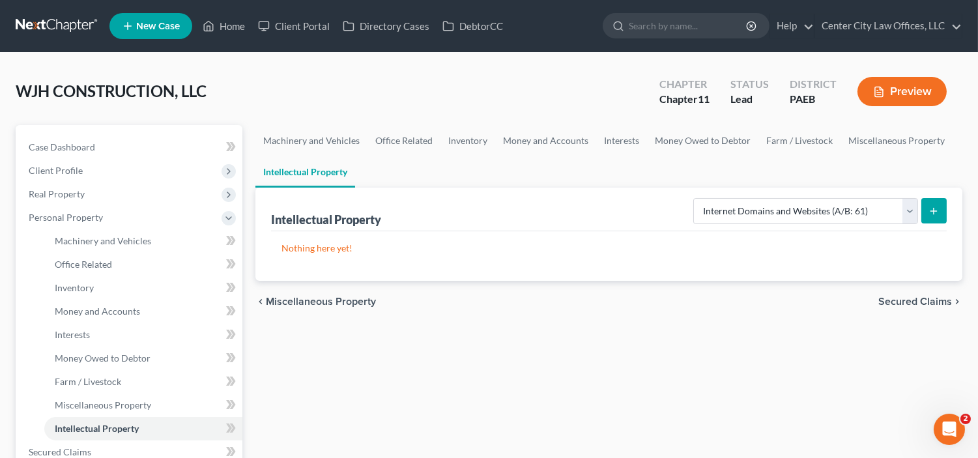
click at [917, 302] on span "Secured Claims" at bounding box center [915, 301] width 74 height 10
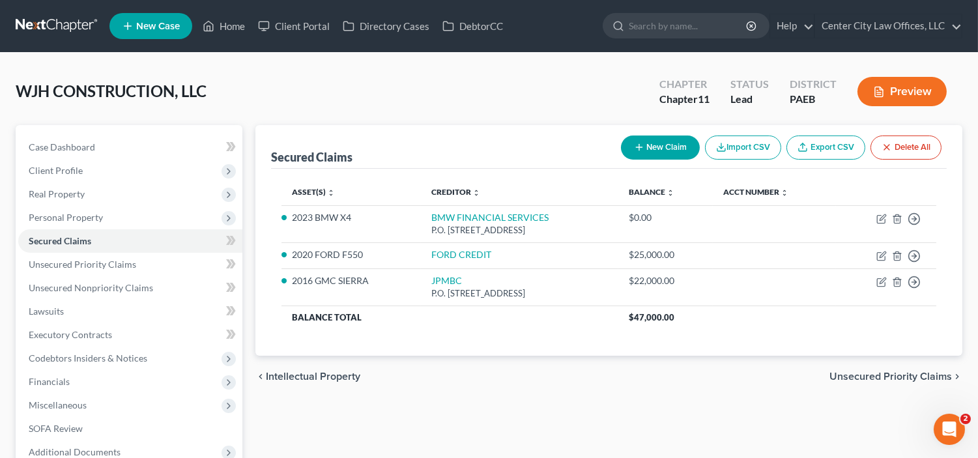
click at [862, 374] on span "Unsecured Priority Claims" at bounding box center [890, 376] width 122 height 10
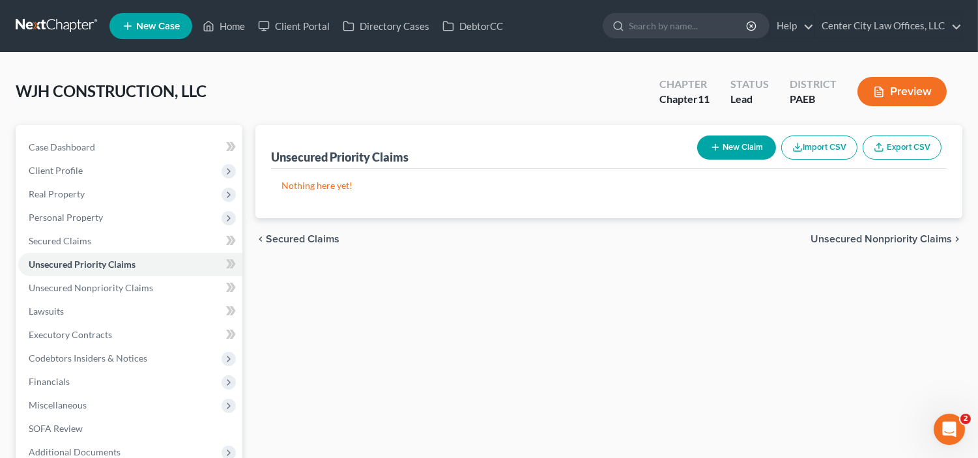
click at [844, 234] on span "Unsecured Nonpriority Claims" at bounding box center [880, 239] width 141 height 10
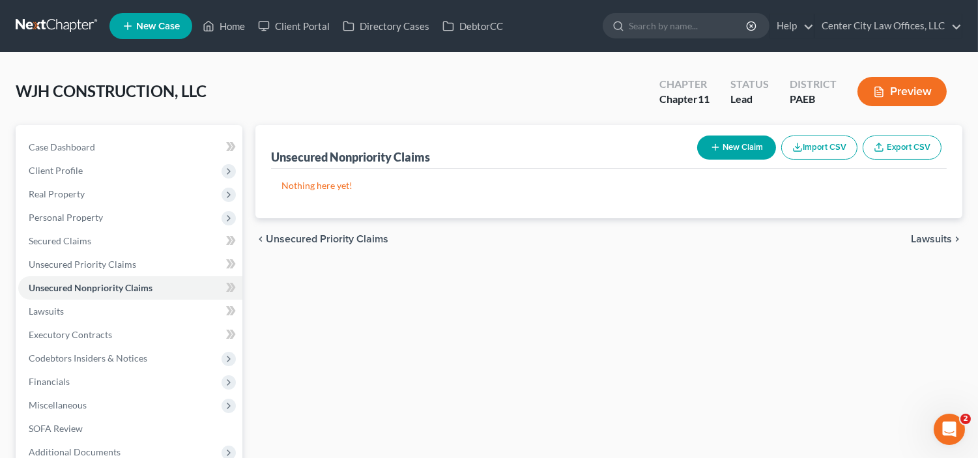
click at [920, 240] on span "Lawsuits" at bounding box center [931, 239] width 41 height 10
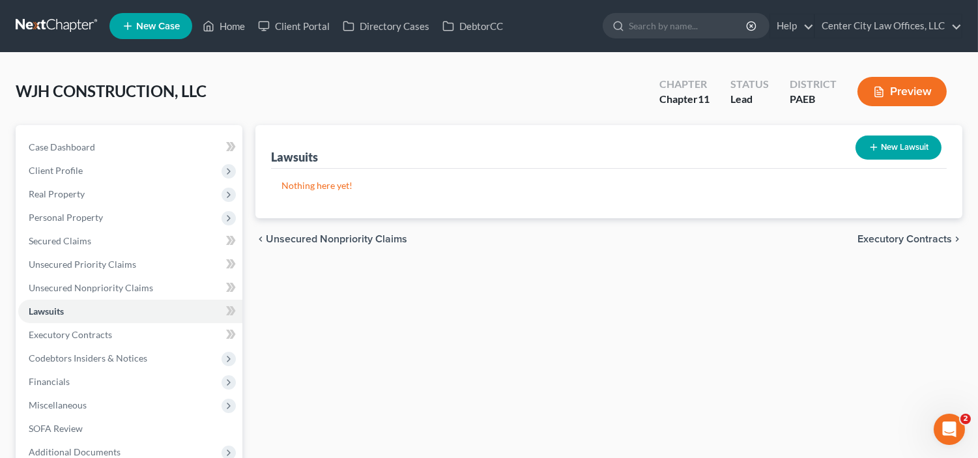
click at [887, 236] on span "Executory Contracts" at bounding box center [904, 239] width 94 height 10
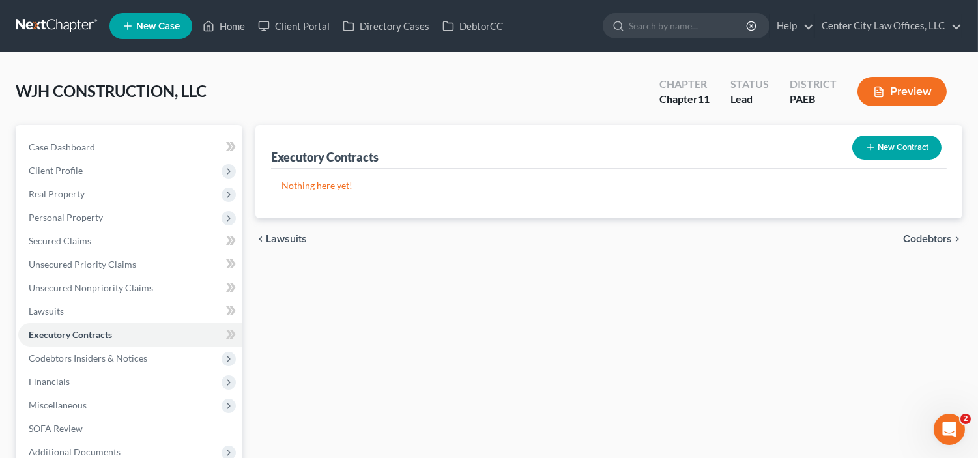
click at [915, 148] on button "New Contract" at bounding box center [896, 147] width 89 height 24
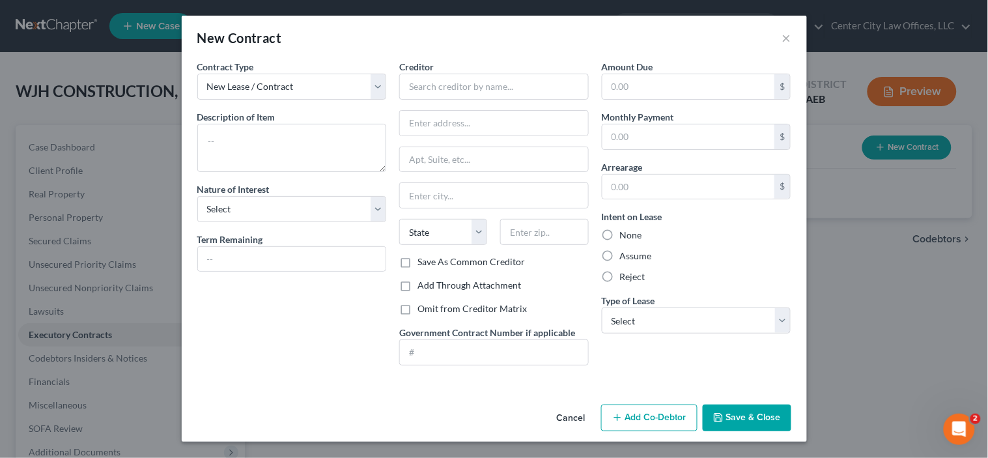
click at [732, 407] on button "Save & Close" at bounding box center [747, 418] width 89 height 27
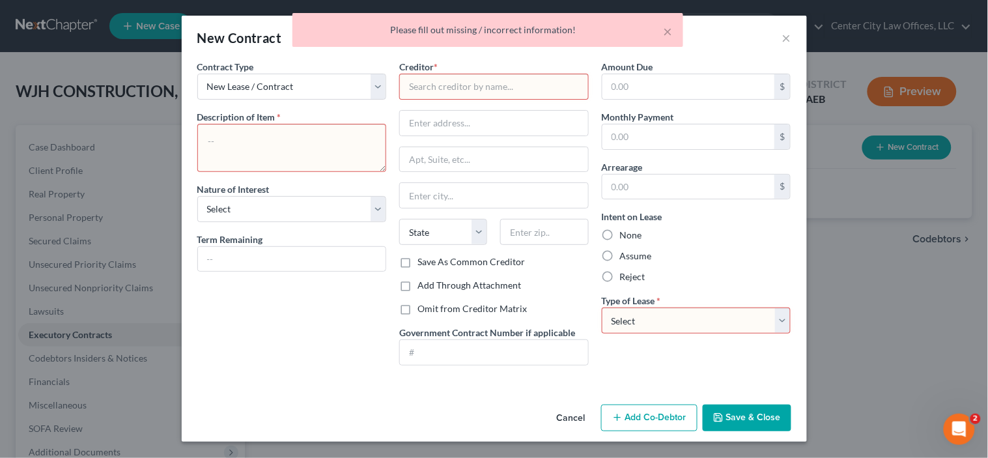
click at [567, 413] on button "Cancel" at bounding box center [572, 419] width 50 height 26
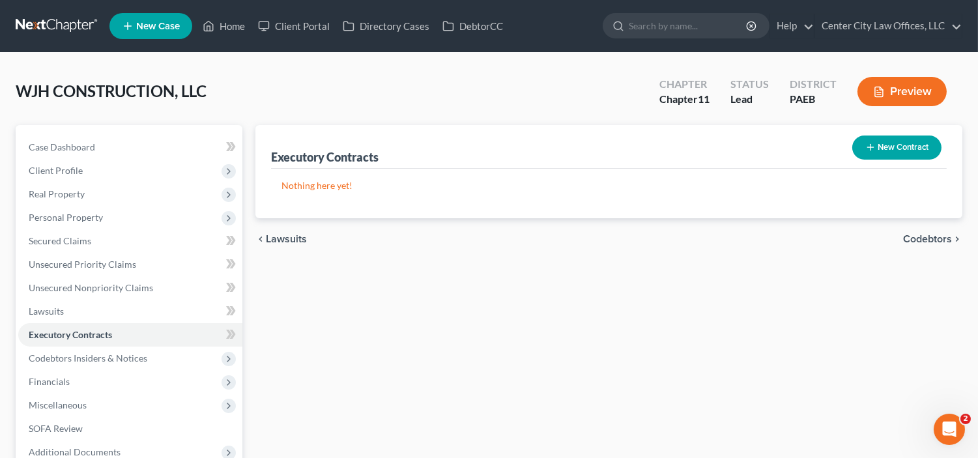
click at [928, 234] on span "Codebtors" at bounding box center [927, 239] width 49 height 10
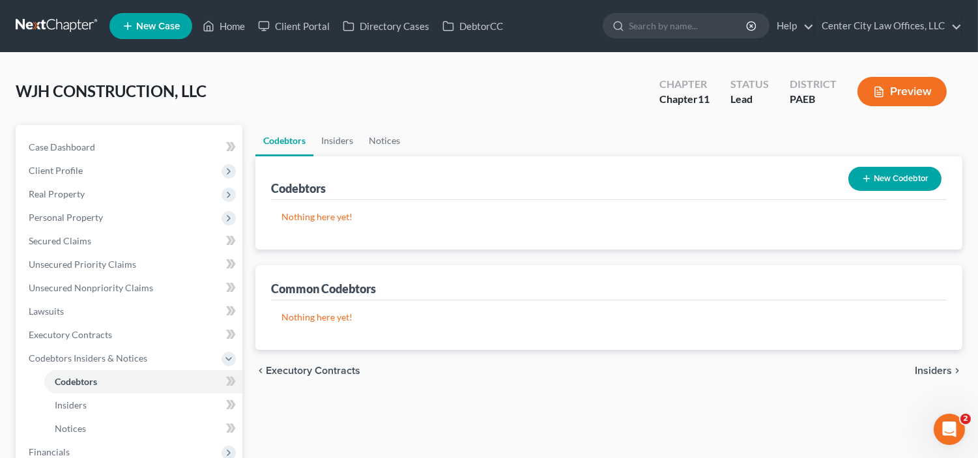
click at [930, 369] on span "Insiders" at bounding box center [933, 370] width 37 height 10
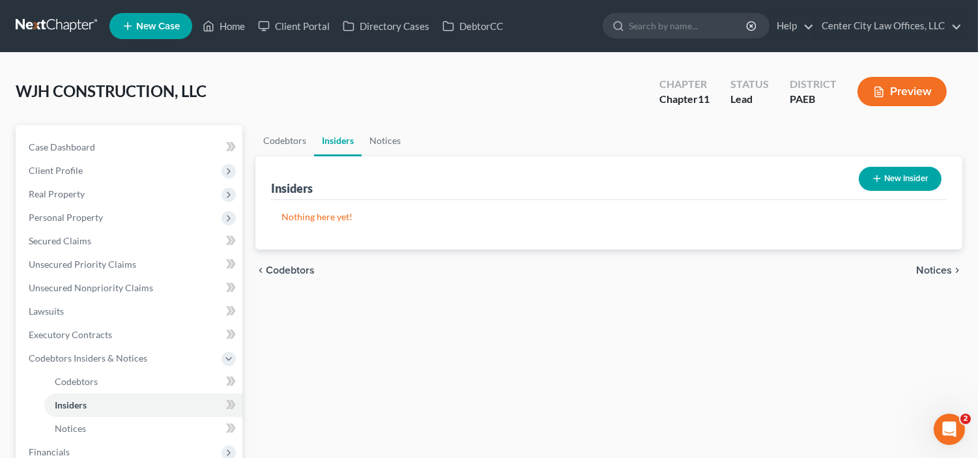
click at [928, 269] on span "Notices" at bounding box center [934, 270] width 36 height 10
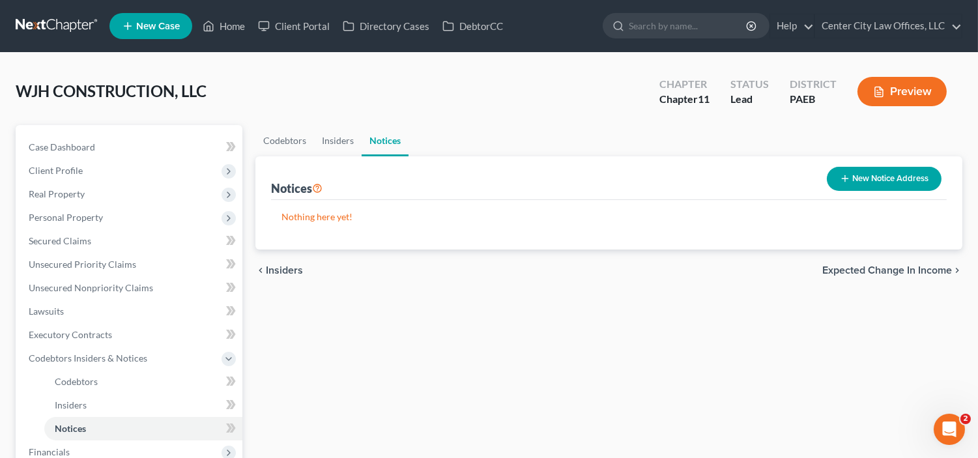
click at [909, 265] on span "Expected Change in Income" at bounding box center [887, 270] width 130 height 10
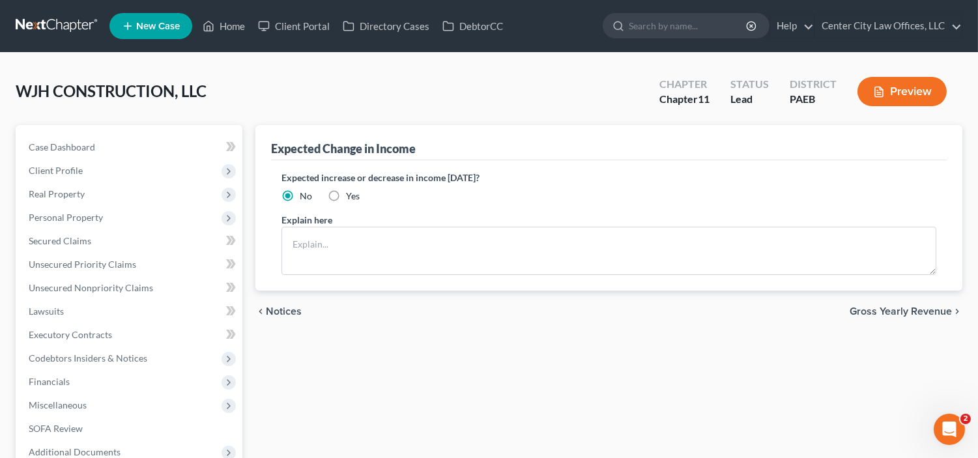
click at [890, 309] on span "Gross Yearly Revenue" at bounding box center [900, 311] width 102 height 10
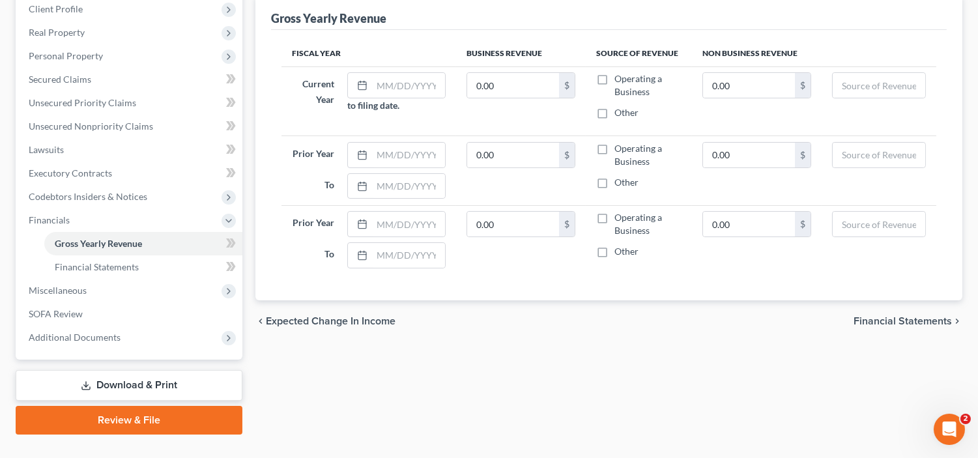
scroll to position [186, 0]
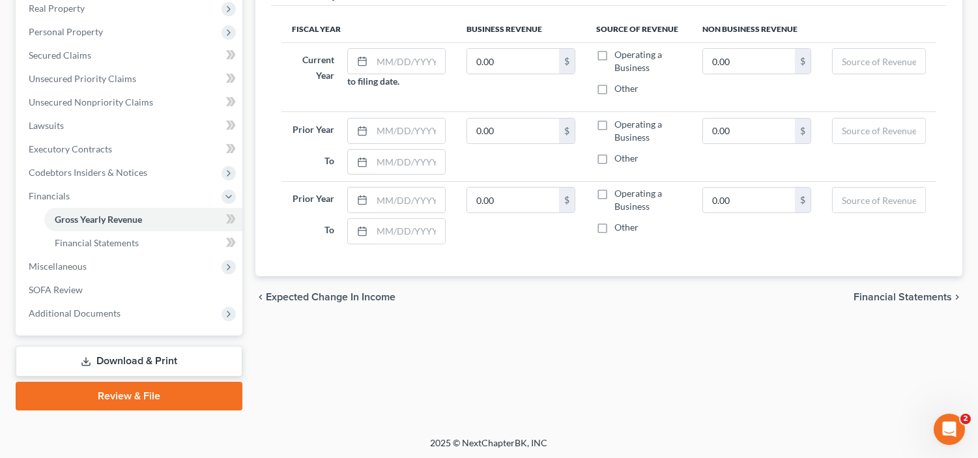
click at [893, 292] on span "Financial Statements" at bounding box center [902, 297] width 98 height 10
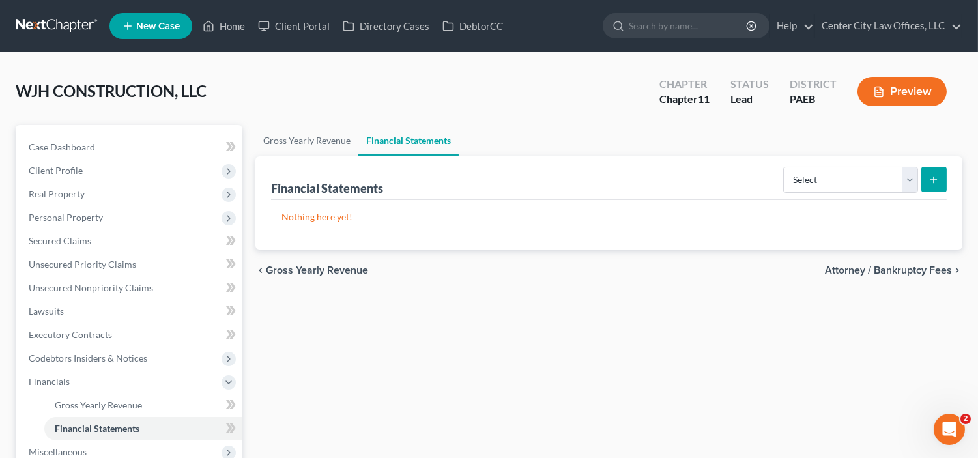
click at [871, 269] on span "Attorney / Bankruptcy Fees" at bounding box center [888, 270] width 127 height 10
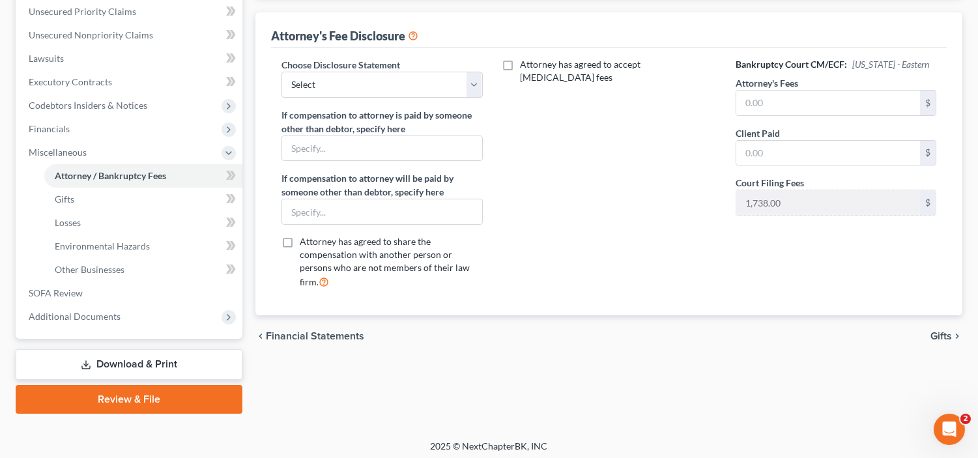
scroll to position [241, 0]
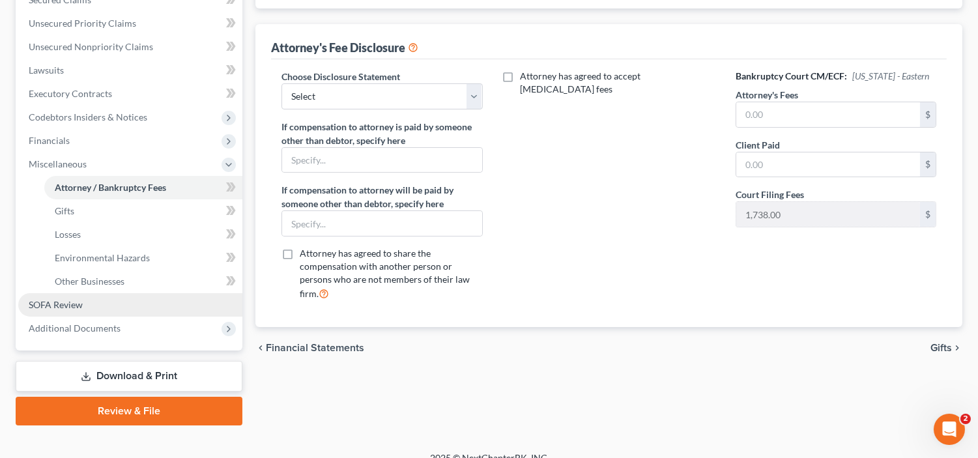
click at [61, 300] on span "SOFA Review" at bounding box center [56, 304] width 54 height 11
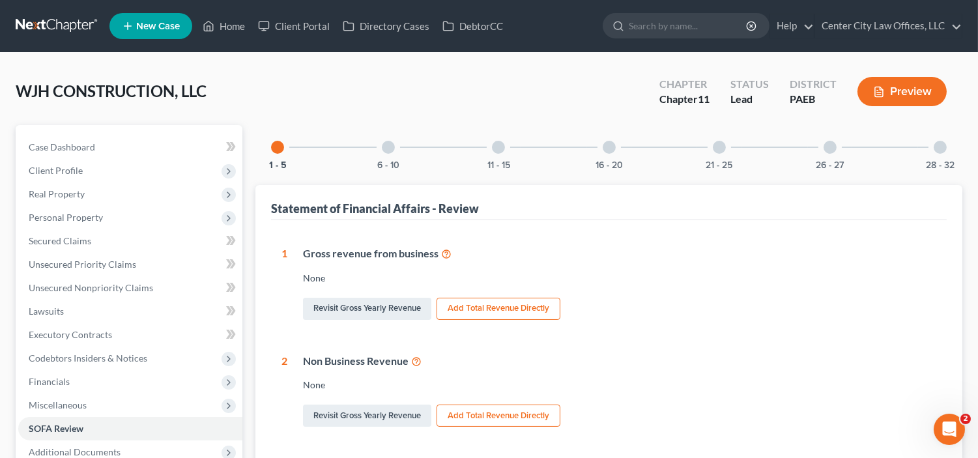
click at [386, 147] on div at bounding box center [388, 147] width 13 height 13
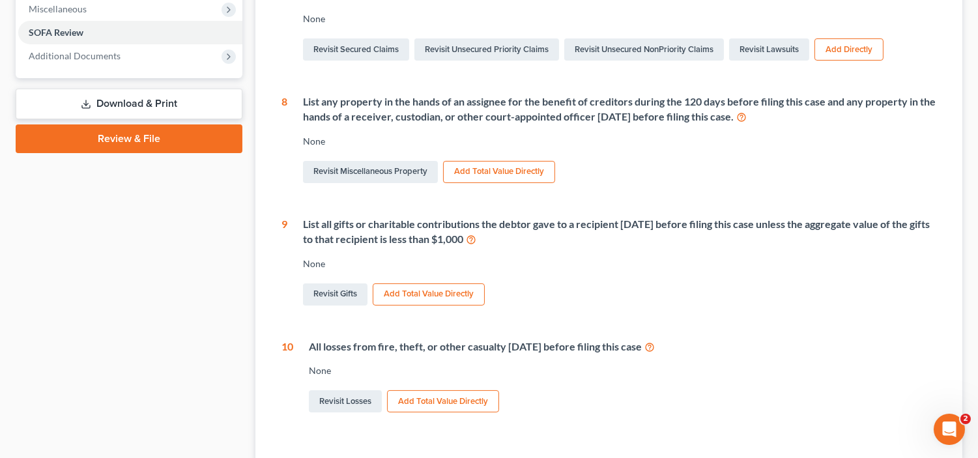
scroll to position [398, 0]
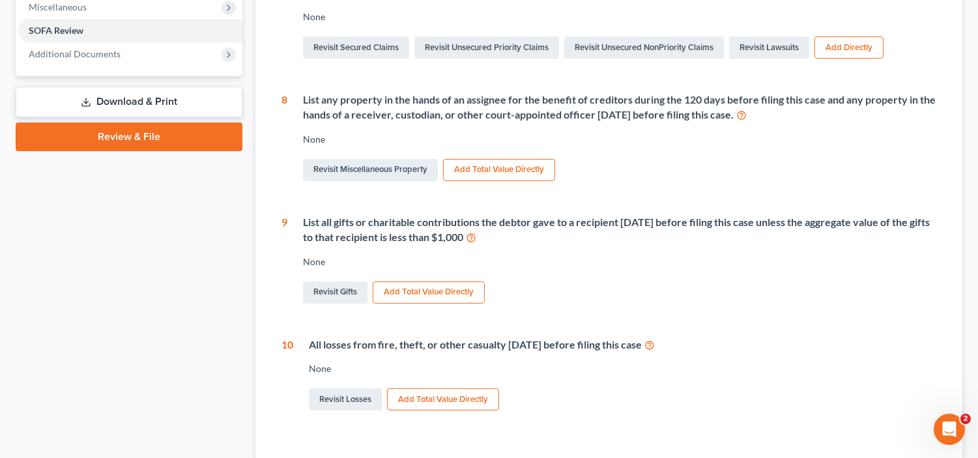
click at [612, 274] on div "List all gifts or charitable contributions the debtor gave to a recipient [DATE…" at bounding box center [611, 260] width 649 height 91
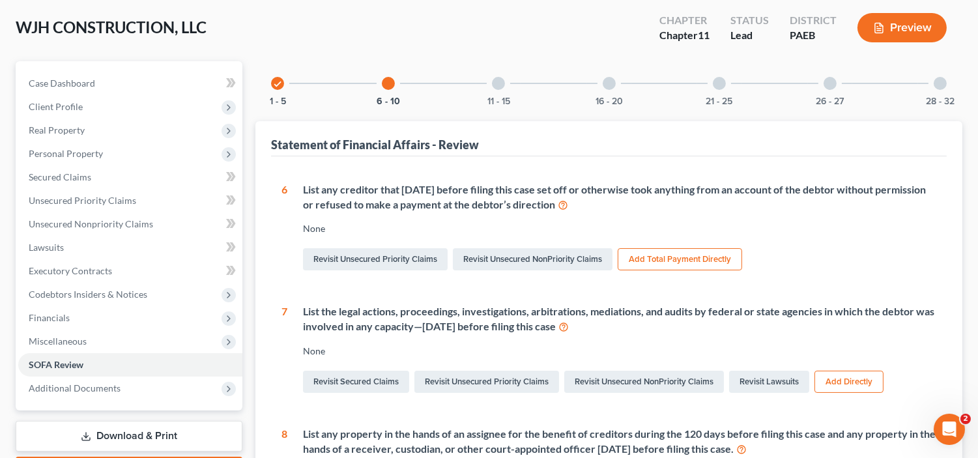
scroll to position [0, 0]
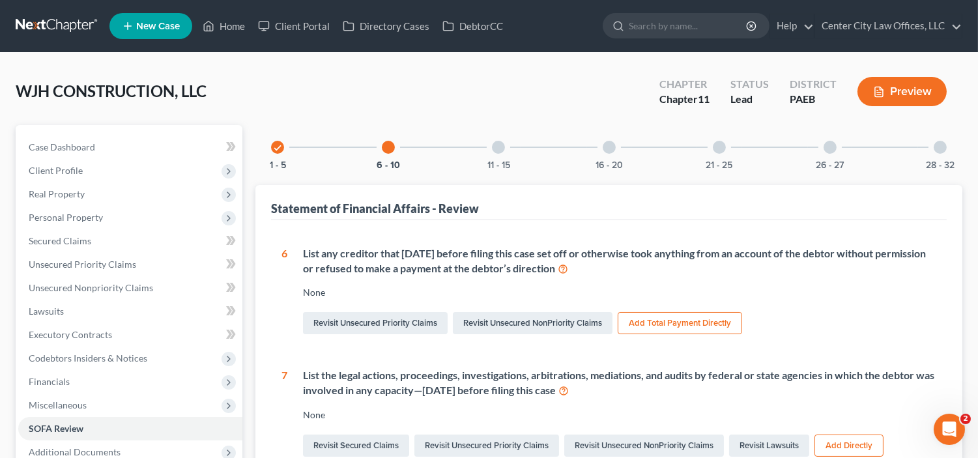
click at [502, 146] on div at bounding box center [498, 147] width 13 height 13
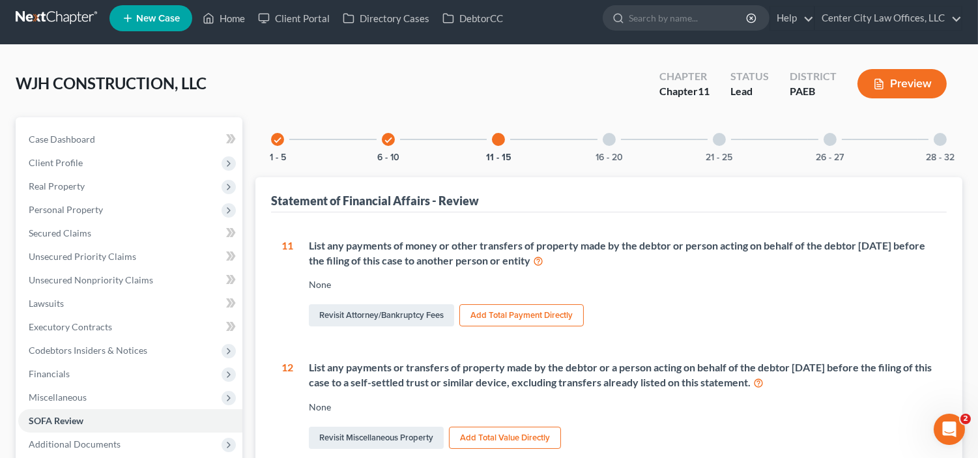
scroll to position [5, 0]
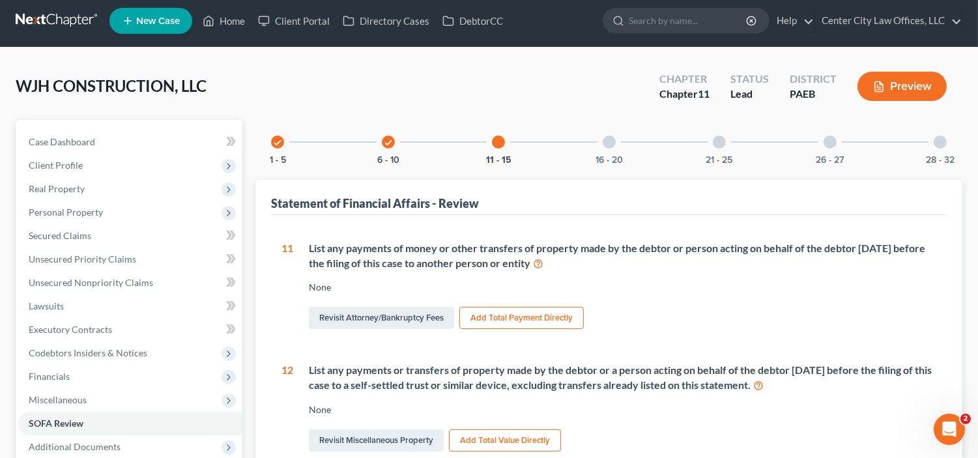
click at [610, 142] on div at bounding box center [609, 141] width 13 height 13
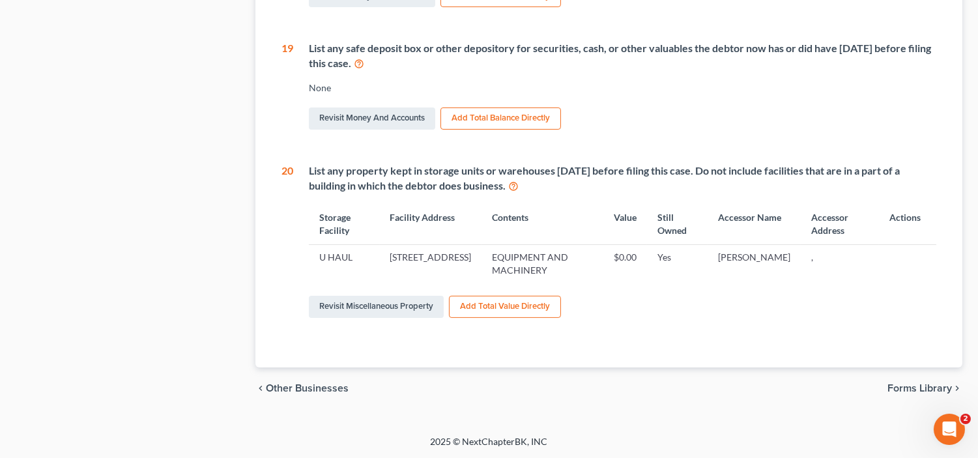
scroll to position [0, 0]
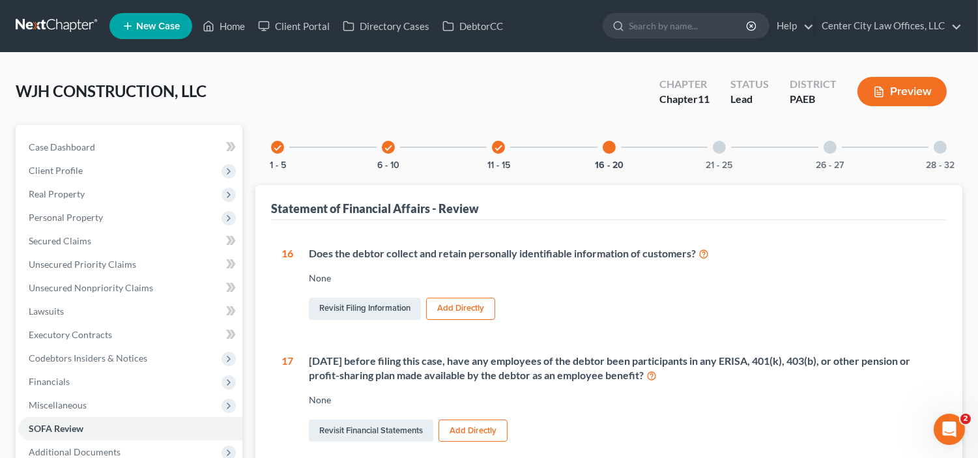
click at [719, 147] on div at bounding box center [719, 147] width 13 height 13
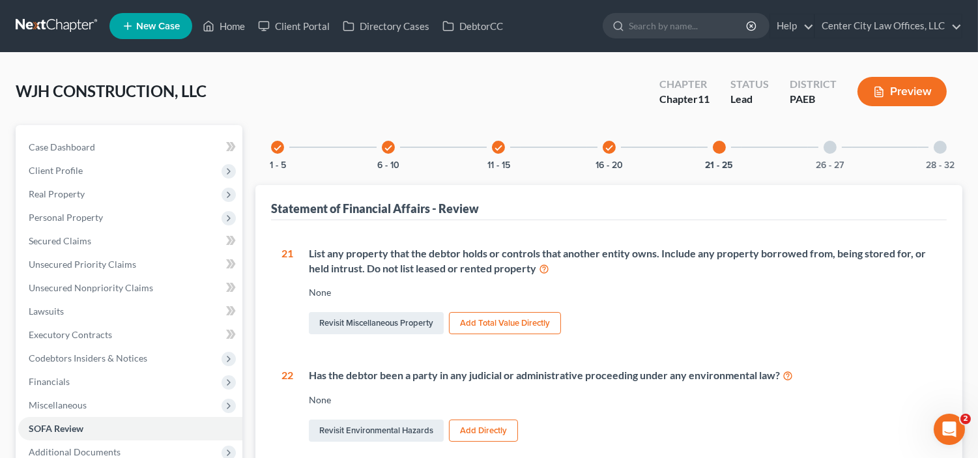
click at [825, 139] on div "26 - 27" at bounding box center [830, 147] width 44 height 44
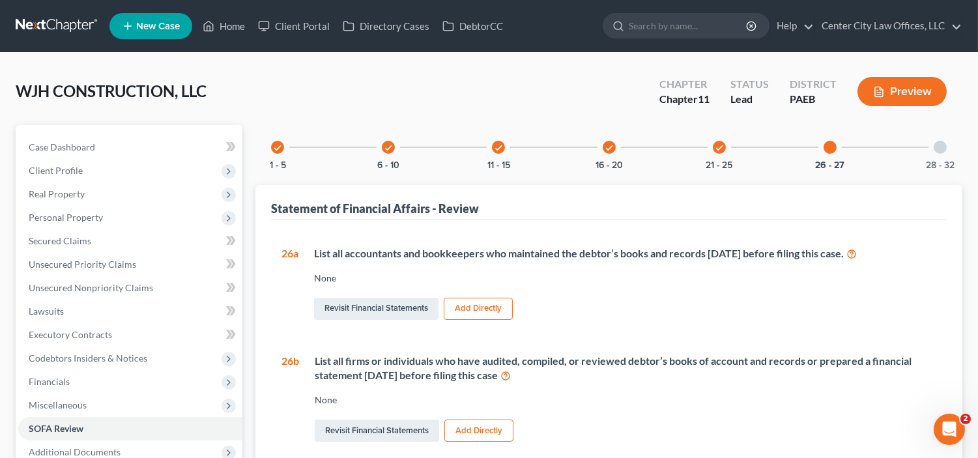
click at [947, 147] on div "28 - 32" at bounding box center [940, 147] width 44 height 44
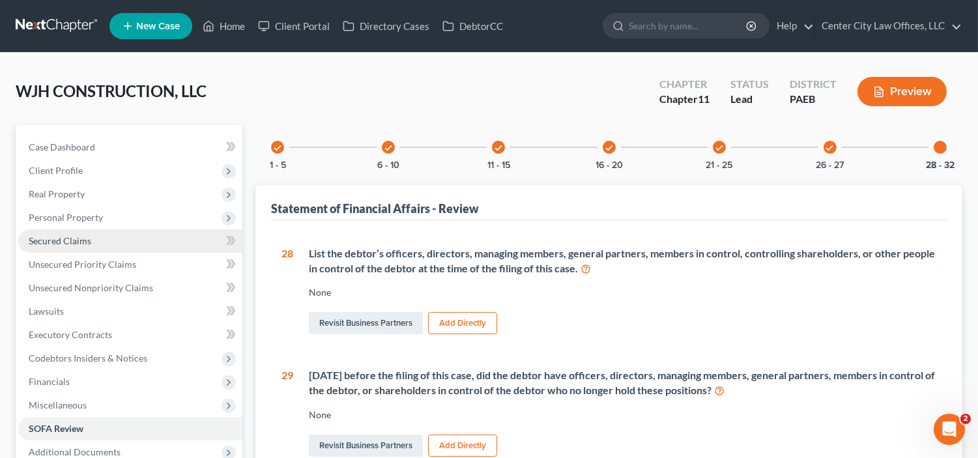
click at [75, 244] on span "Secured Claims" at bounding box center [60, 240] width 63 height 11
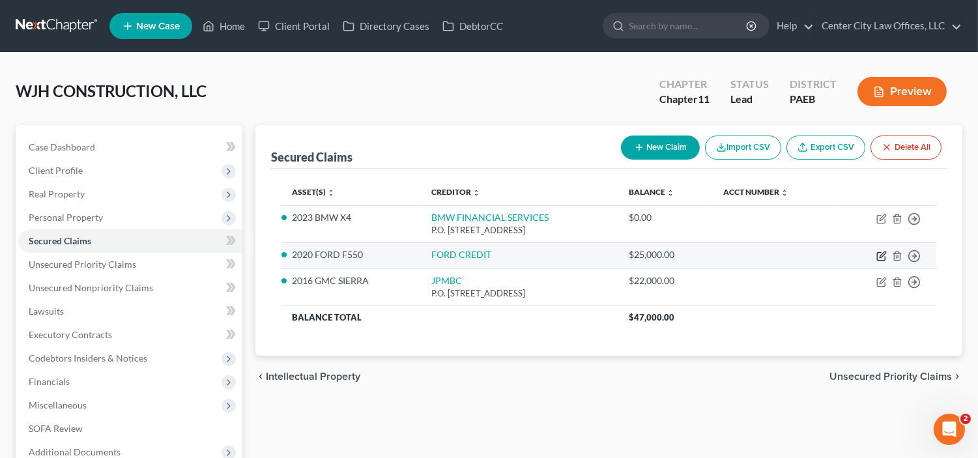
click at [880, 255] on icon "button" at bounding box center [881, 256] width 10 height 10
select select "0"
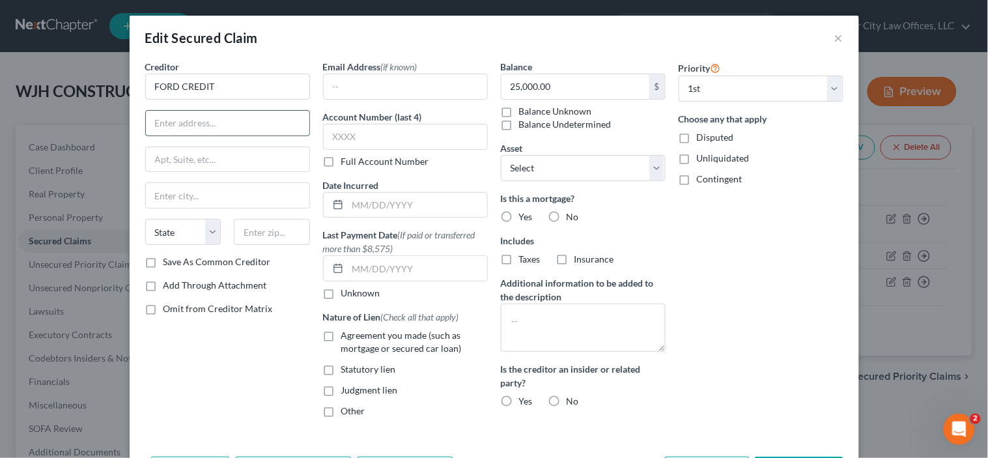
click at [212, 119] on input "text" at bounding box center [228, 123] width 164 height 25
type input "P.O. BOX 35911"
click at [192, 197] on input "text" at bounding box center [228, 195] width 164 height 25
type input "[GEOGRAPHIC_DATA]"
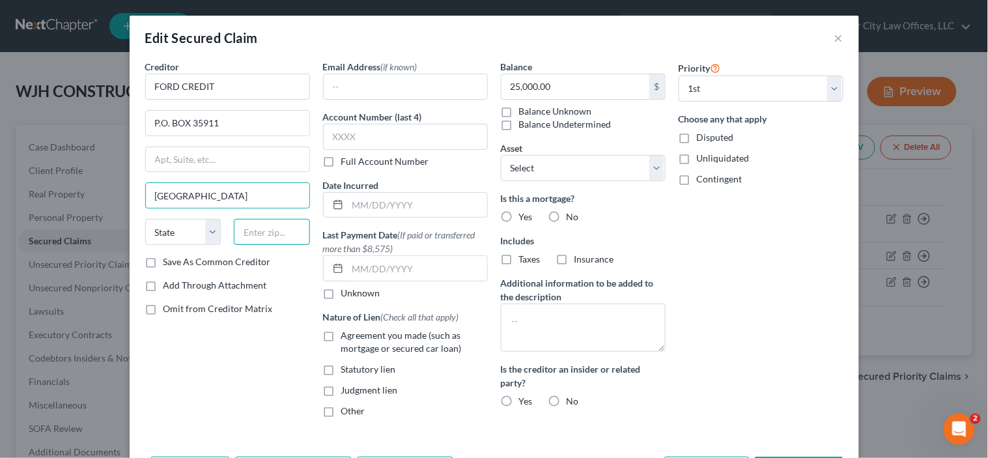
click at [242, 225] on input "text" at bounding box center [272, 232] width 76 height 26
type input "44135"
click at [164, 262] on label "Save As Common Creditor" at bounding box center [217, 261] width 107 height 13
click at [169, 262] on input "Save As Common Creditor" at bounding box center [173, 259] width 8 height 8
checkbox input "true"
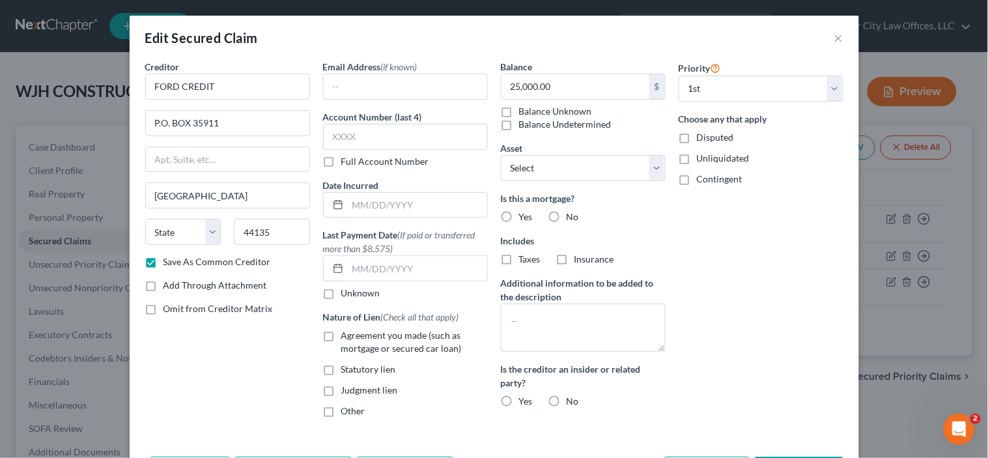
type input "[GEOGRAPHIC_DATA]"
select select "36"
click at [341, 335] on label "Agreement you made (such as mortgage or secured car loan)" at bounding box center [414, 342] width 147 height 26
click at [347, 335] on input "Agreement you made (such as mortgage or secured car loan)" at bounding box center [351, 333] width 8 height 8
checkbox input "true"
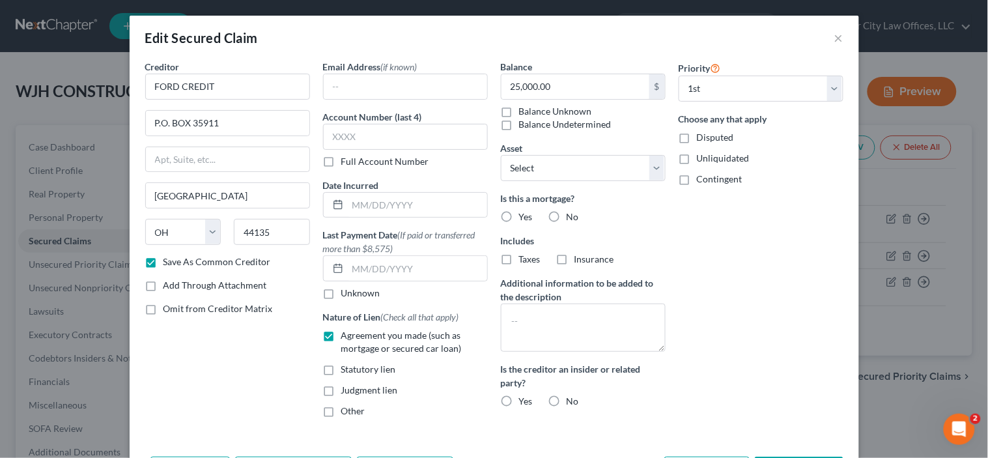
click at [567, 216] on label "No" at bounding box center [573, 216] width 12 height 13
click at [572, 216] on input "No" at bounding box center [576, 214] width 8 height 8
radio input "true"
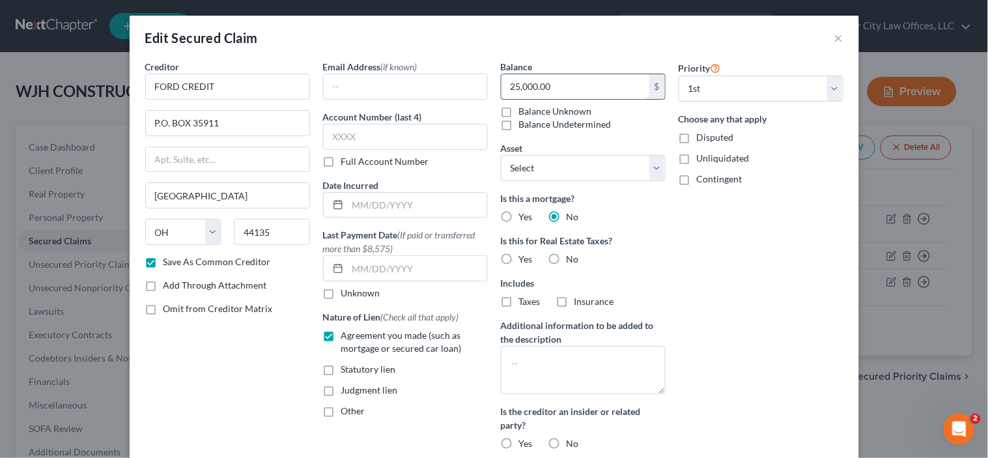
click at [576, 82] on input "25,000.00" at bounding box center [576, 86] width 148 height 25
type input "21,000"
click at [567, 255] on label "No" at bounding box center [573, 259] width 12 height 13
click at [572, 255] on input "No" at bounding box center [576, 257] width 8 height 8
radio input "true"
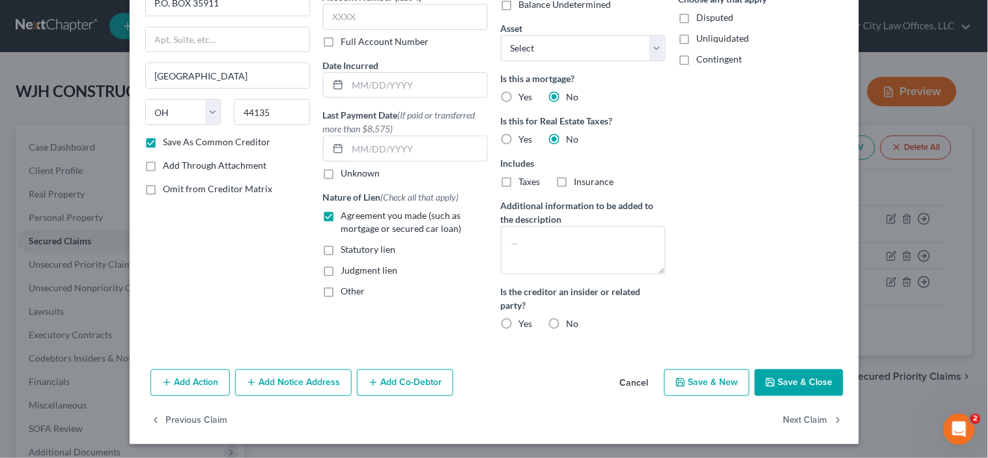
scroll to position [121, 0]
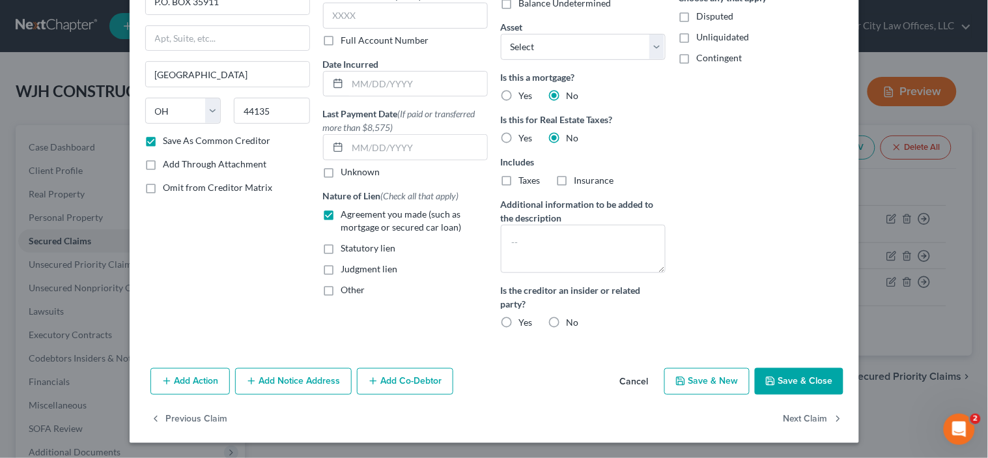
click at [567, 320] on label "No" at bounding box center [573, 322] width 12 height 13
click at [572, 320] on input "No" at bounding box center [576, 320] width 8 height 8
radio input "true"
click at [700, 384] on button "Save & New" at bounding box center [706, 381] width 85 height 27
select select "0"
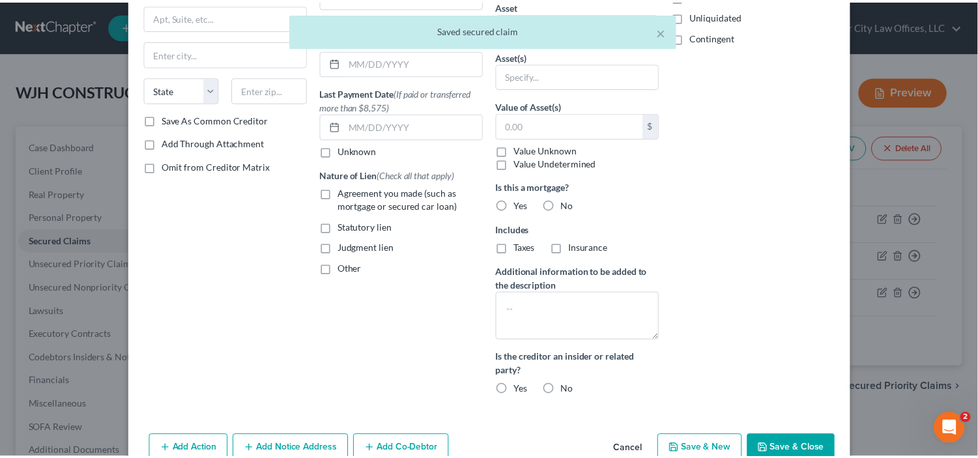
scroll to position [173, 0]
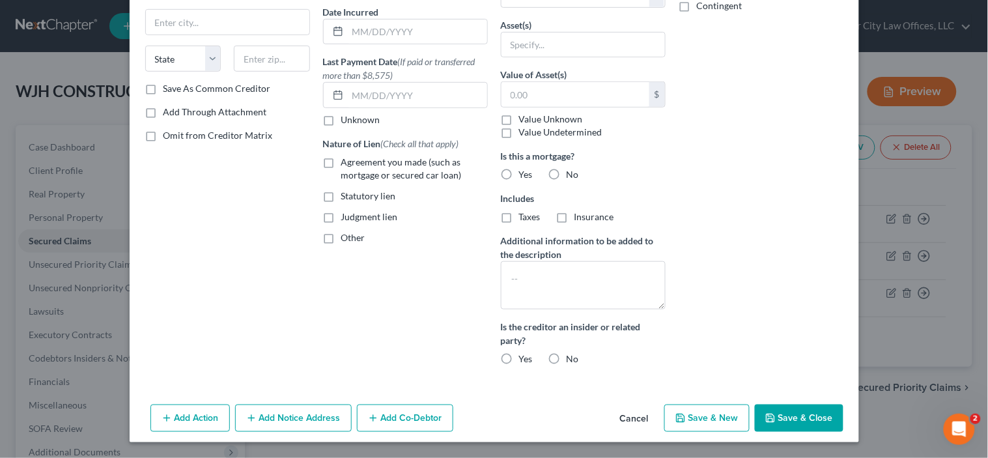
click at [632, 413] on button "Cancel" at bounding box center [635, 419] width 50 height 26
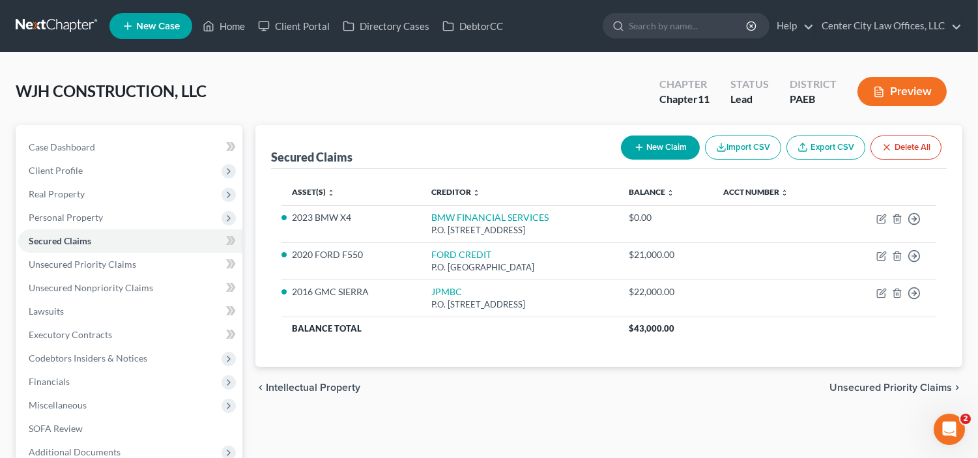
click at [632, 413] on div "Secured Claims New Claim Import CSV Export CSV Delete All Asset(s) expand_more …" at bounding box center [609, 337] width 720 height 424
